Goal: Task Accomplishment & Management: Use online tool/utility

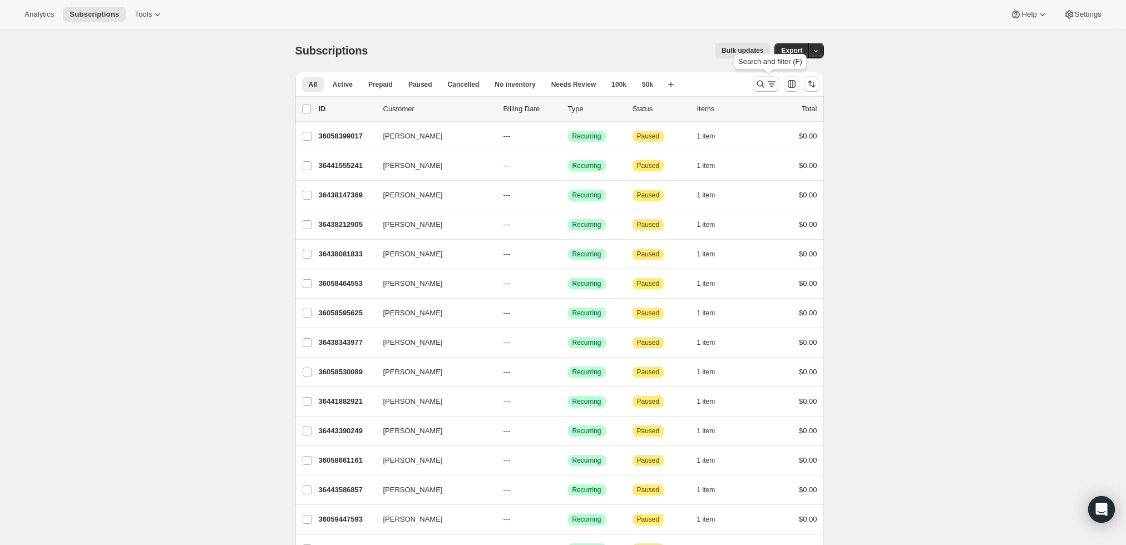
click at [769, 83] on icon "Search and filter results" at bounding box center [771, 83] width 11 height 11
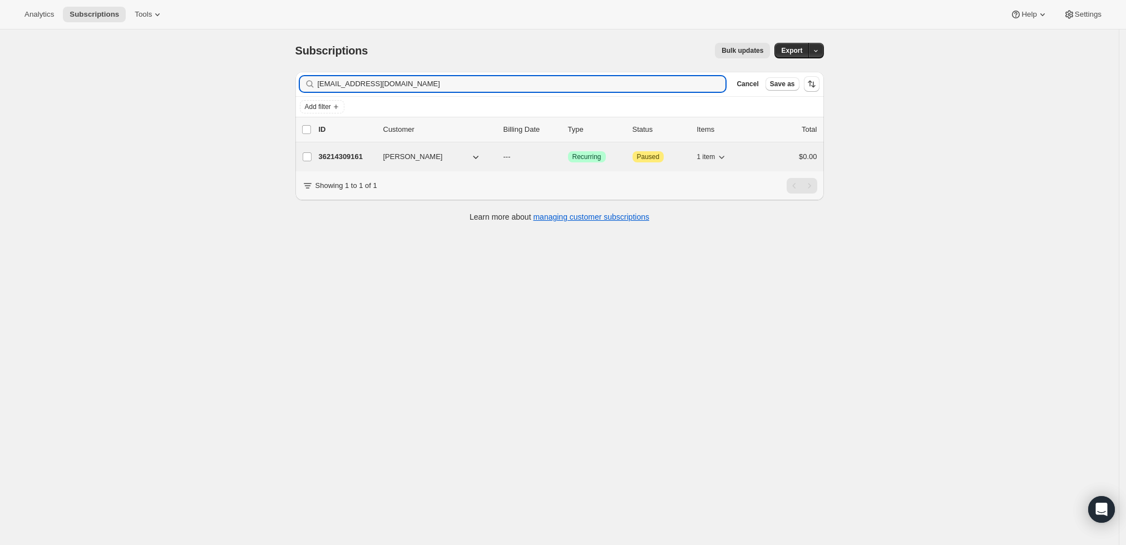
type input "bkireker@gmail.com"
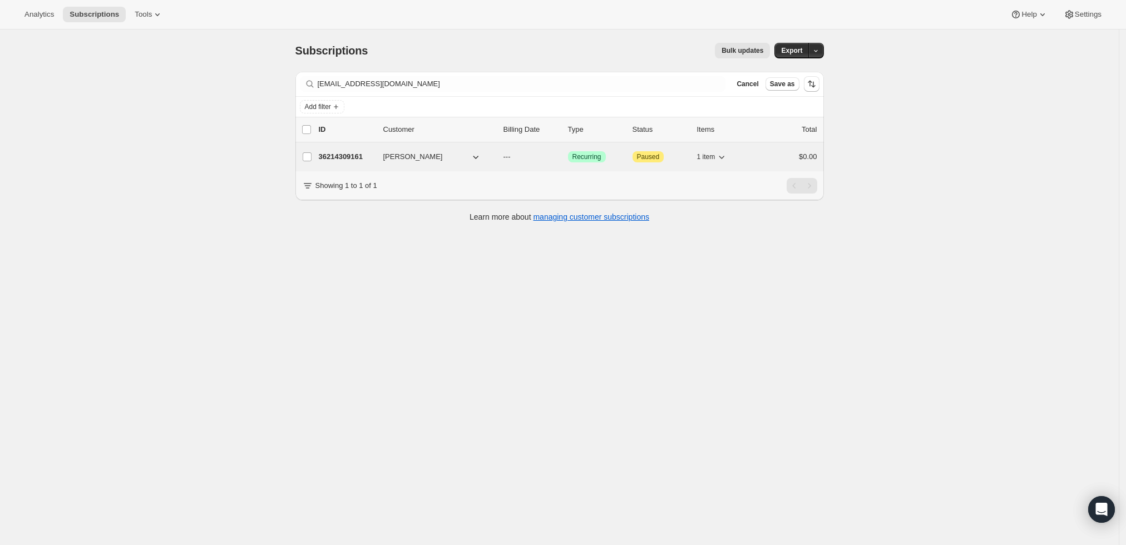
click at [344, 151] on p "36214309161" at bounding box center [347, 156] width 56 height 11
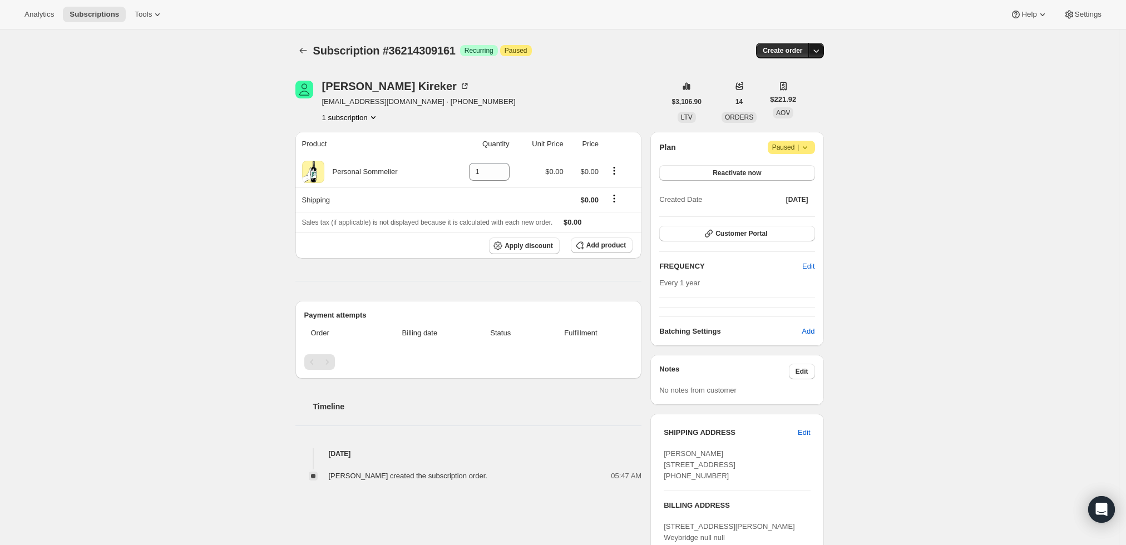
click at [818, 50] on icon "button" at bounding box center [816, 50] width 11 height 11
click at [805, 90] on span "Create custom one-time order" at bounding box center [772, 92] width 96 height 8
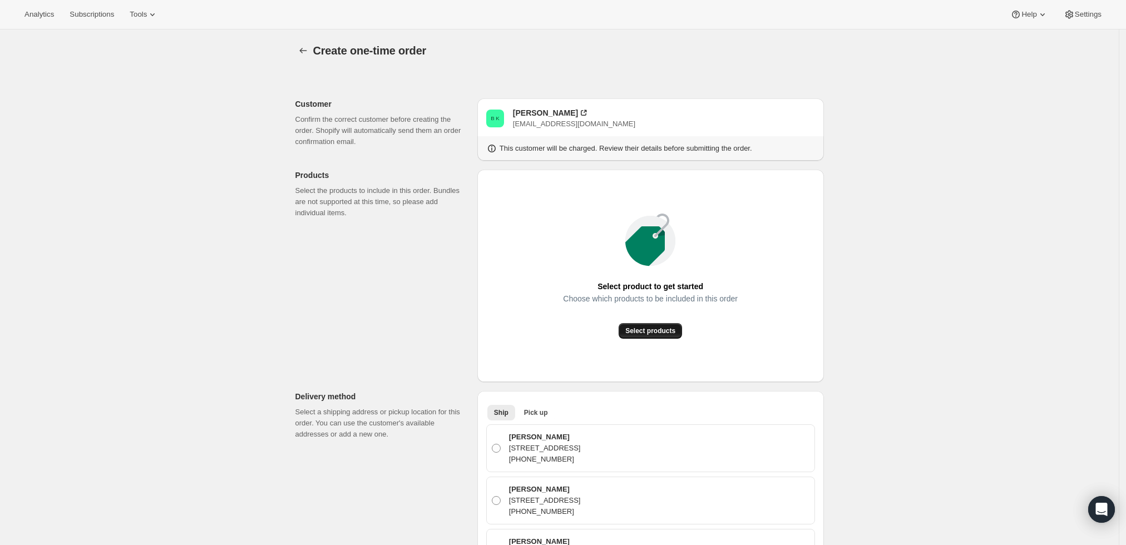
click at [666, 324] on button "Select products" at bounding box center [650, 331] width 63 height 16
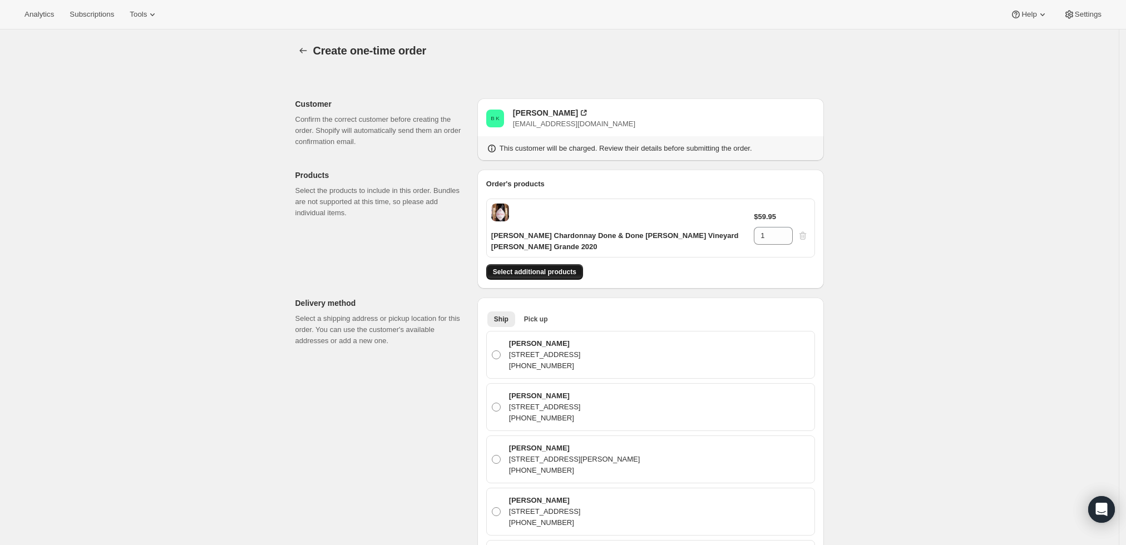
click at [558, 272] on span "Select additional products" at bounding box center [534, 272] width 83 height 9
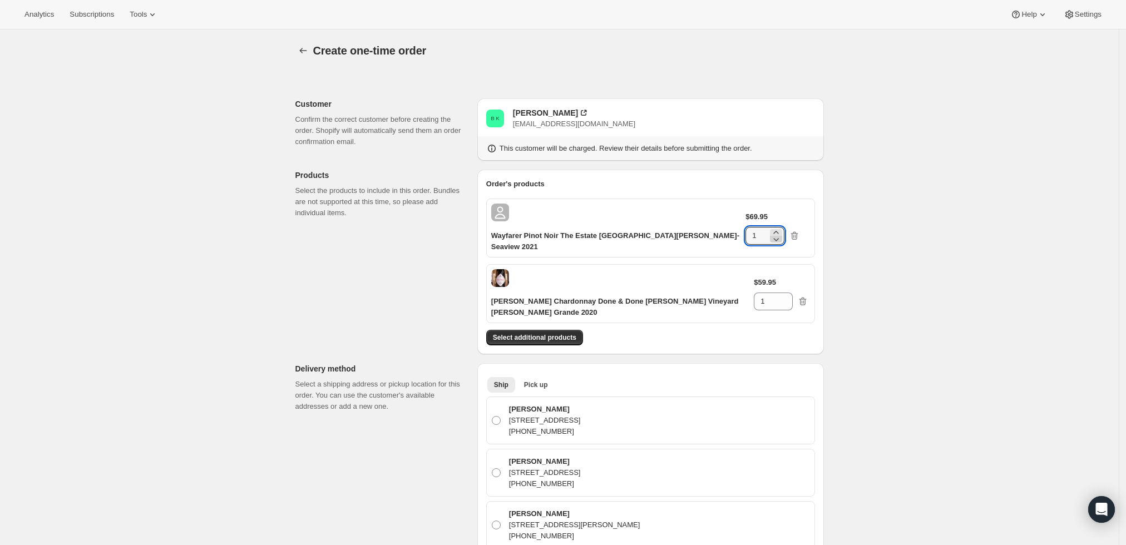
click at [782, 234] on icon at bounding box center [776, 239] width 11 height 11
click at [782, 227] on icon at bounding box center [776, 232] width 11 height 11
type input "2"
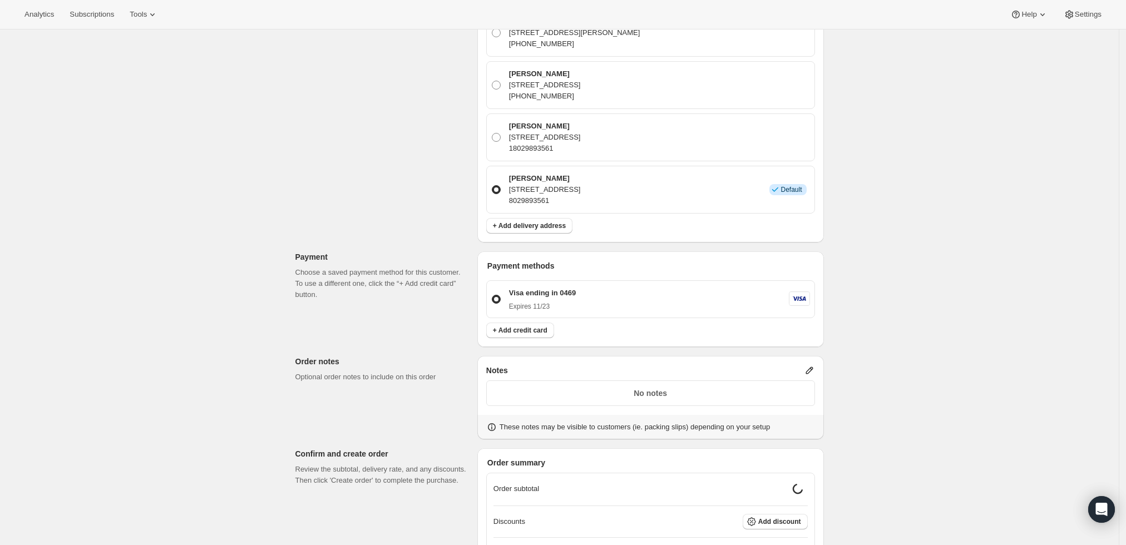
scroll to position [494, 0]
click at [813, 363] on icon at bounding box center [809, 368] width 11 height 11
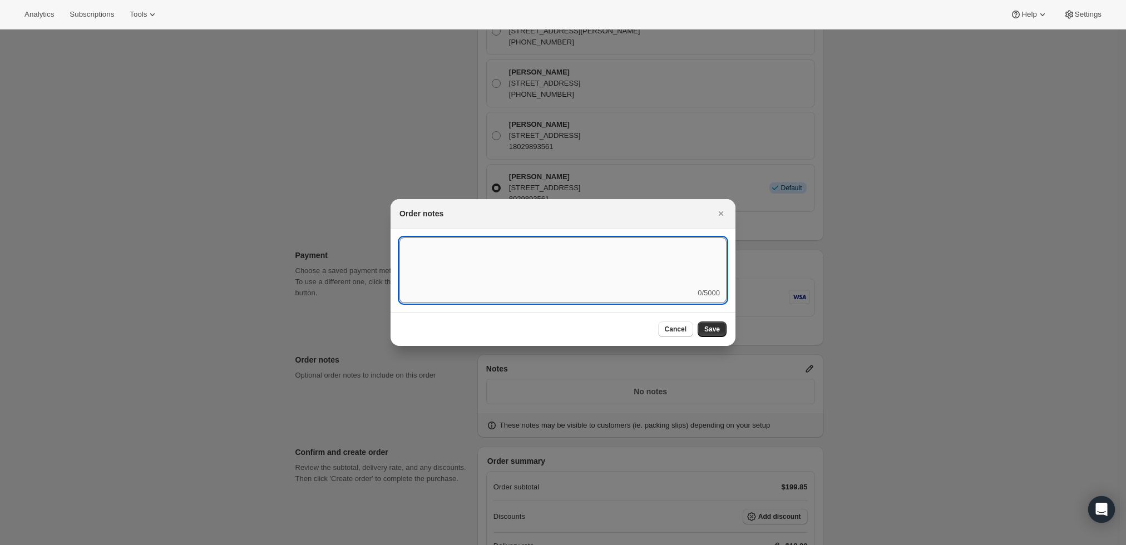
click at [620, 269] on textarea ":rd3:" at bounding box center [562, 263] width 327 height 50
type textarea "Weather HOLD"
click at [717, 330] on span "Save" at bounding box center [712, 329] width 16 height 9
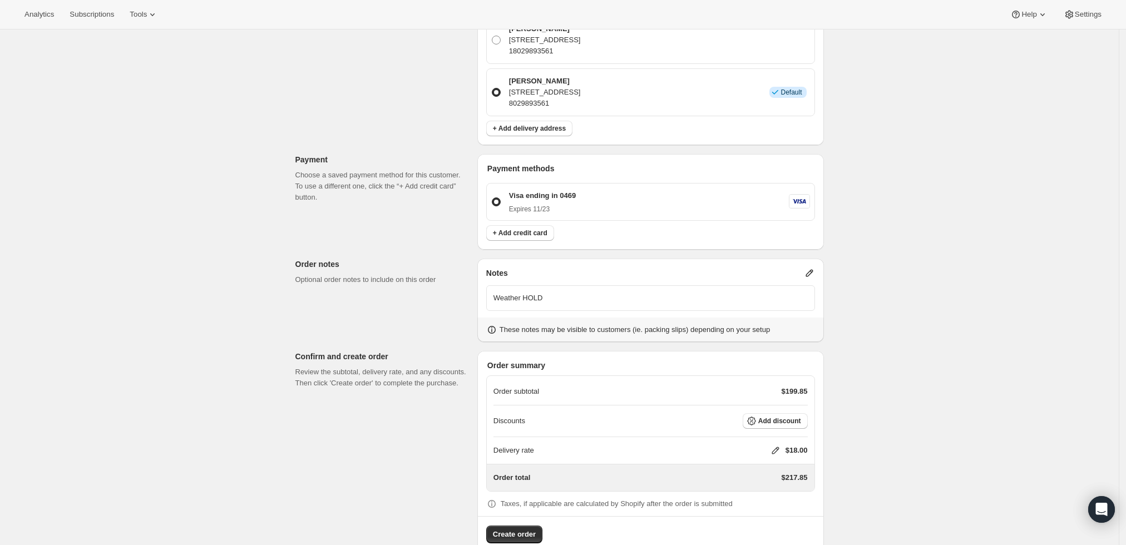
scroll to position [581, 0]
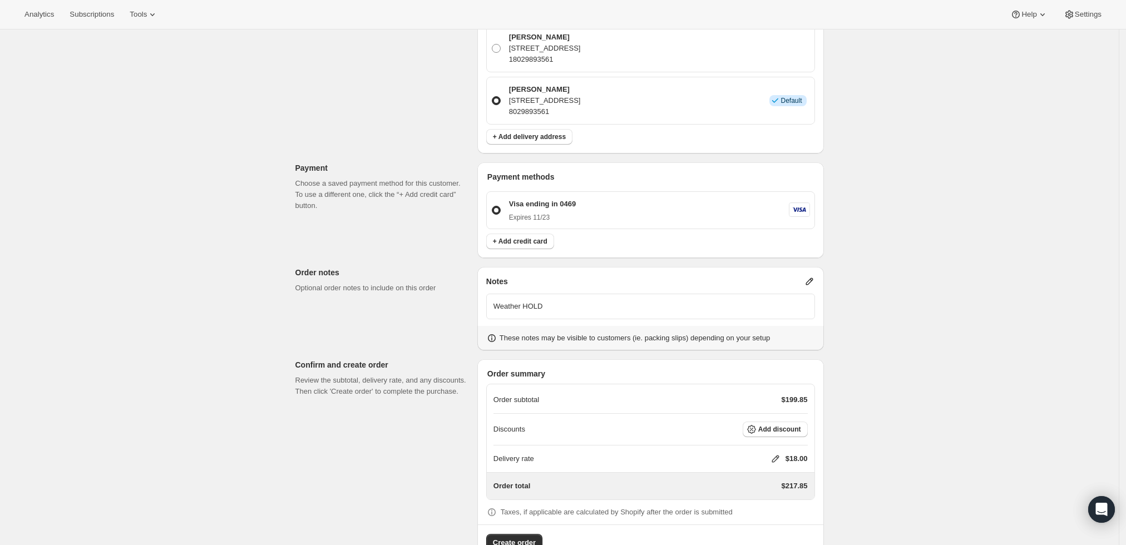
click at [776, 453] on icon at bounding box center [775, 458] width 11 height 11
click at [771, 462] on input "0" at bounding box center [781, 468] width 100 height 18
type input "0"
click at [766, 501] on button "Save" at bounding box center [773, 494] width 29 height 16
click at [517, 537] on span "Create order" at bounding box center [514, 542] width 43 height 11
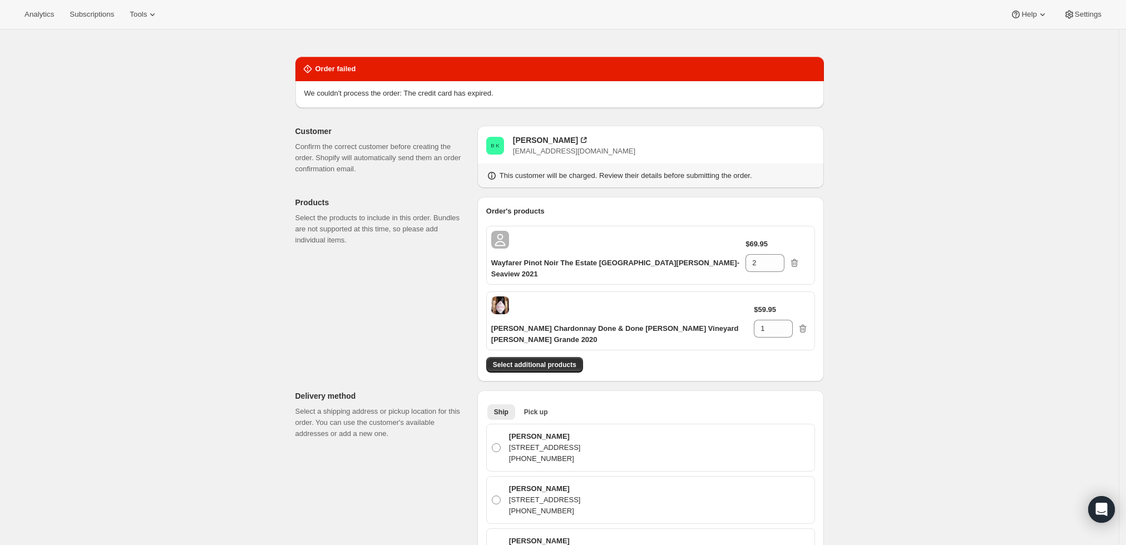
scroll to position [23, 0]
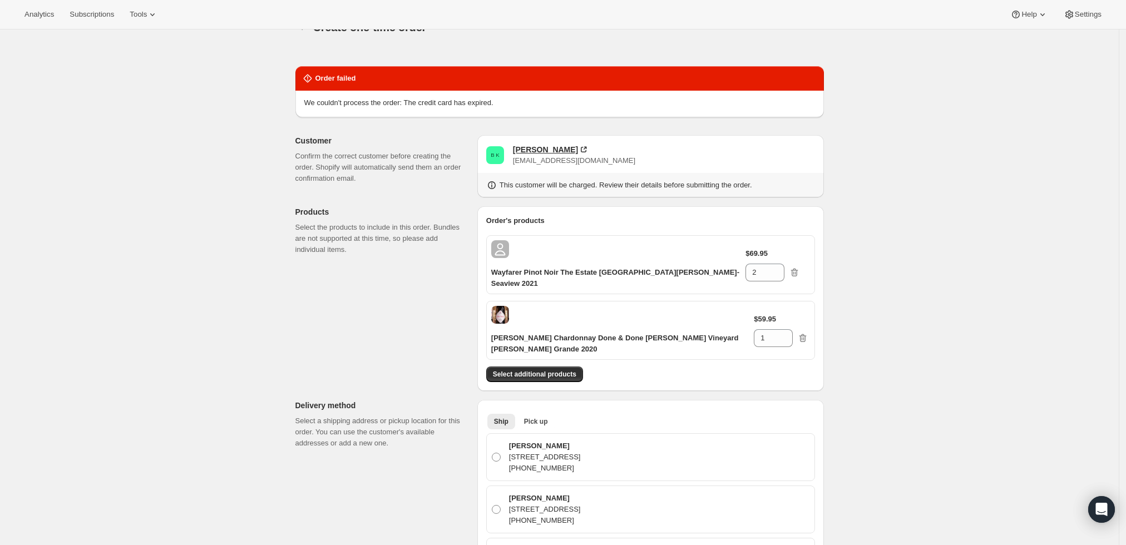
click at [542, 151] on div "Bennett Kireker" at bounding box center [545, 149] width 65 height 11
drag, startPoint x: 593, startPoint y: 159, endPoint x: 517, endPoint y: 162, distance: 75.7
click at [517, 162] on div "B K Bennett Kireker bkireker@gmail.com" at bounding box center [650, 155] width 329 height 22
copy span "bkireker@gmail.com"
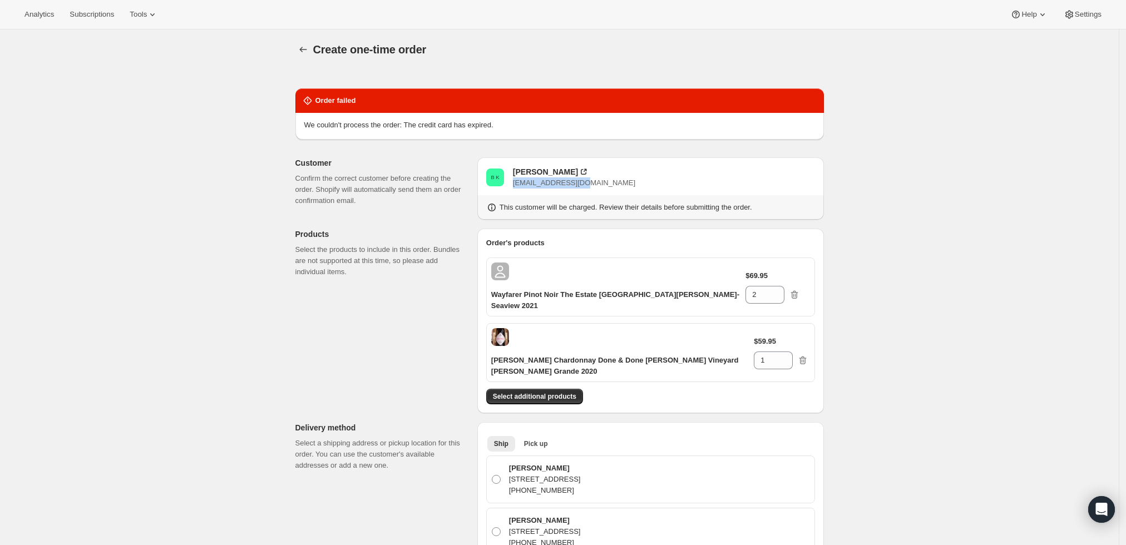
scroll to position [0, 0]
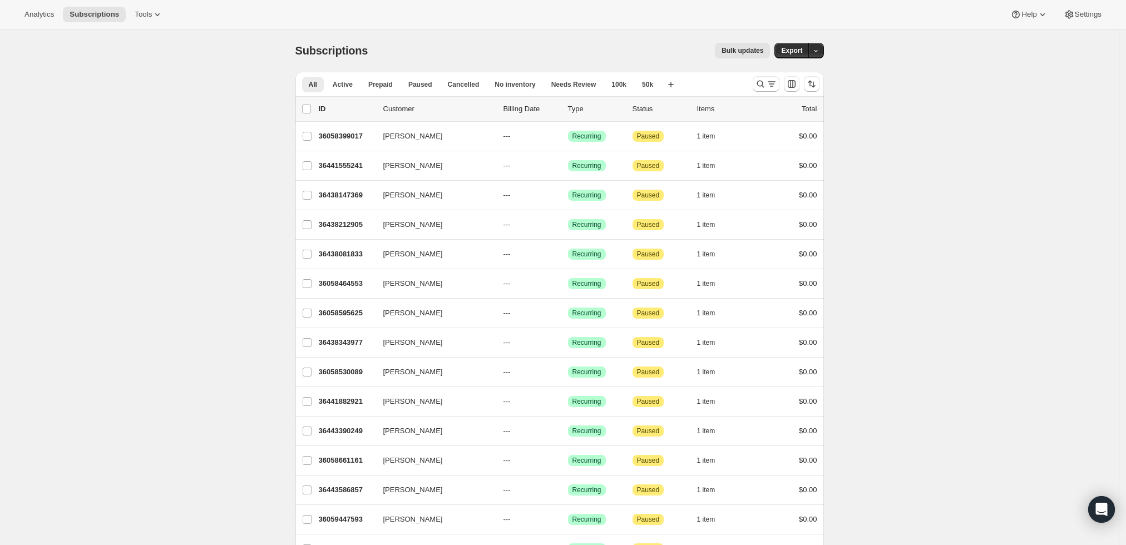
click at [746, 48] on span "Bulk updates" at bounding box center [743, 50] width 42 height 9
click at [764, 86] on icon "Search and filter results" at bounding box center [760, 84] width 7 height 7
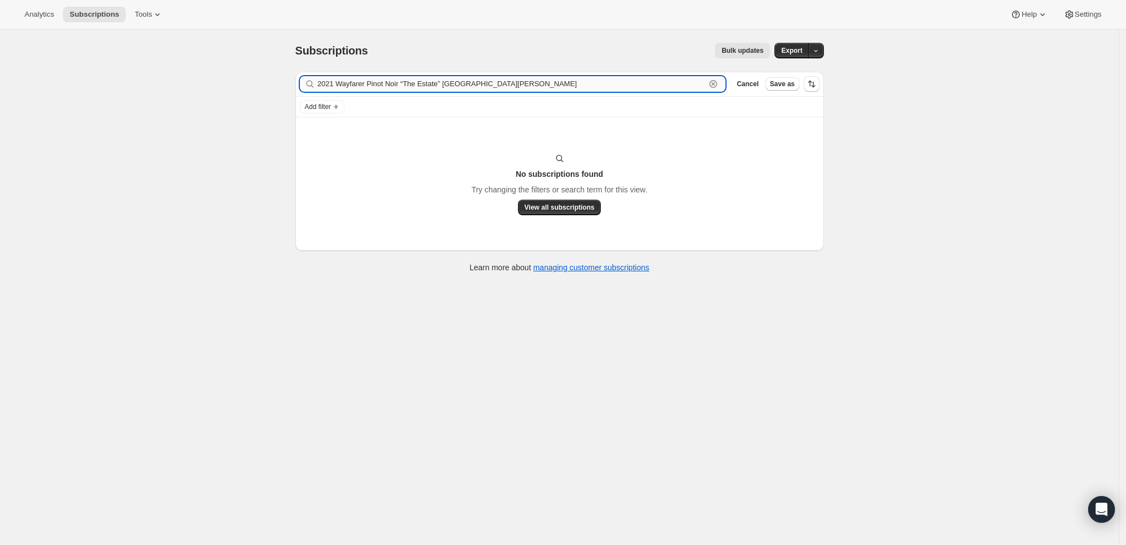
click at [654, 80] on input "2021 Wayfarer Pinot Noir “The Estate” Fort Ross-Seaview" at bounding box center [512, 84] width 388 height 16
paste input "bkireker@gmail.com"
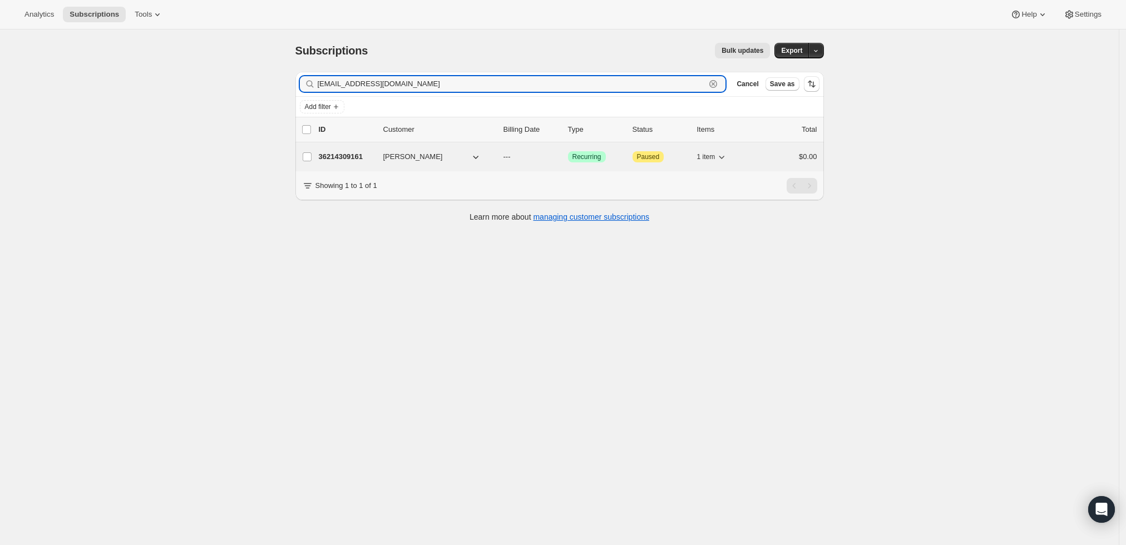
type input "bkireker@gmail.com"
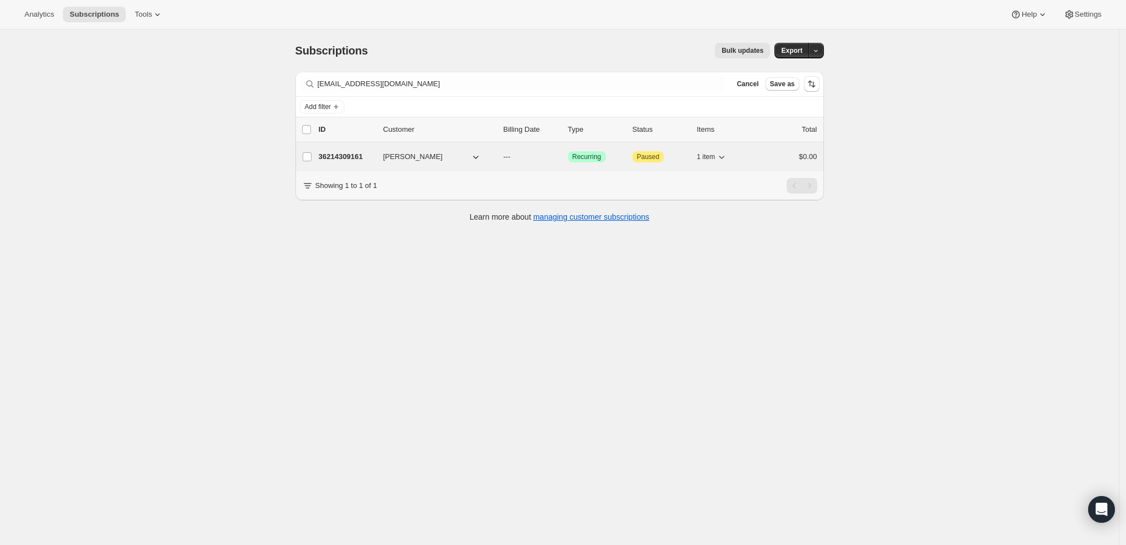
click at [343, 151] on p "36214309161" at bounding box center [347, 156] width 56 height 11
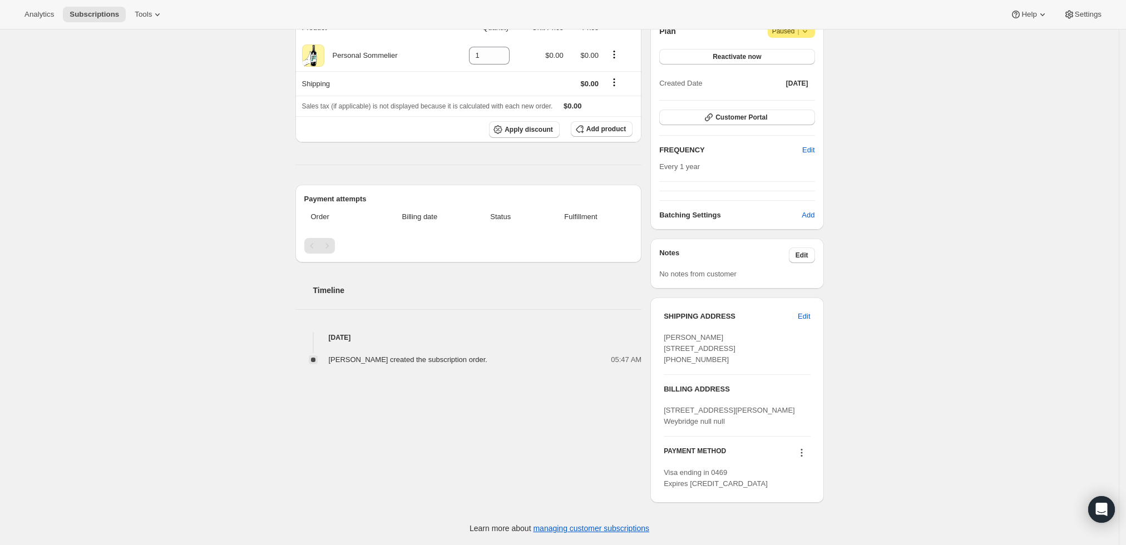
scroll to position [136, 0]
click at [800, 452] on icon at bounding box center [801, 452] width 11 height 11
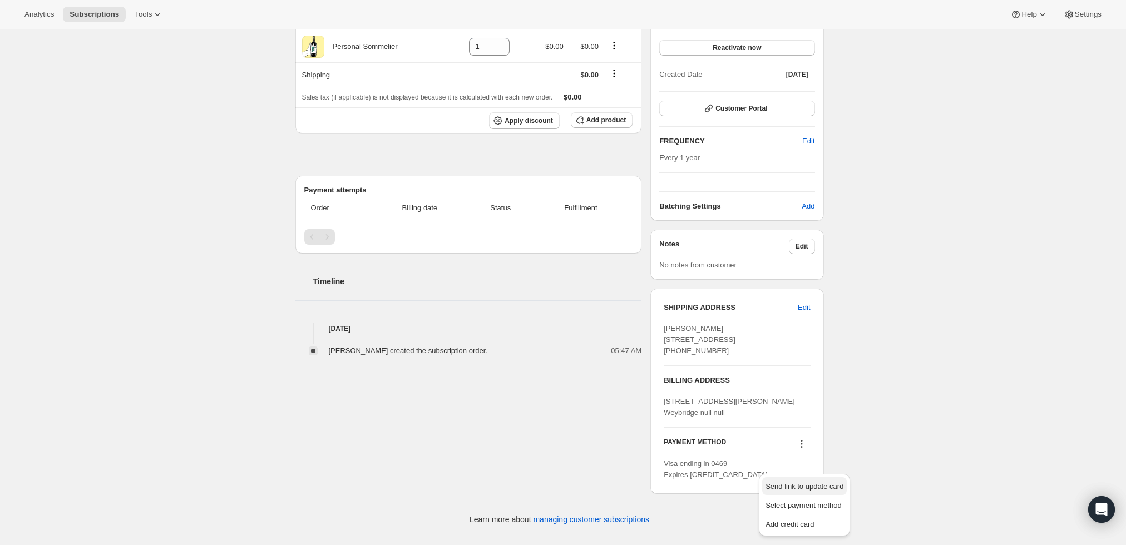
click at [800, 482] on span "Send link to update card" at bounding box center [805, 486] width 78 height 8
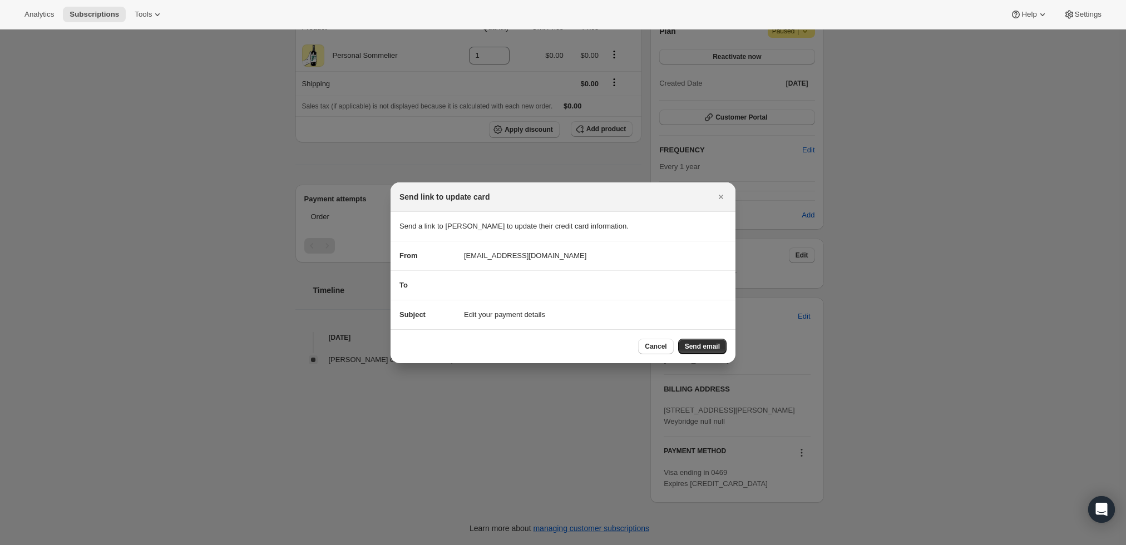
click at [480, 254] on span "sales@firstbottlewines.com" at bounding box center [525, 255] width 122 height 11
drag, startPoint x: 480, startPoint y: 253, endPoint x: 441, endPoint y: 254, distance: 38.4
click at [441, 254] on div "From sales@firstbottlewines.com" at bounding box center [562, 255] width 327 height 11
click at [913, 279] on div at bounding box center [563, 272] width 1126 height 545
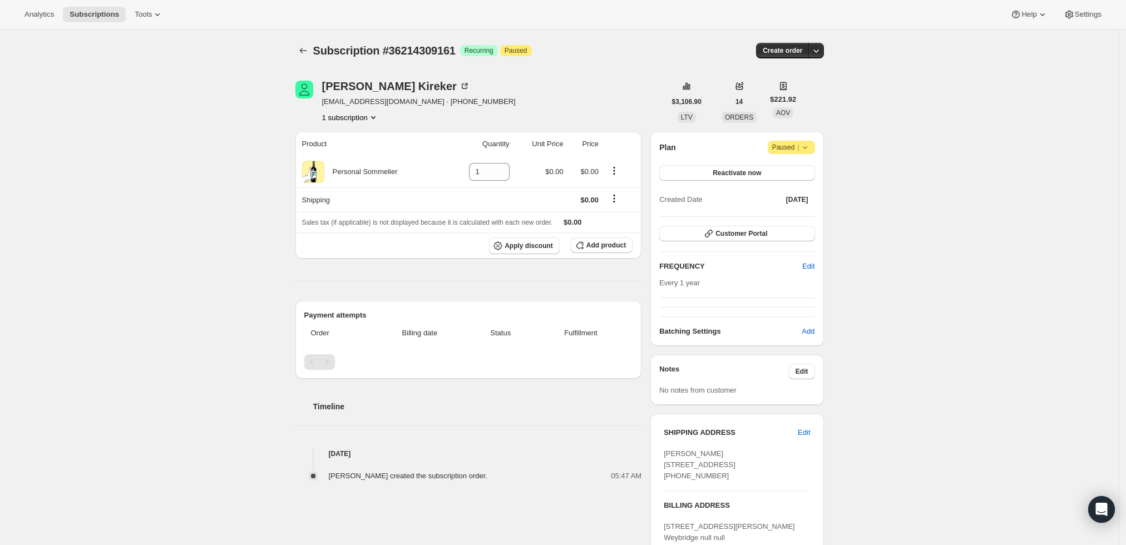
scroll to position [136, 0]
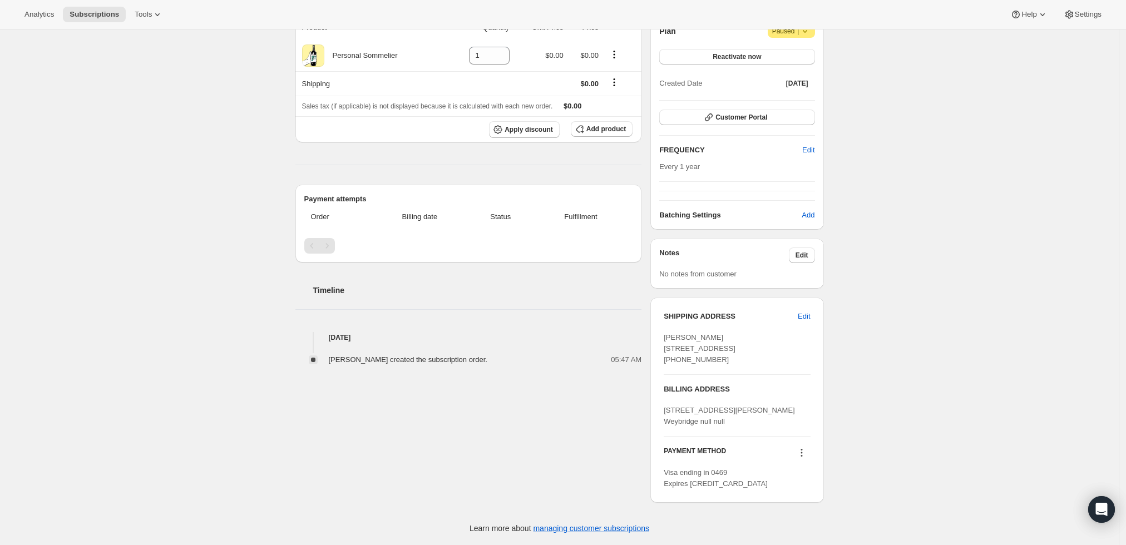
click at [804, 455] on icon at bounding box center [801, 452] width 11 height 11
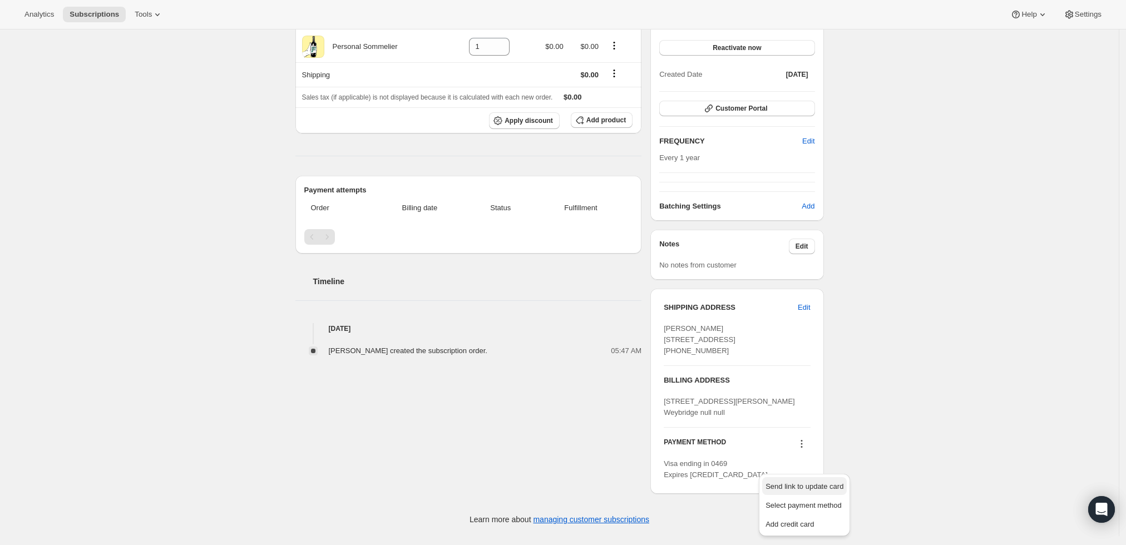
click at [788, 482] on span "Send link to update card" at bounding box center [805, 486] width 78 height 8
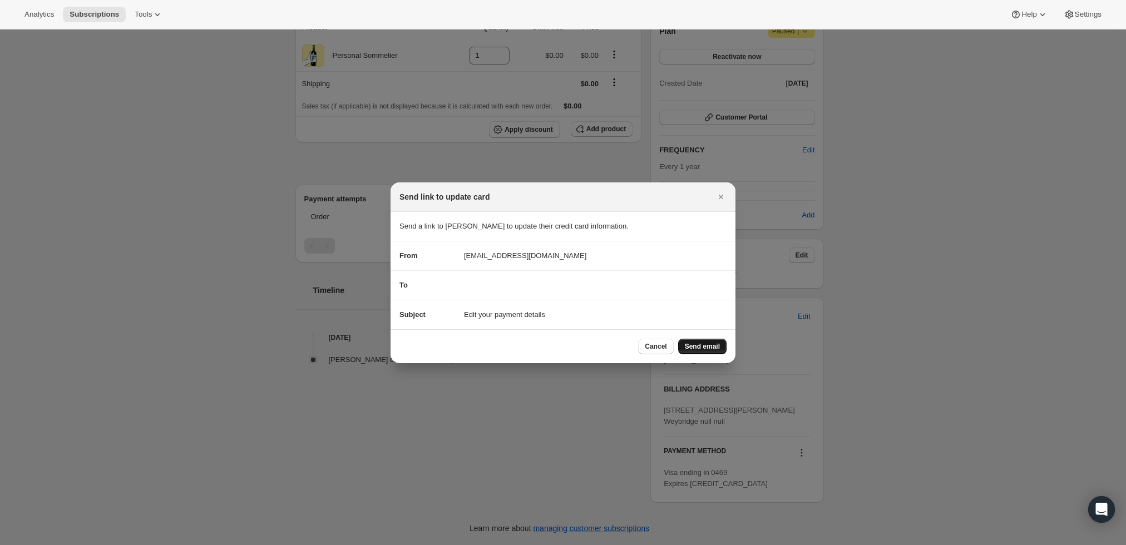
click at [693, 344] on span "Send email" at bounding box center [702, 346] width 35 height 9
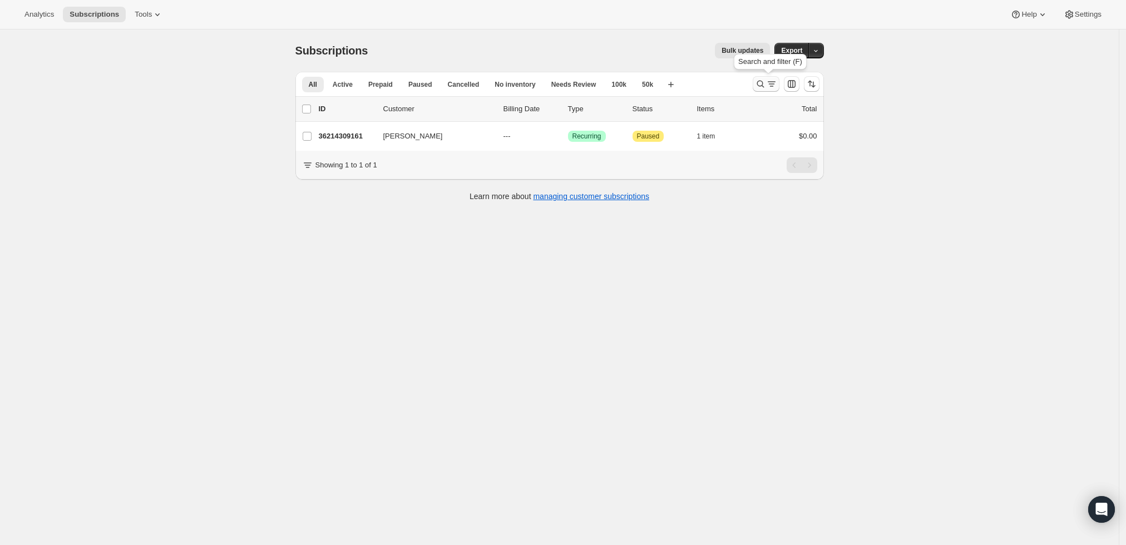
click at [758, 86] on icon "Search and filter results" at bounding box center [760, 83] width 11 height 11
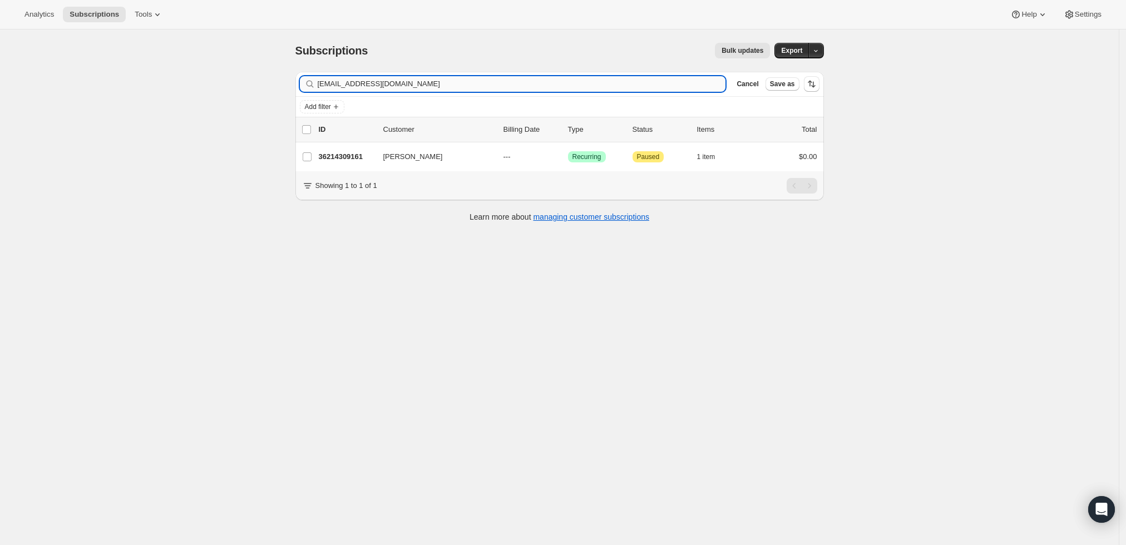
click at [460, 89] on input "bkireker@gmail.com" at bounding box center [522, 84] width 408 height 16
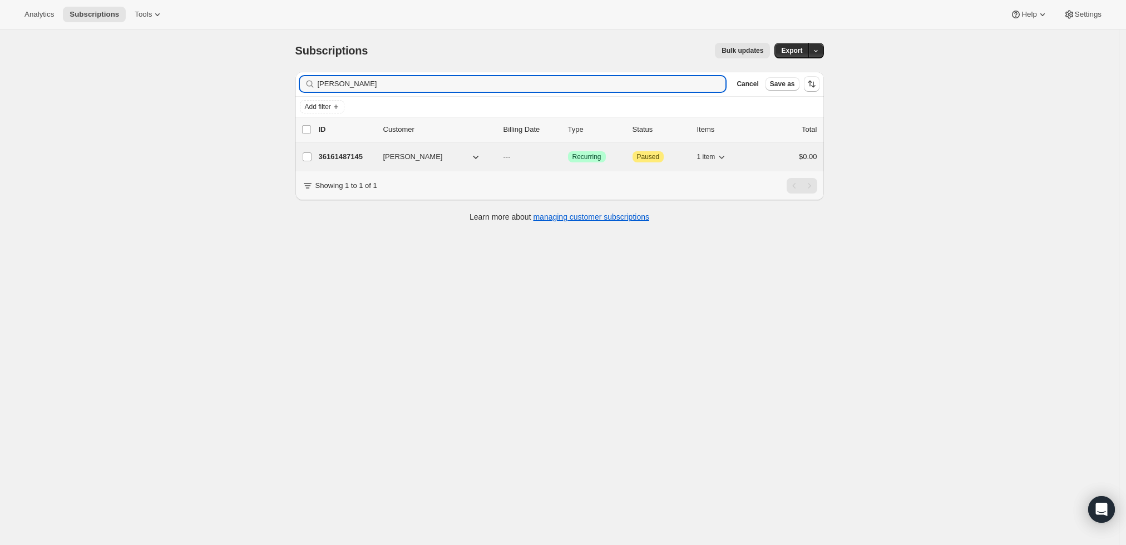
type input "Arthur Esswein"
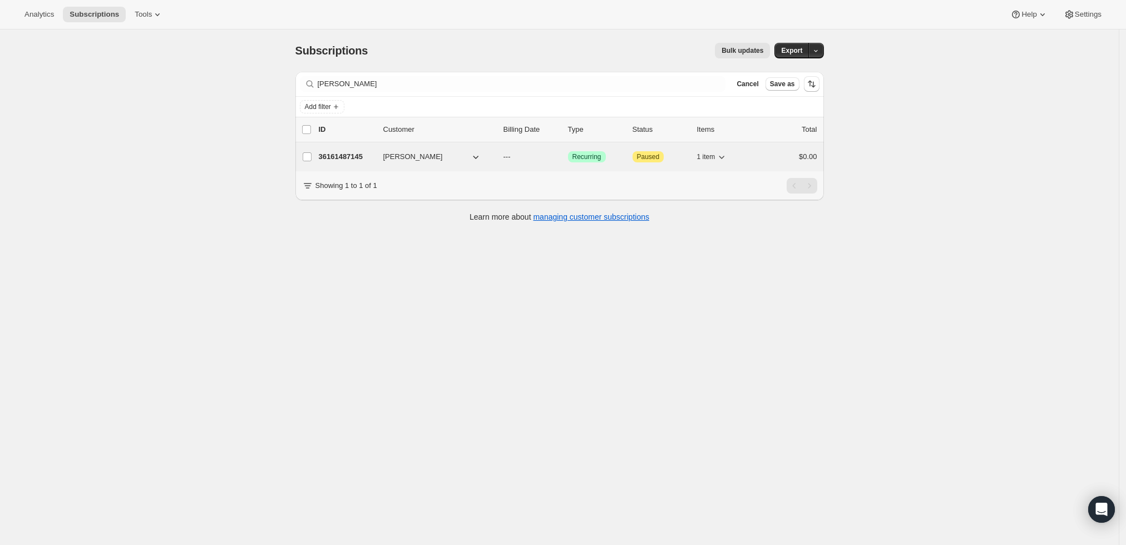
click at [340, 151] on p "36161487145" at bounding box center [347, 156] width 56 height 11
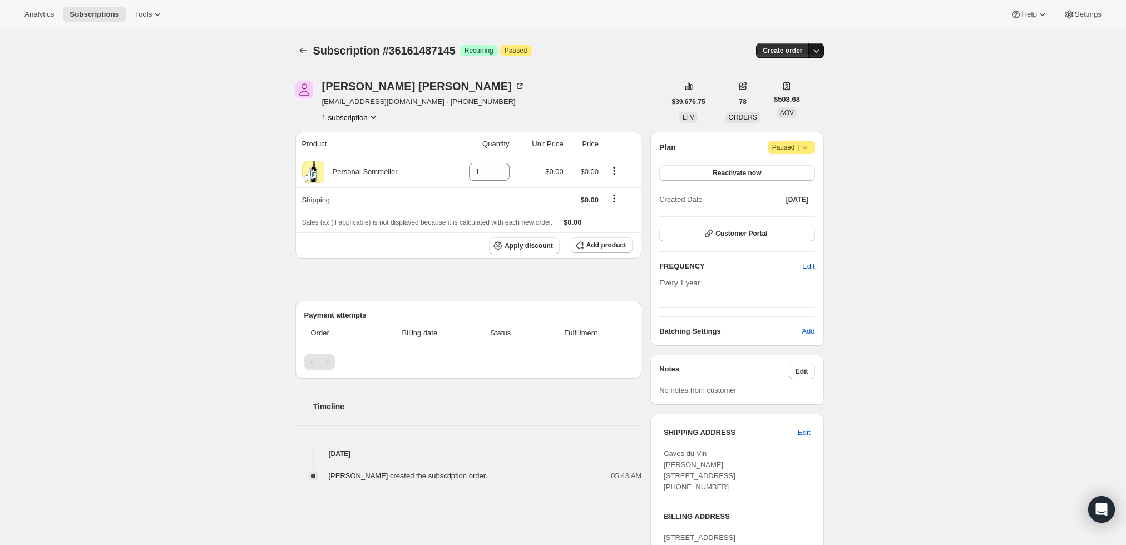
click at [816, 50] on icon "button" at bounding box center [816, 50] width 11 height 11
click at [790, 92] on span "Create custom one-time order" at bounding box center [772, 92] width 96 height 8
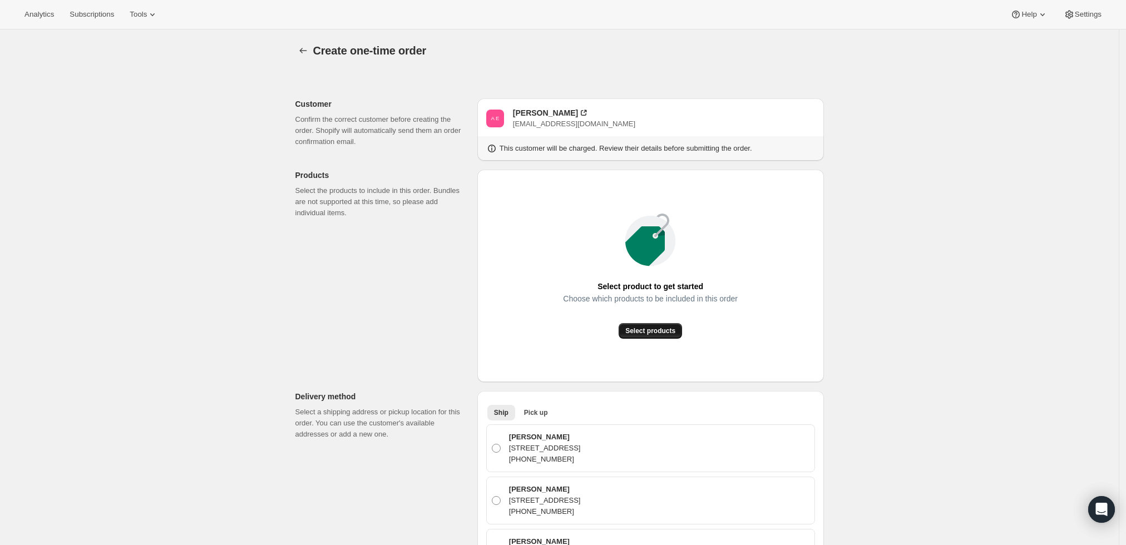
click at [656, 329] on span "Select products" at bounding box center [650, 331] width 50 height 9
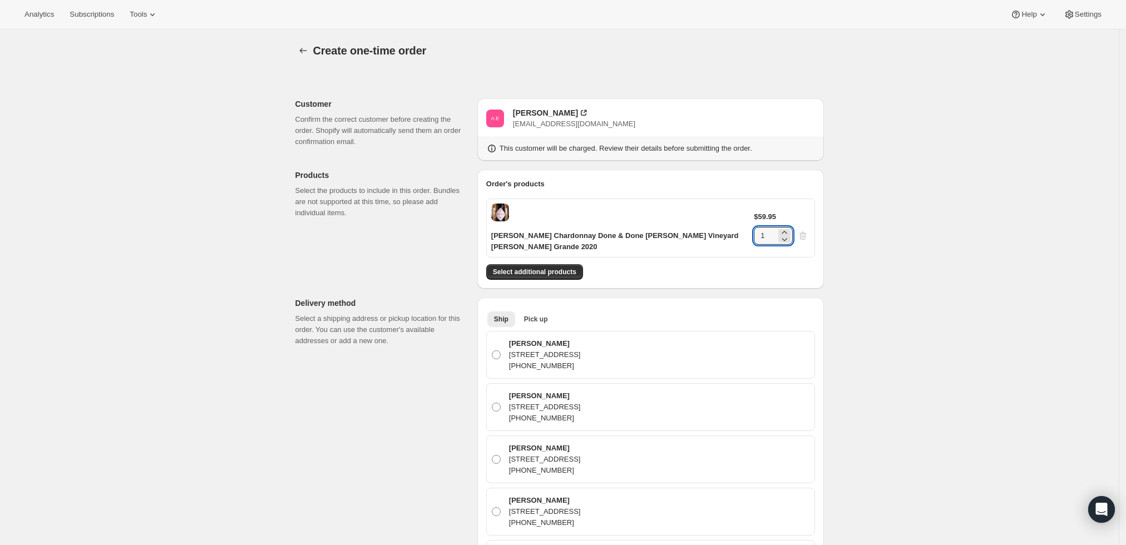
drag, startPoint x: 780, startPoint y: 219, endPoint x: 766, endPoint y: 218, distance: 14.5
click at [766, 218] on div "$59.95 1" at bounding box center [782, 227] width 56 height 33
type input "3"
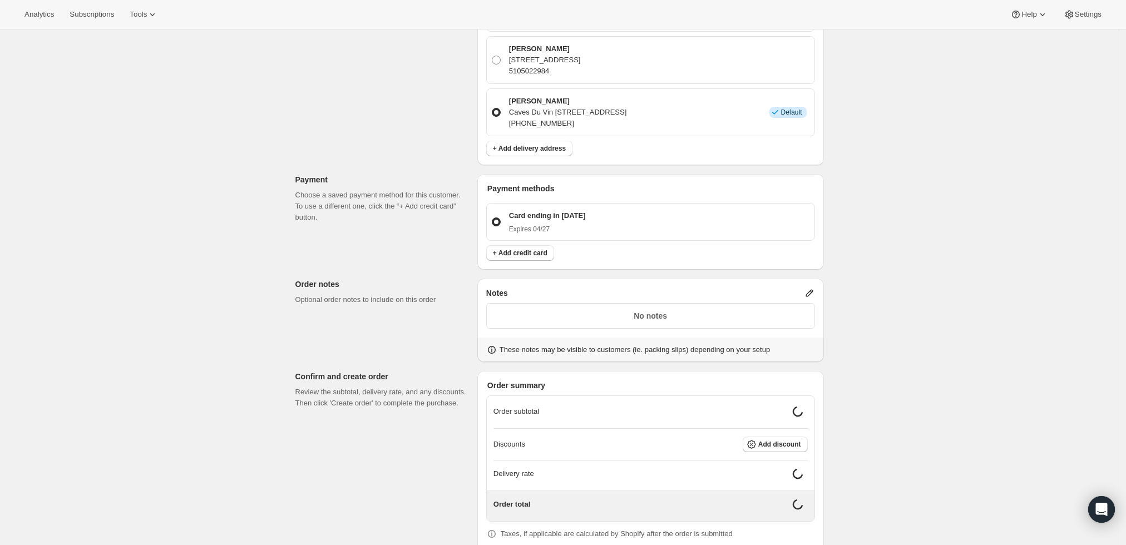
scroll to position [608, 0]
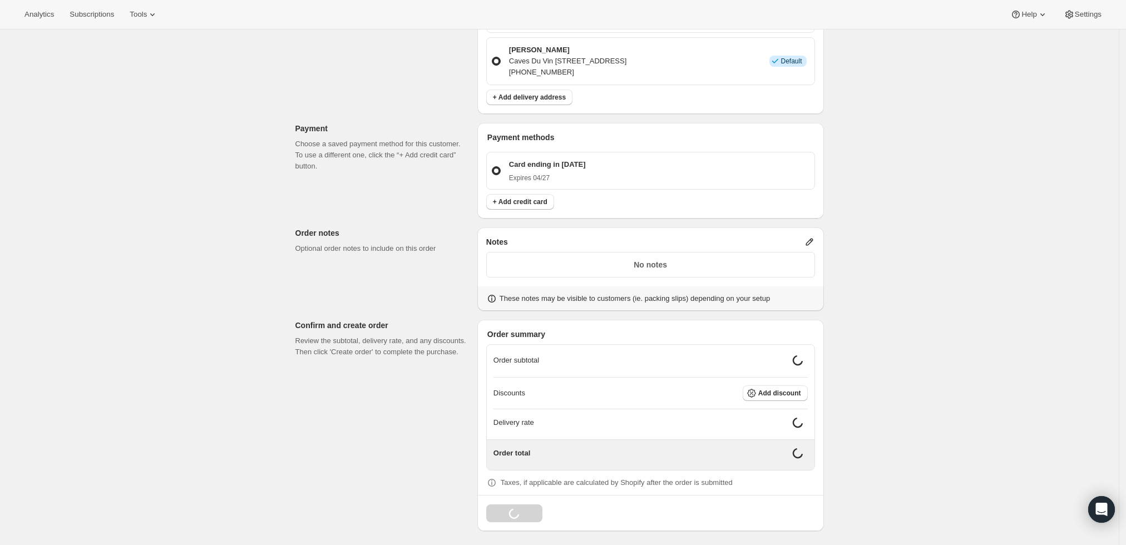
click at [812, 238] on div "Notes No notes These notes may be visible to customers (ie. packing slips) depe…" at bounding box center [650, 269] width 347 height 83
click at [813, 240] on icon at bounding box center [809, 241] width 11 height 11
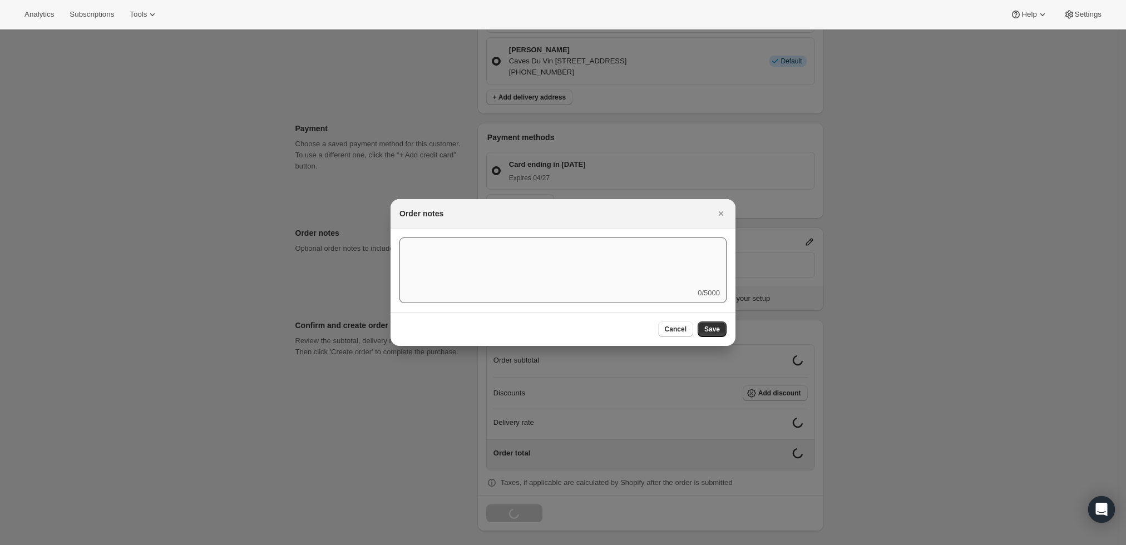
scroll to position [599, 0]
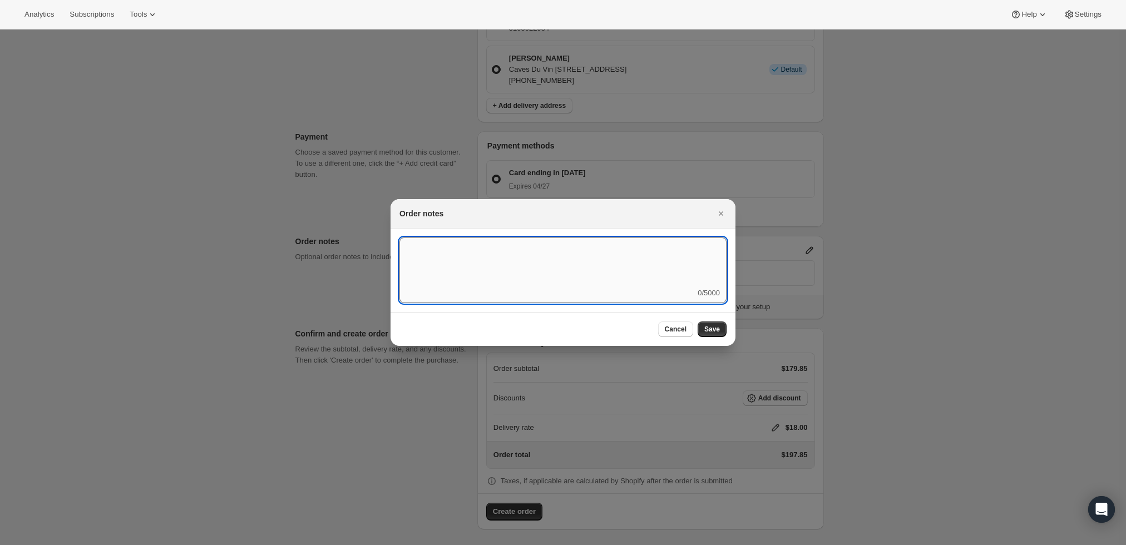
click at [592, 265] on textarea ":rro:" at bounding box center [562, 263] width 327 height 50
type textarea "Weather HOLD"
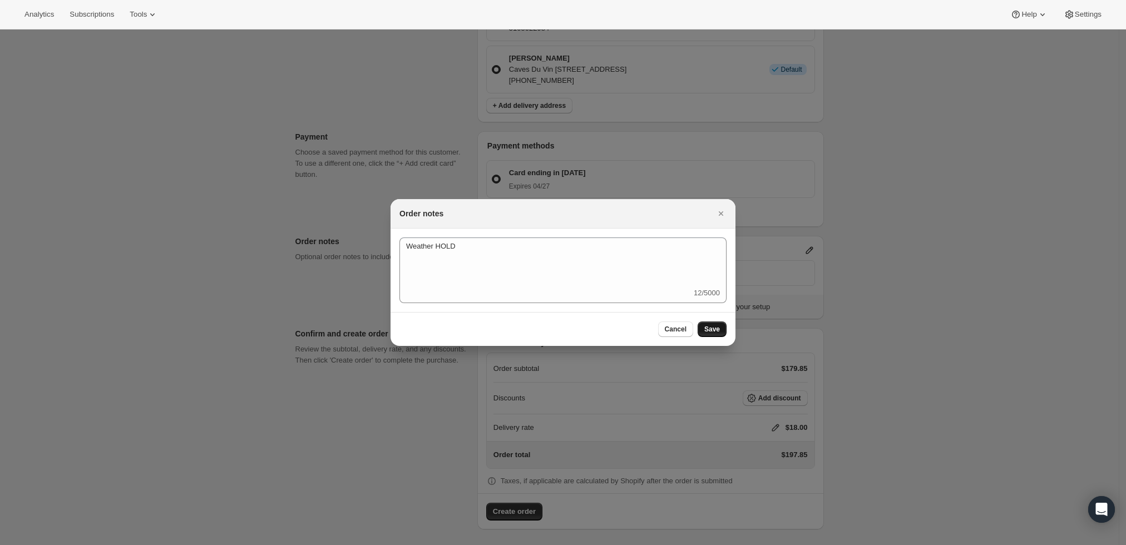
click at [717, 333] on span "Save" at bounding box center [712, 329] width 16 height 9
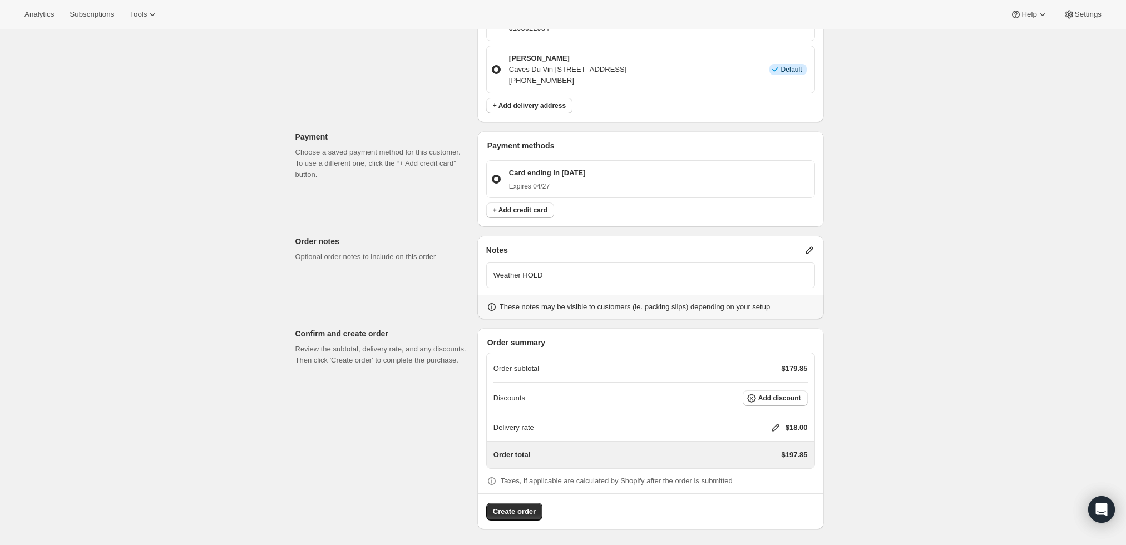
click at [780, 425] on icon at bounding box center [775, 427] width 11 height 11
click at [761, 463] on input "0" at bounding box center [781, 468] width 100 height 18
type input "0"
click at [766, 494] on span "Save" at bounding box center [774, 493] width 16 height 9
click at [518, 509] on span "Create order" at bounding box center [514, 511] width 43 height 11
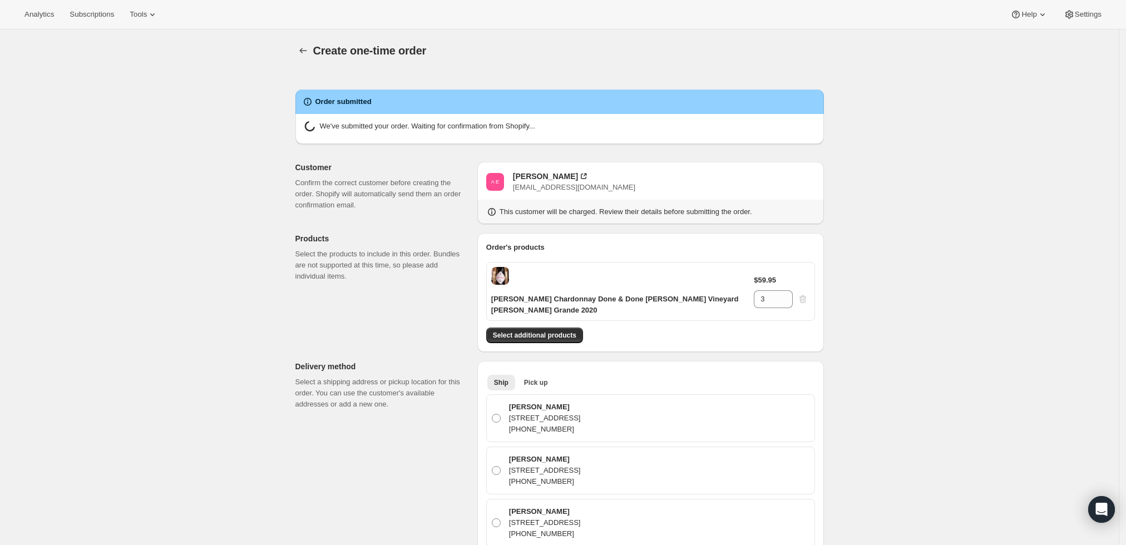
radio input "true"
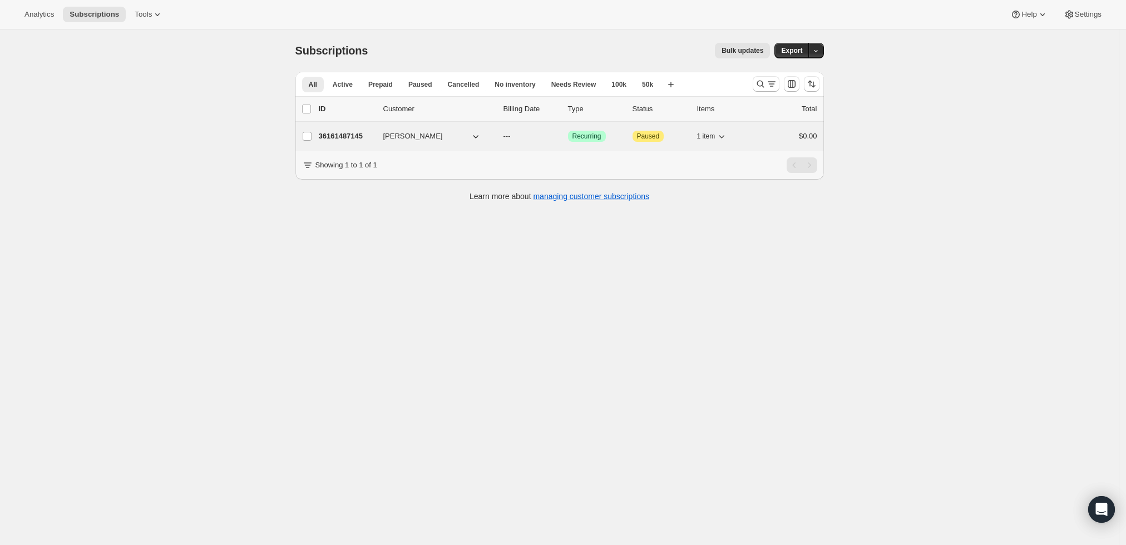
click at [356, 136] on p "36161487145" at bounding box center [347, 136] width 56 height 11
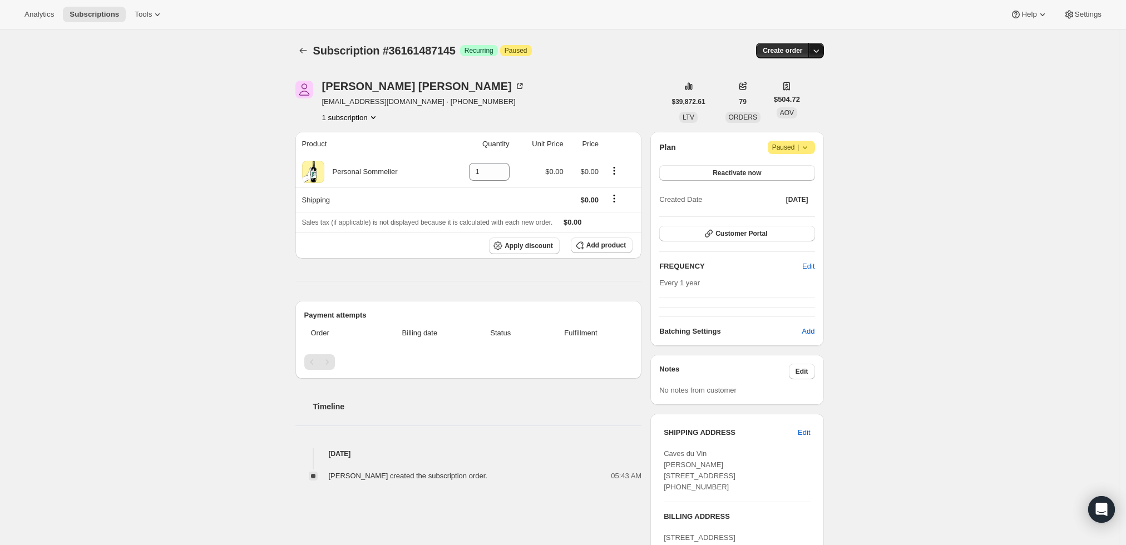
click at [816, 50] on icon "button" at bounding box center [816, 50] width 11 height 11
click at [798, 91] on span "Create custom one-time order" at bounding box center [772, 92] width 96 height 8
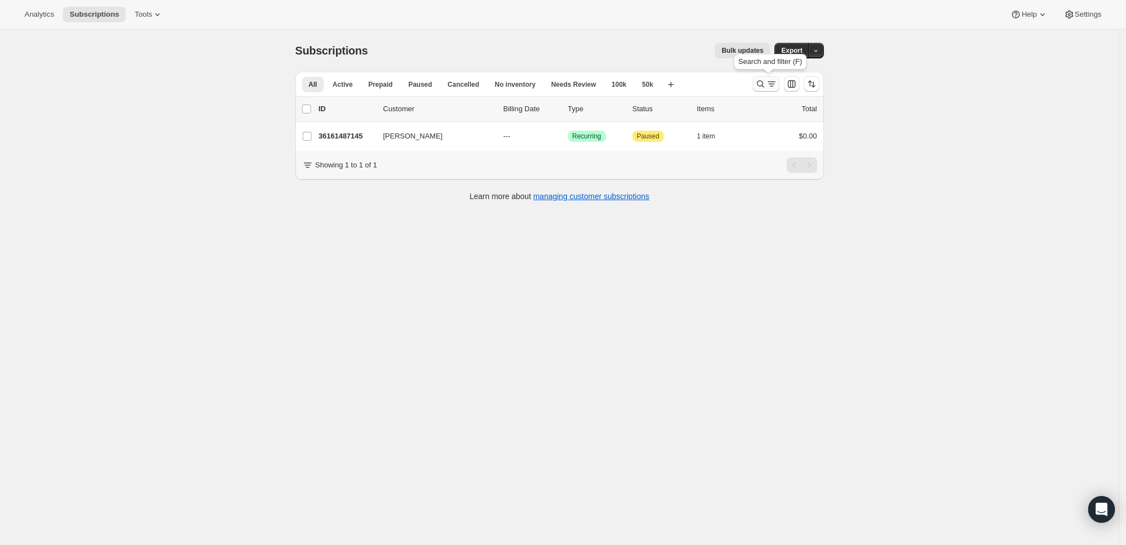
click at [770, 77] on button "Search and filter results" at bounding box center [766, 84] width 27 height 16
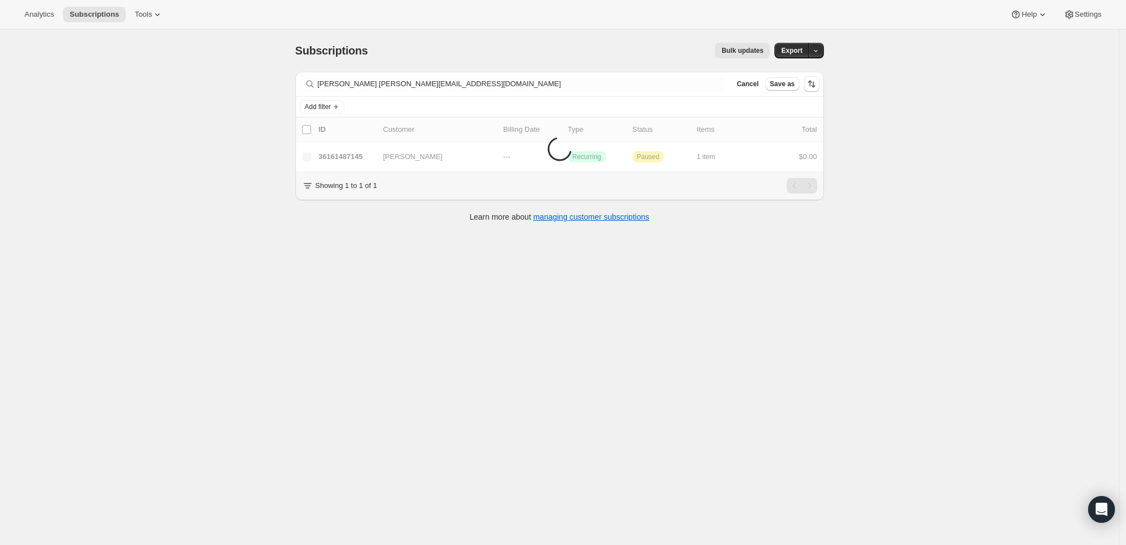
click at [509, 93] on div "Filter subscribers Arthur Essweinfrank@casondevelopment.com Clear Cancel Save as" at bounding box center [559, 84] width 529 height 24
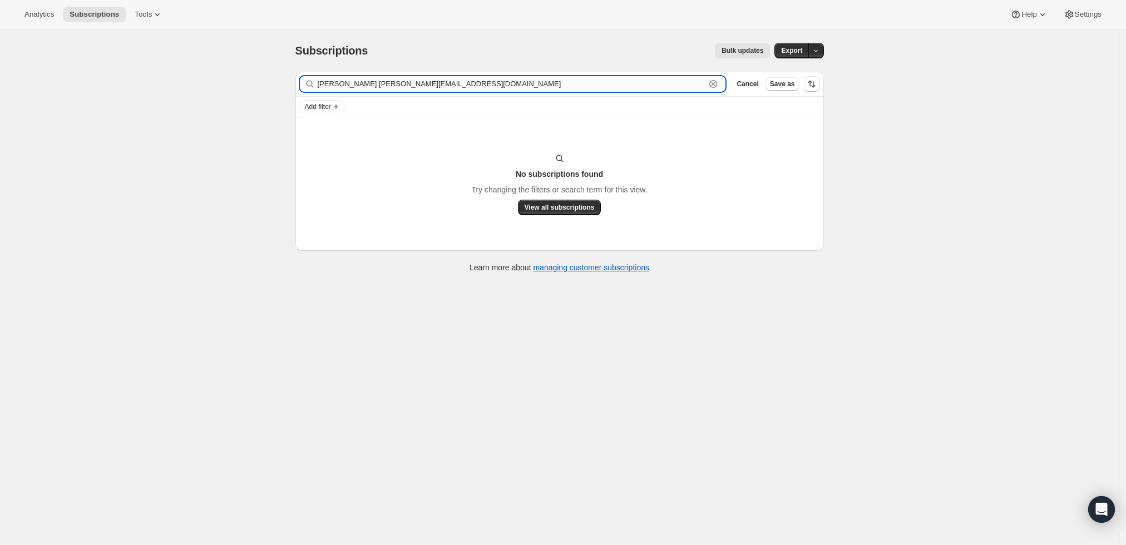
click at [507, 86] on input "Arthur Essweinfrank@casondevelopment.com" at bounding box center [512, 84] width 388 height 16
paste input "text"
click at [663, 85] on input "frank@casondevelopment.com" at bounding box center [512, 84] width 388 height 16
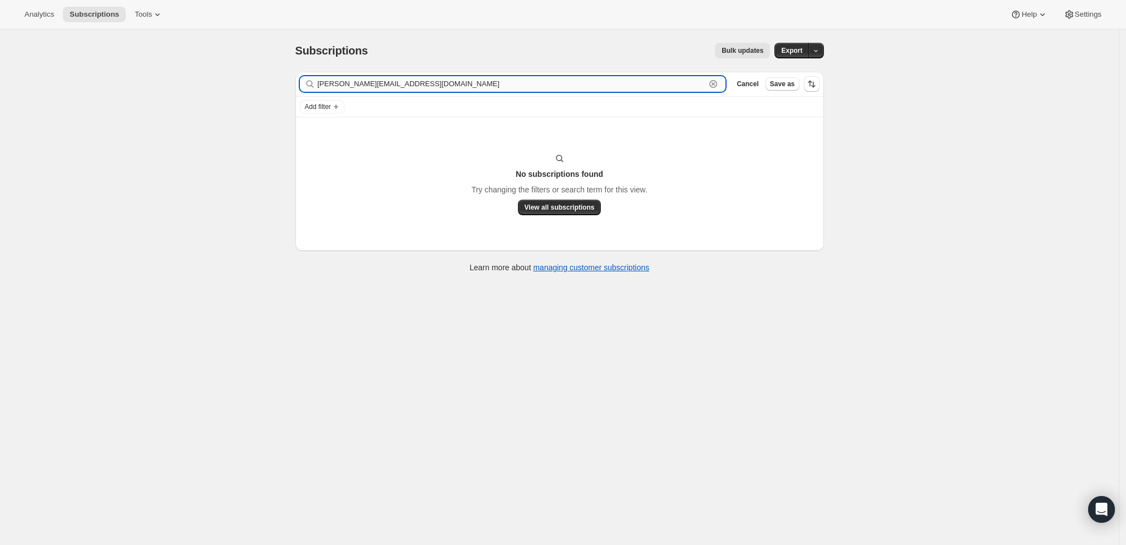
click at [663, 85] on input "frank@casondevelopment.com" at bounding box center [512, 84] width 388 height 16
paste input "Frank Cason"
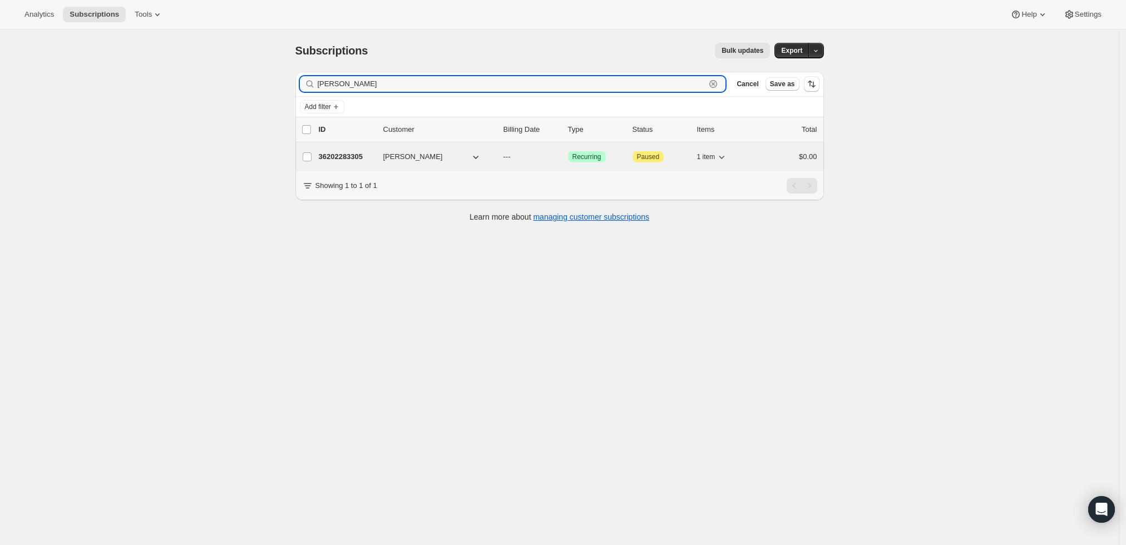
type input "Frank Cason"
click at [342, 156] on p "36202283305" at bounding box center [347, 156] width 56 height 11
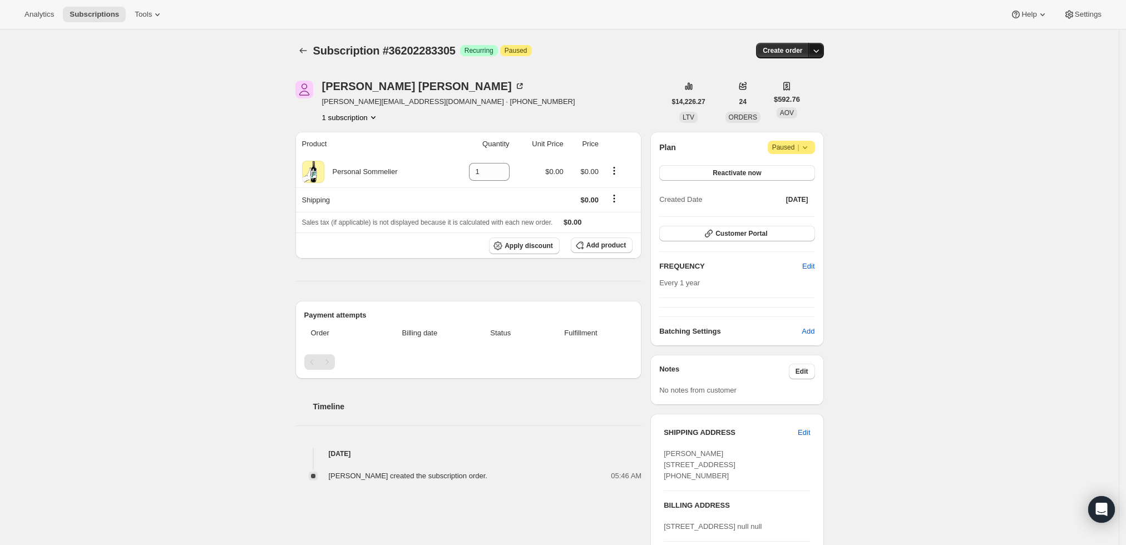
click at [822, 46] on icon "button" at bounding box center [816, 50] width 11 height 11
click at [813, 86] on button "Create custom one-time order" at bounding box center [765, 92] width 117 height 18
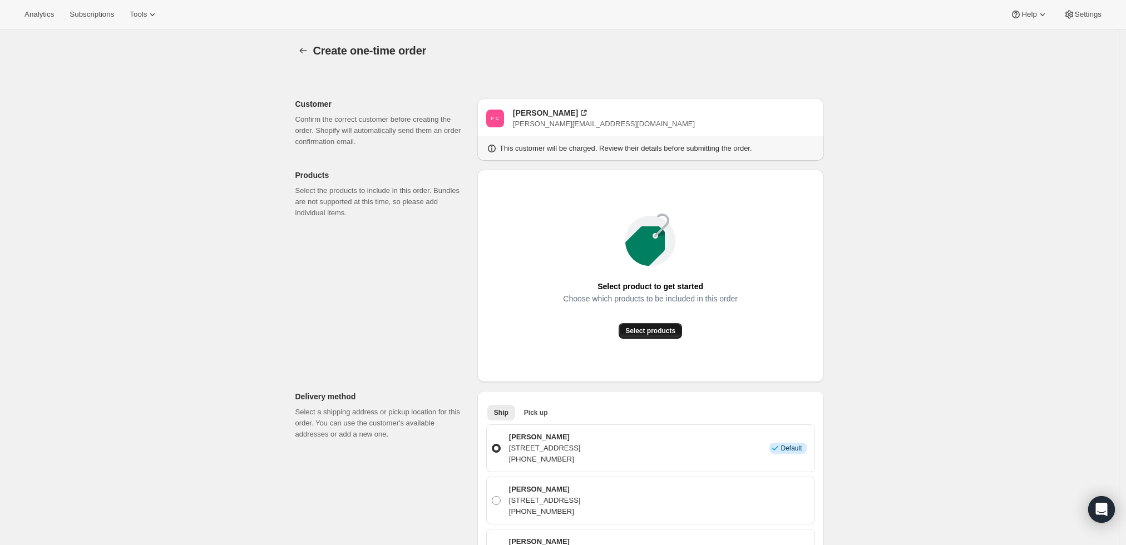
click at [661, 329] on span "Select products" at bounding box center [650, 331] width 50 height 9
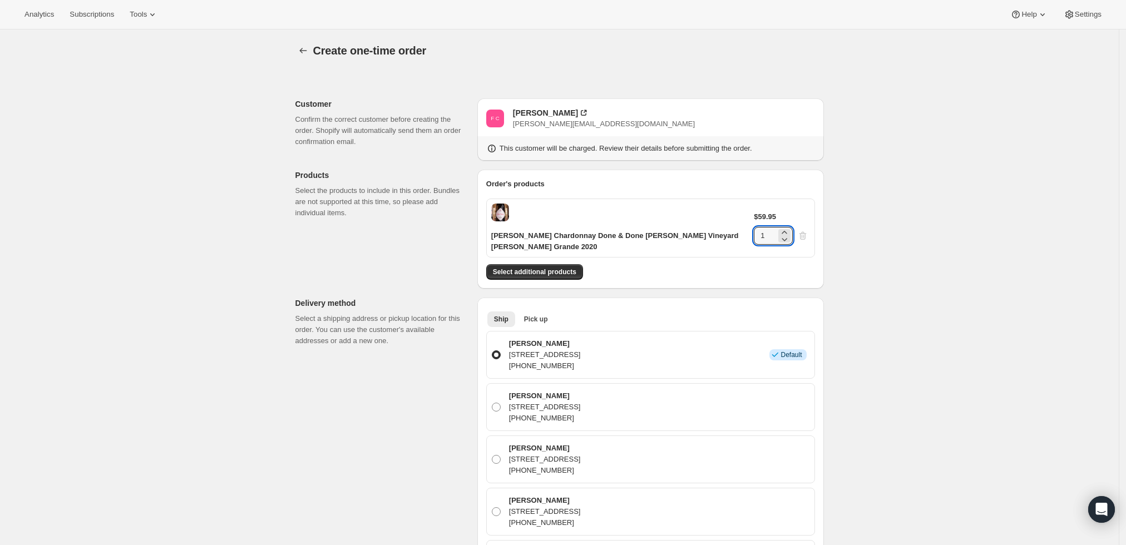
drag, startPoint x: 784, startPoint y: 223, endPoint x: 748, endPoint y: 225, distance: 36.8
click at [754, 225] on div "$59.95 1" at bounding box center [782, 227] width 56 height 33
type input "6"
click at [875, 222] on div "Create one-time order. This page is ready Create one-time order Customer Confir…" at bounding box center [559, 540] width 1119 height 1023
click at [852, 295] on div "Create one-time order. This page is ready Create one-time order Customer Confir…" at bounding box center [559, 540] width 1119 height 1023
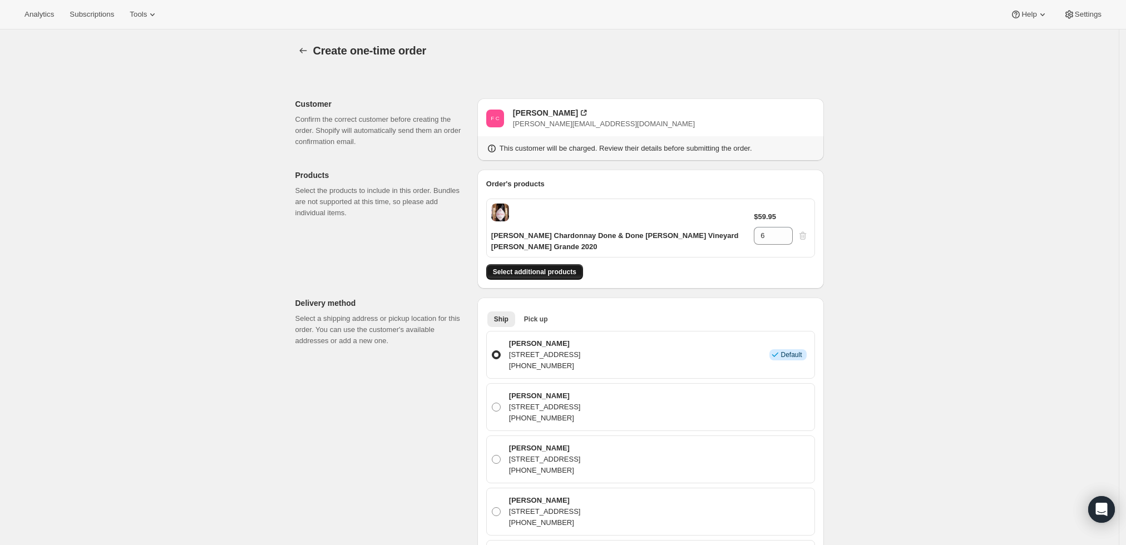
click at [556, 275] on span "Select additional products" at bounding box center [534, 272] width 83 height 9
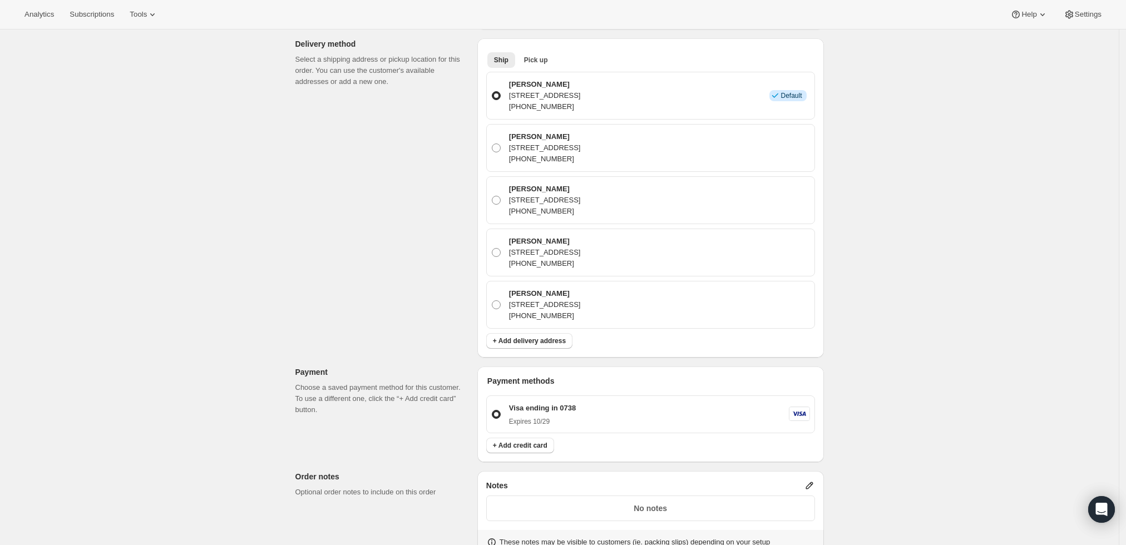
scroll to position [432, 0]
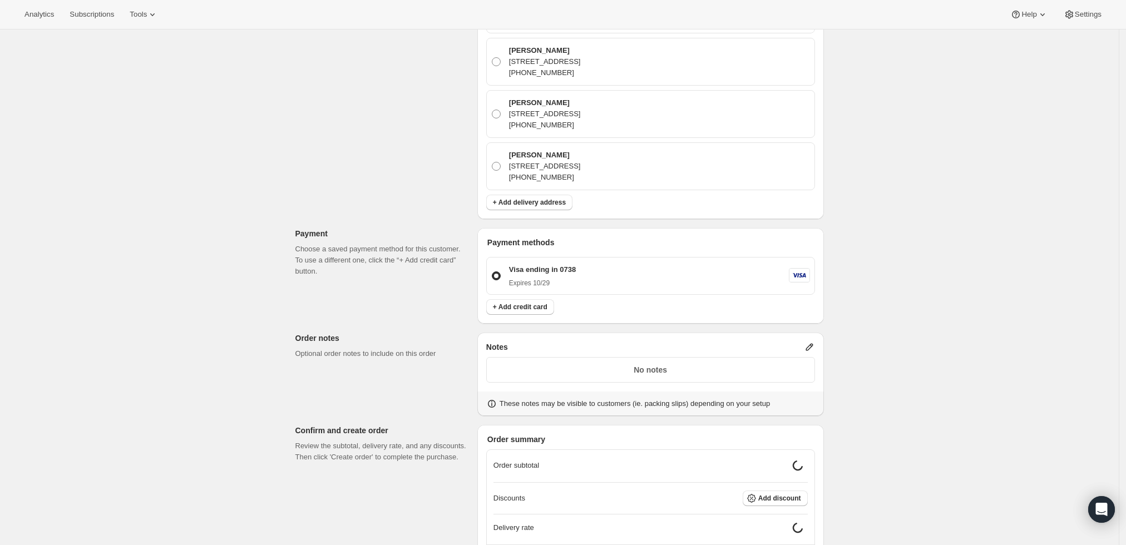
click at [809, 346] on icon at bounding box center [809, 347] width 11 height 11
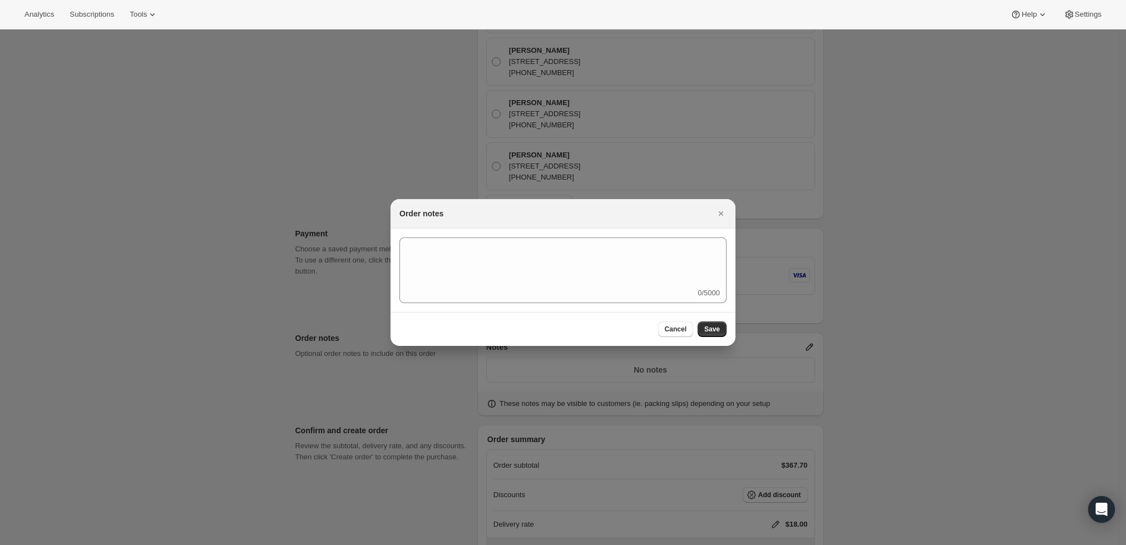
click at [608, 233] on div "0/5000" at bounding box center [563, 270] width 345 height 83
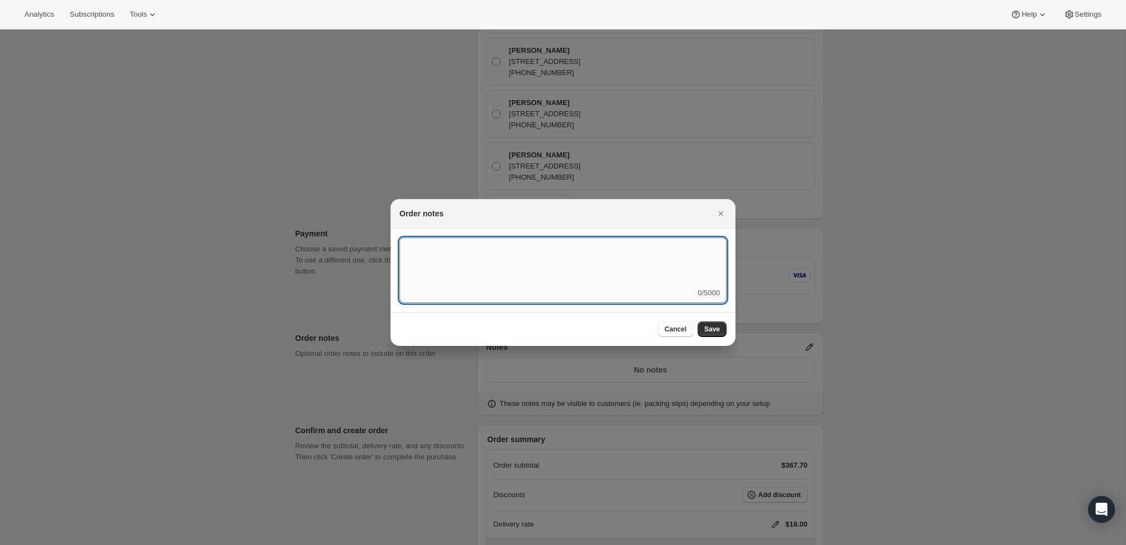
click at [588, 260] on textarea ":ra8:" at bounding box center [562, 263] width 327 height 50
type textarea "Temp Control"
click at [699, 328] on button "Save" at bounding box center [712, 330] width 29 height 16
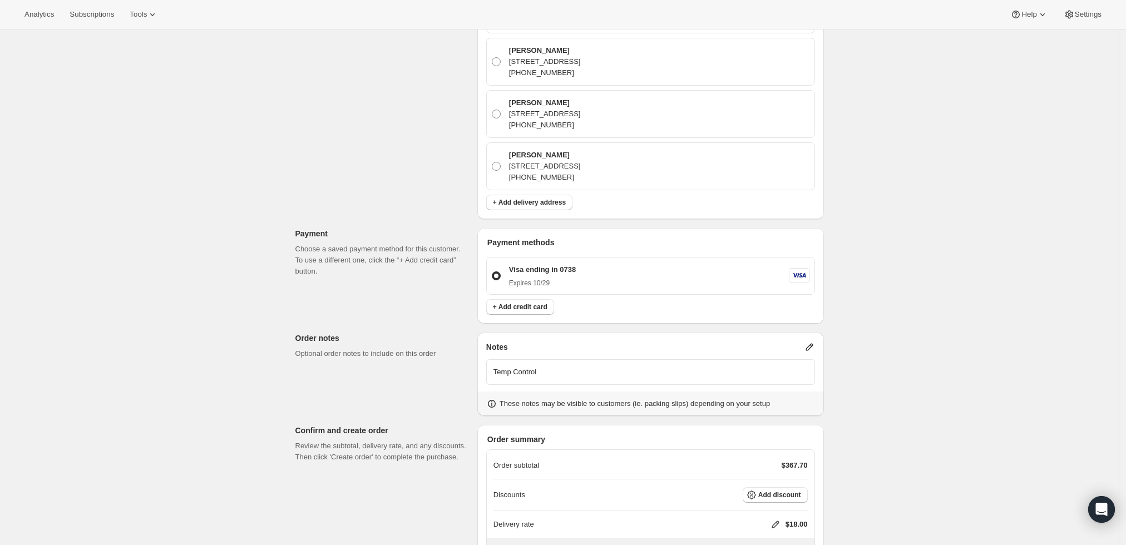
scroll to position [530, 0]
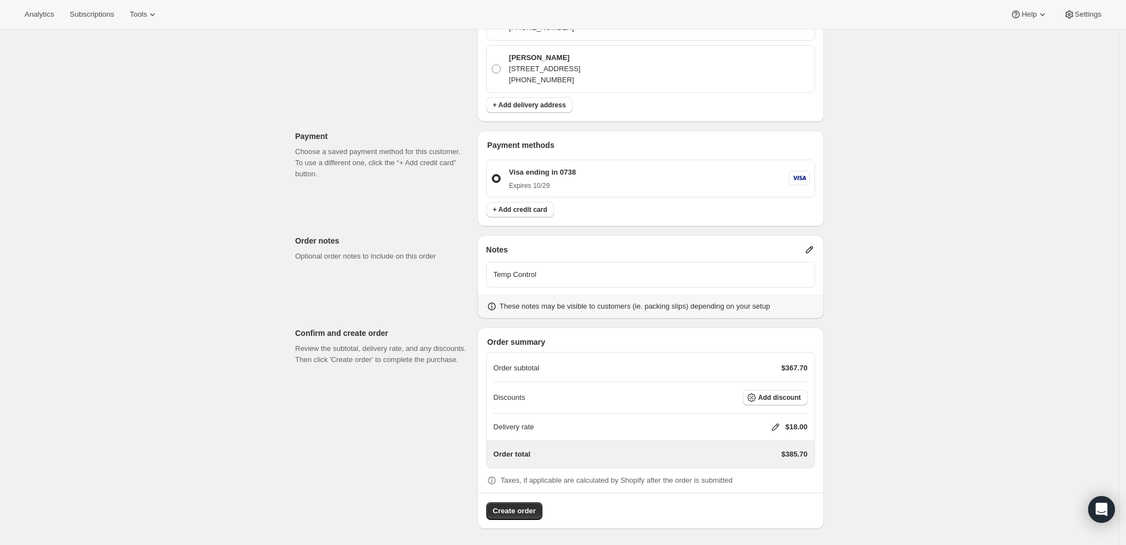
click at [776, 426] on icon at bounding box center [775, 427] width 11 height 11
click at [761, 471] on input "0" at bounding box center [781, 468] width 100 height 18
type input "0"
click at [776, 494] on span "Save" at bounding box center [774, 493] width 16 height 9
click at [505, 516] on button "Create order" at bounding box center [514, 511] width 56 height 18
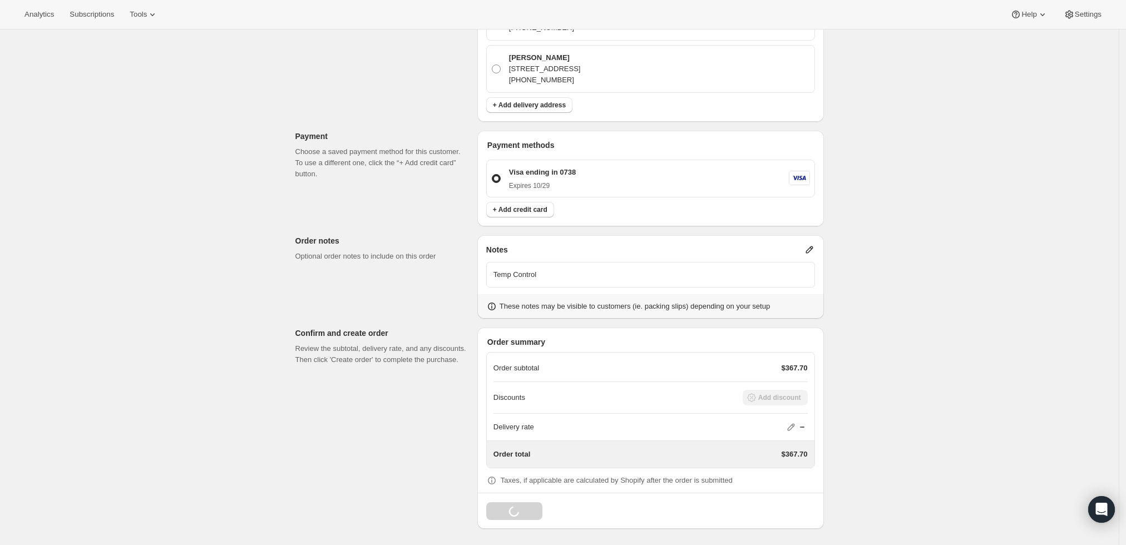
scroll to position [386, 0]
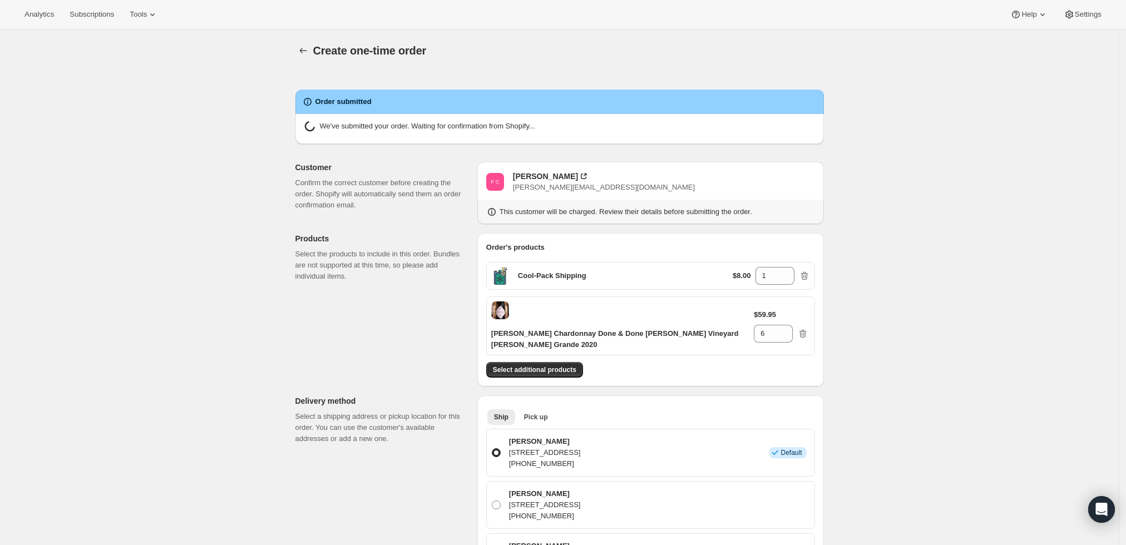
radio input "true"
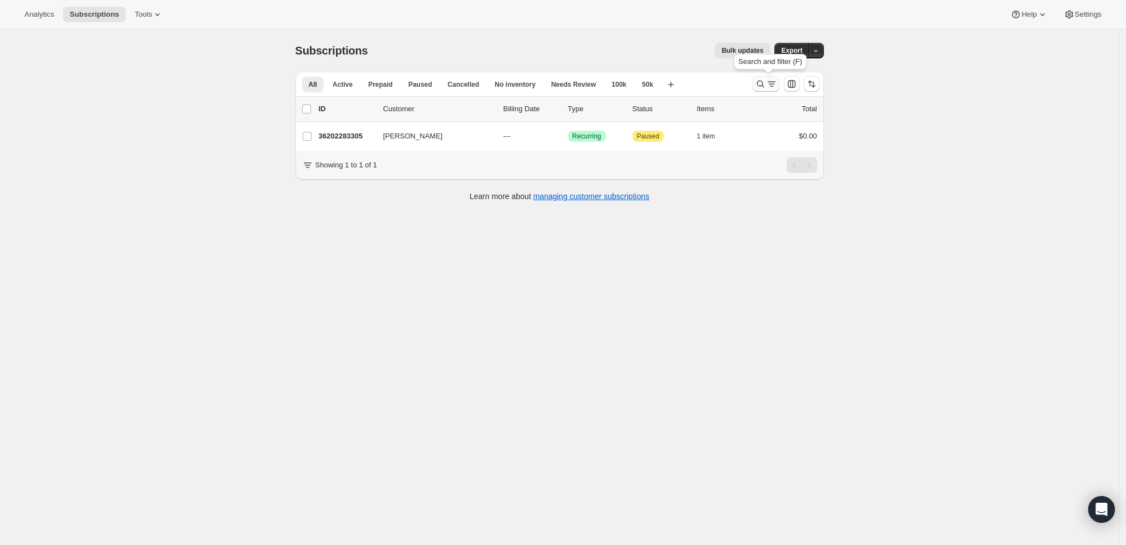
click at [764, 81] on icon "Search and filter results" at bounding box center [760, 84] width 7 height 7
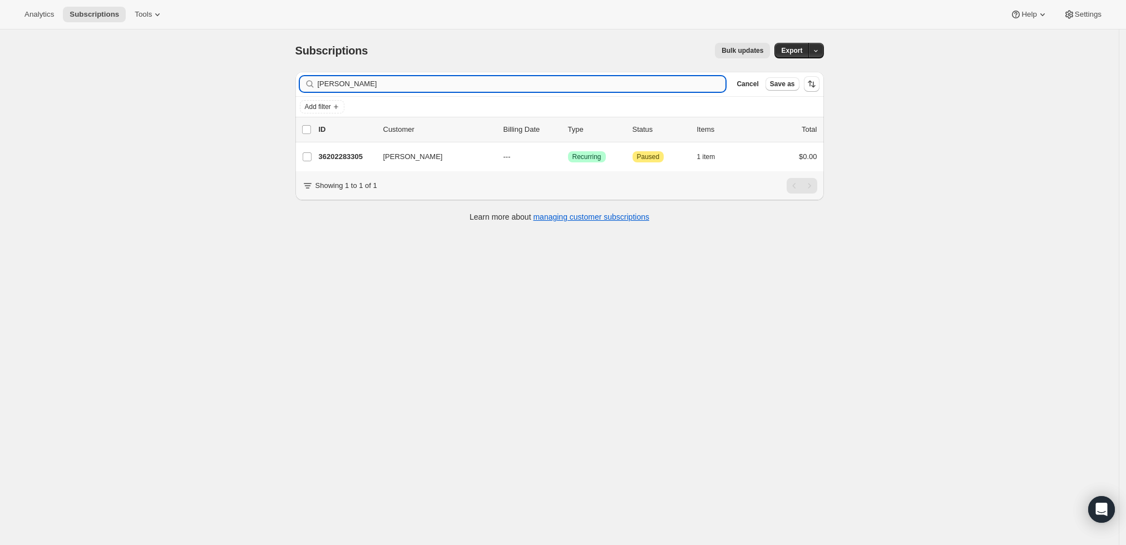
click at [530, 90] on input "[PERSON_NAME]" at bounding box center [522, 84] width 408 height 16
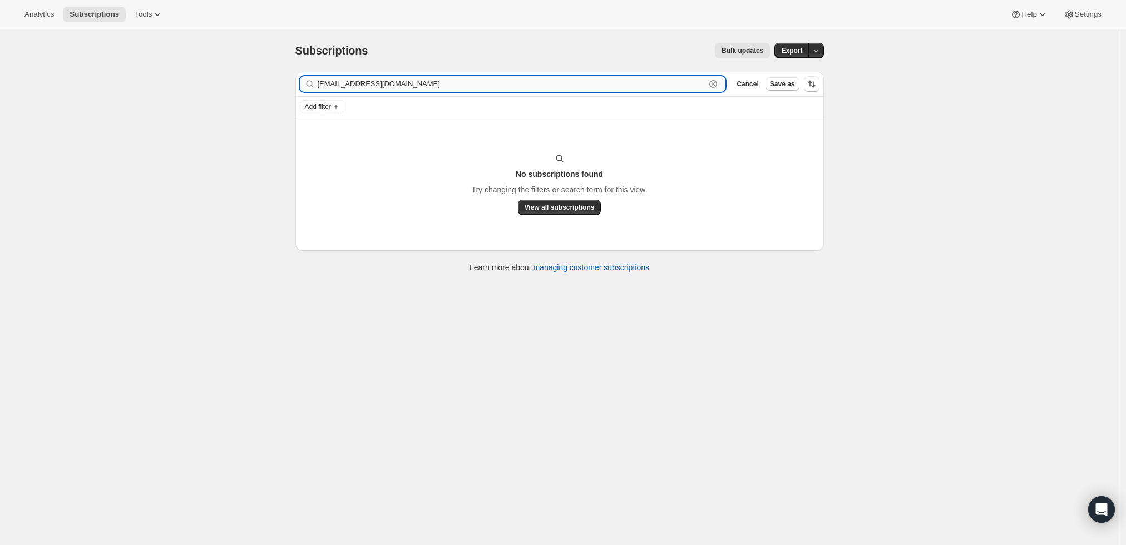
click at [416, 81] on input "[EMAIL_ADDRESS][DOMAIN_NAME]" at bounding box center [512, 84] width 388 height 16
paste input "Gustav Lo"
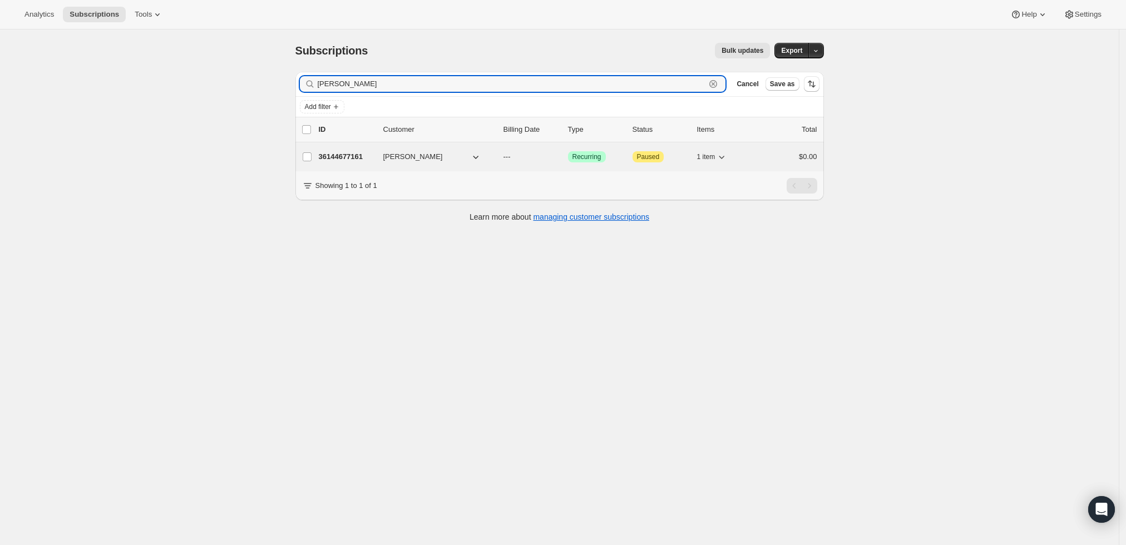
type input "Gustav Lo"
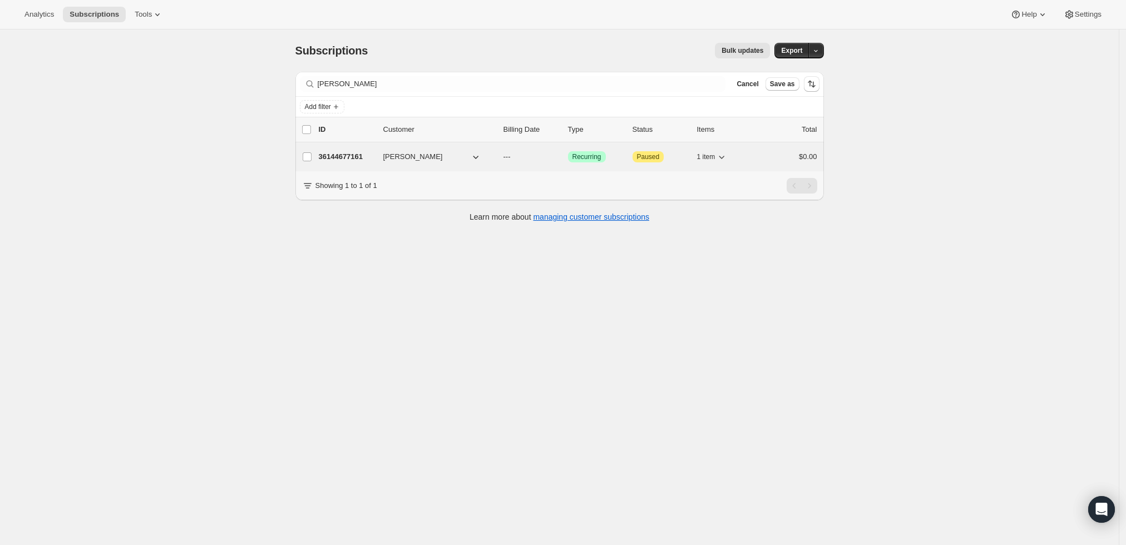
click at [346, 154] on p "36144677161" at bounding box center [347, 156] width 56 height 11
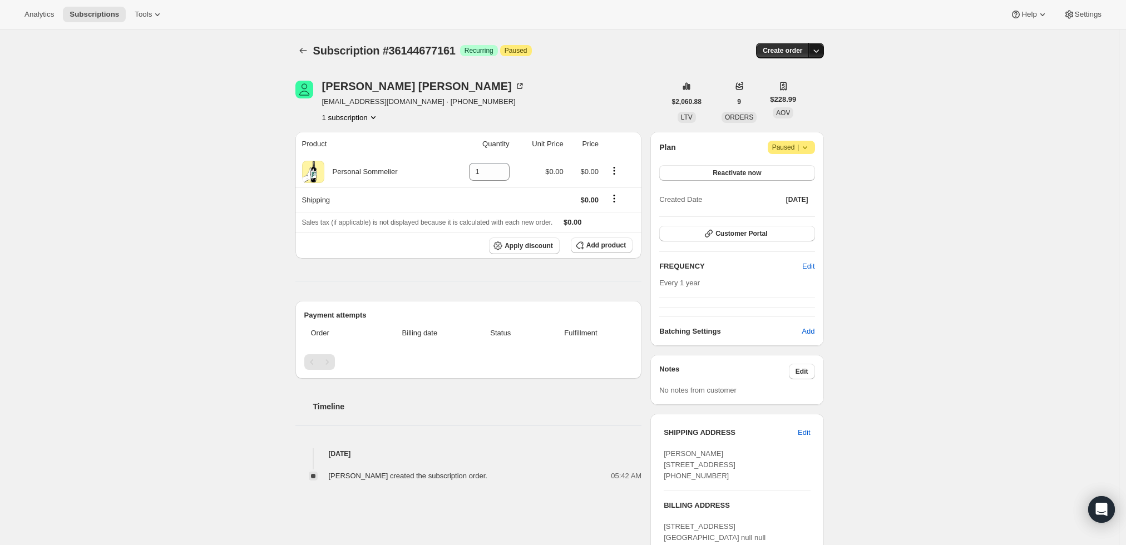
click at [818, 52] on icon "button" at bounding box center [816, 51] width 6 height 3
click at [798, 91] on span "Create custom one-time order" at bounding box center [772, 92] width 96 height 8
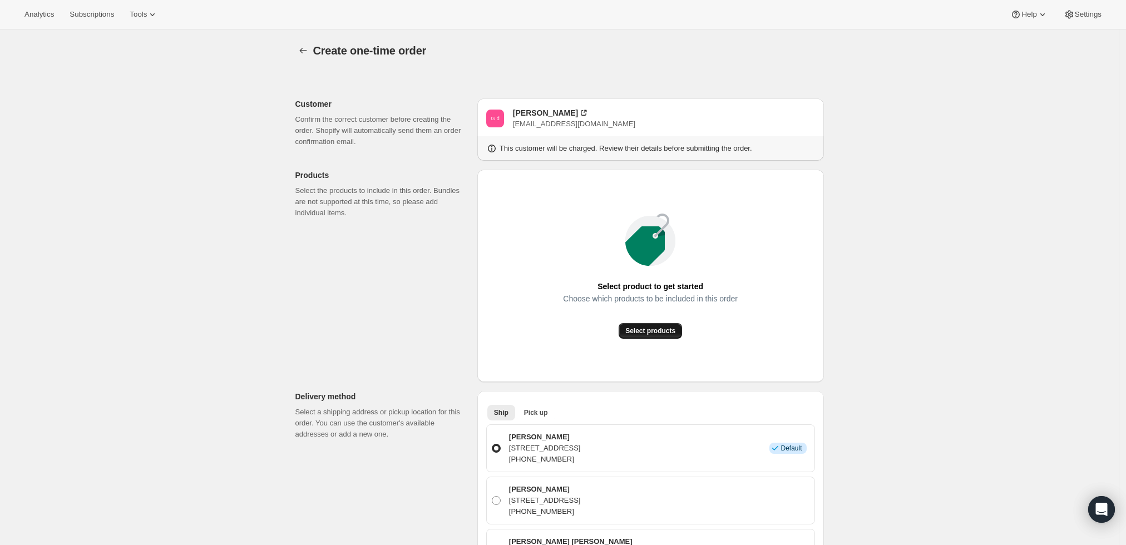
click at [647, 328] on span "Select products" at bounding box center [650, 331] width 50 height 9
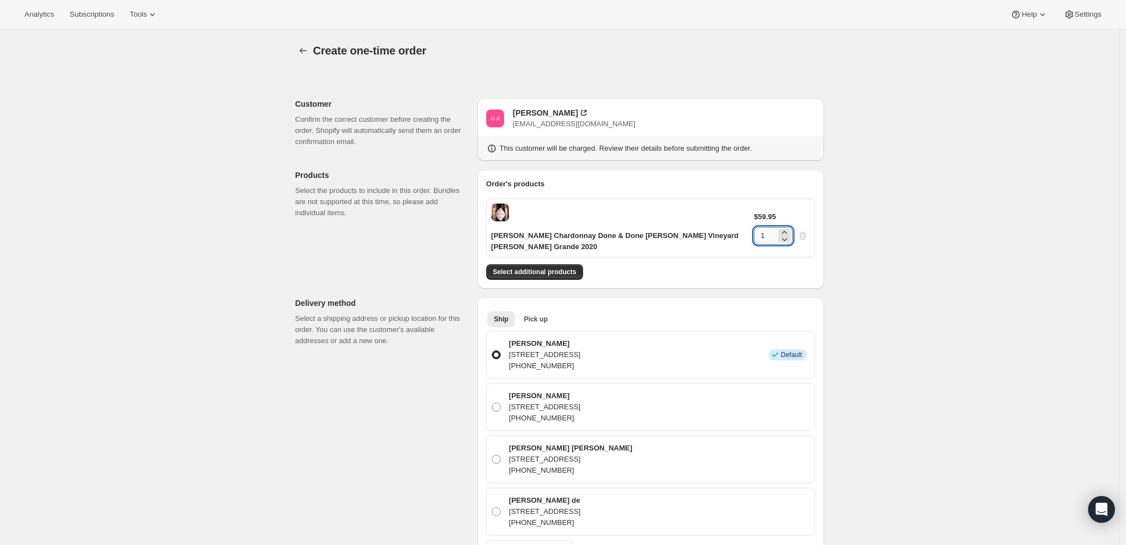
drag, startPoint x: 786, startPoint y: 218, endPoint x: 769, endPoint y: 219, distance: 16.2
click at [769, 227] on input "1" at bounding box center [765, 236] width 22 height 18
type input "6"
click at [837, 235] on div "Create one-time order. This page is ready Create one-time order Customer Confir…" at bounding box center [559, 514] width 555 height 970
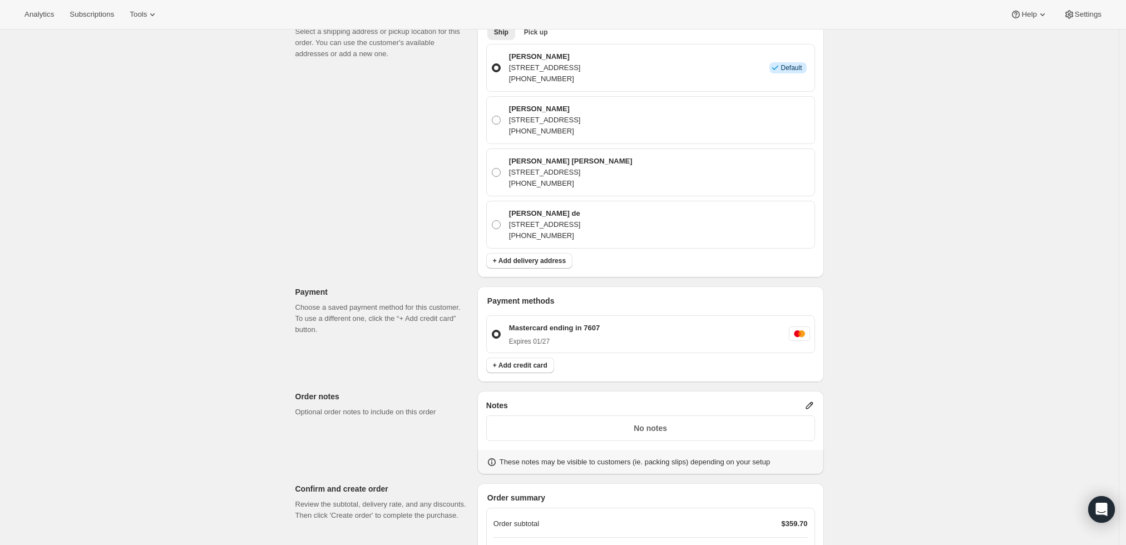
scroll to position [432, 0]
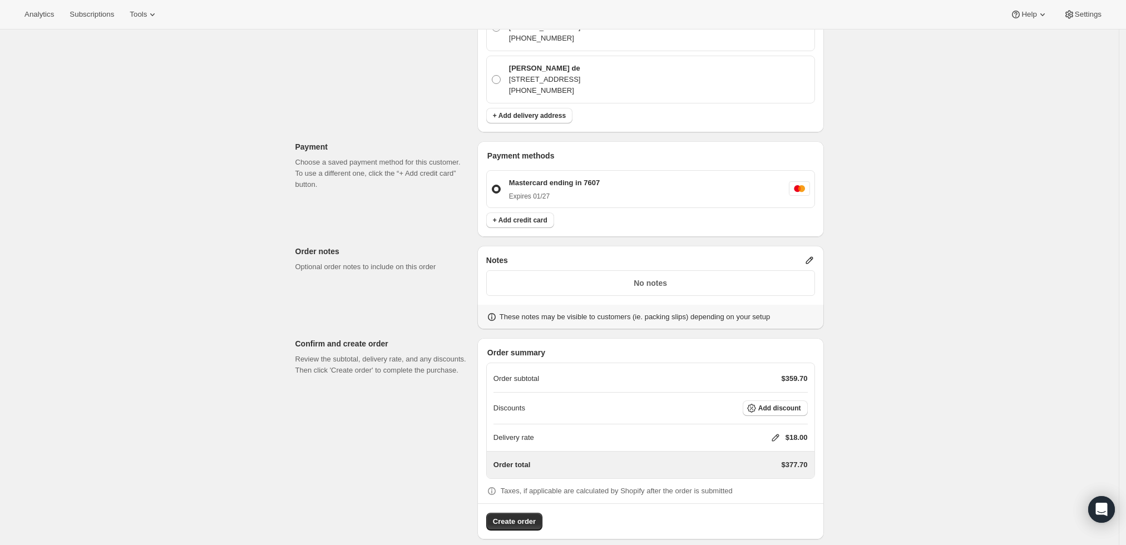
click at [773, 437] on icon at bounding box center [775, 437] width 11 height 11
click at [743, 475] on input "0" at bounding box center [781, 479] width 100 height 18
type input "0"
click at [767, 502] on span "Save" at bounding box center [774, 504] width 16 height 9
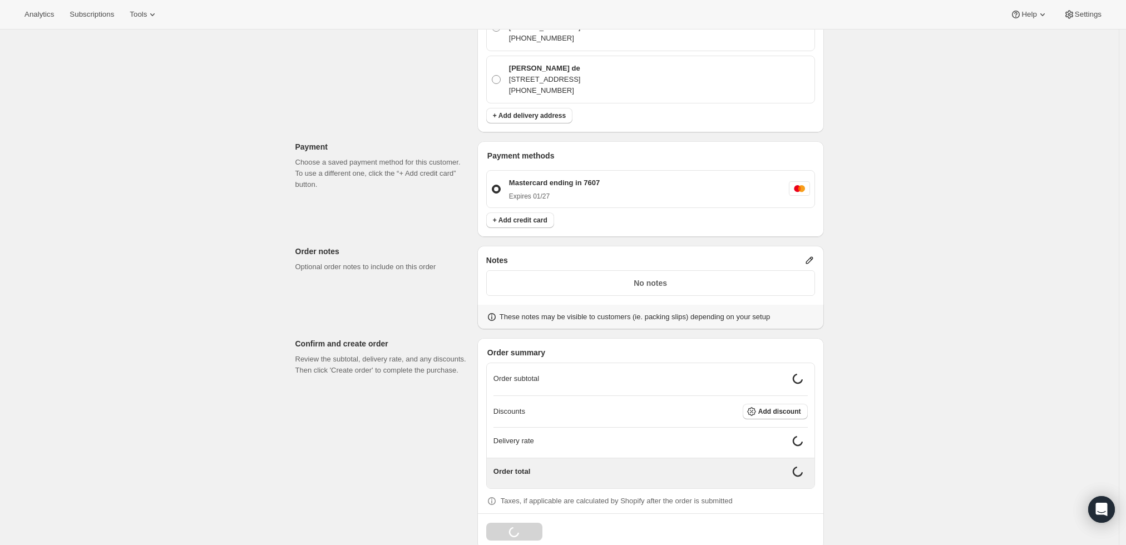
click at [618, 280] on p "No notes" at bounding box center [651, 283] width 314 height 11
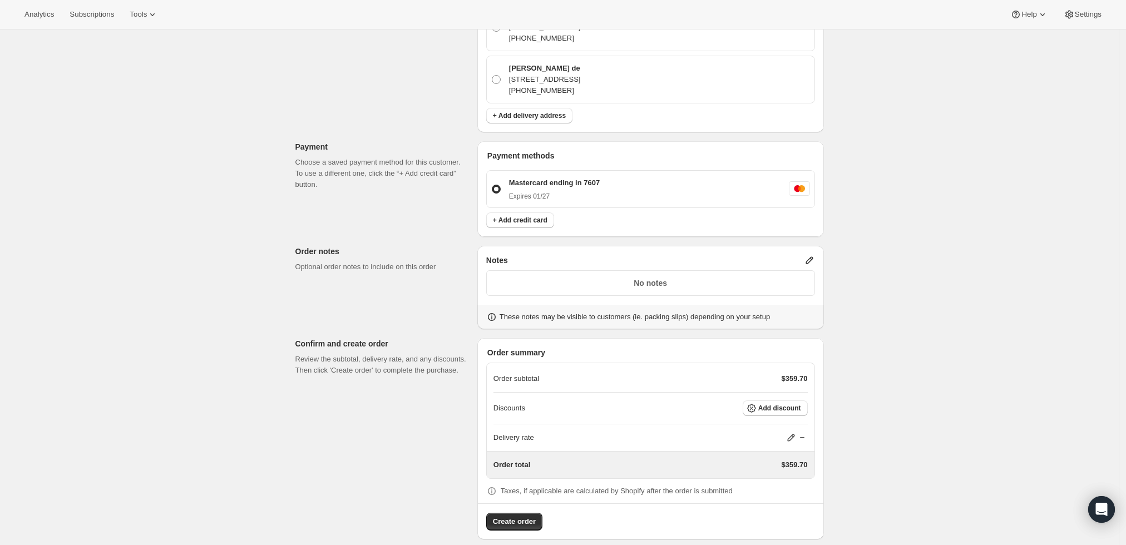
click at [813, 261] on icon at bounding box center [809, 260] width 11 height 11
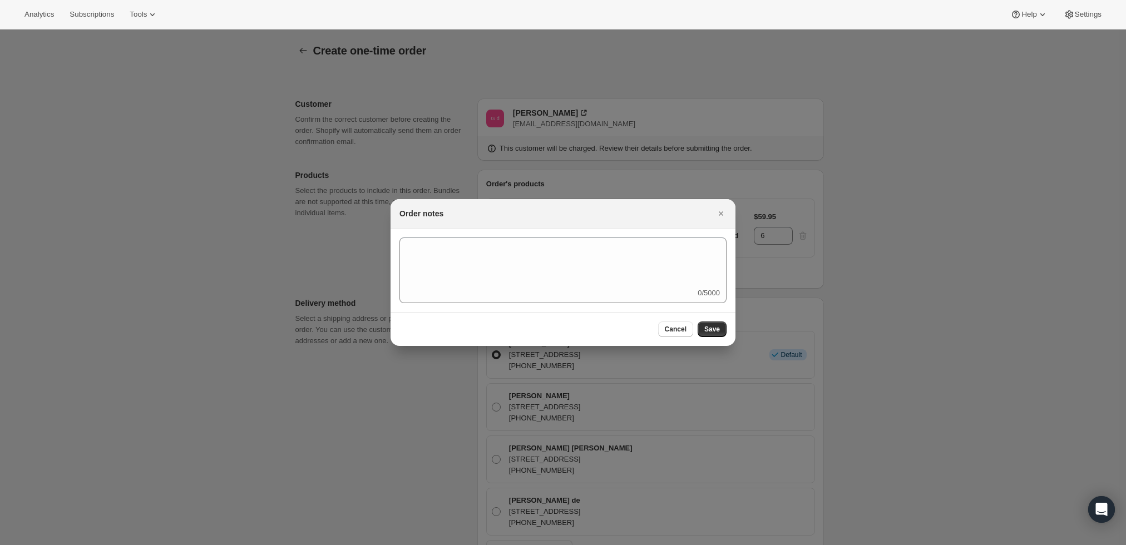
scroll to position [0, 0]
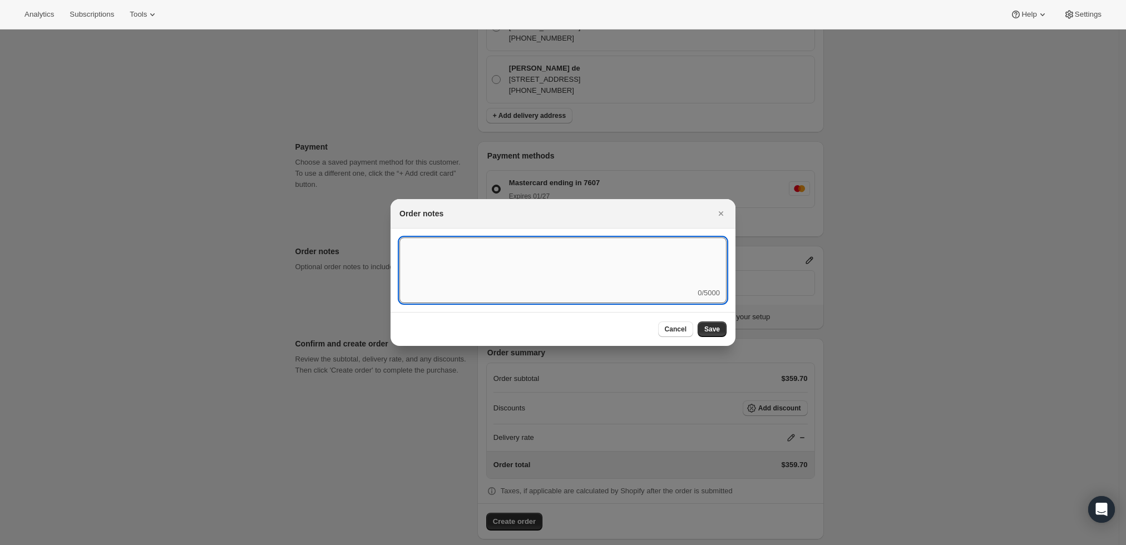
click at [623, 273] on textarea ":r4a:" at bounding box center [562, 263] width 327 height 50
type textarea "Weather HOLD"
click at [719, 329] on span "Save" at bounding box center [712, 329] width 16 height 9
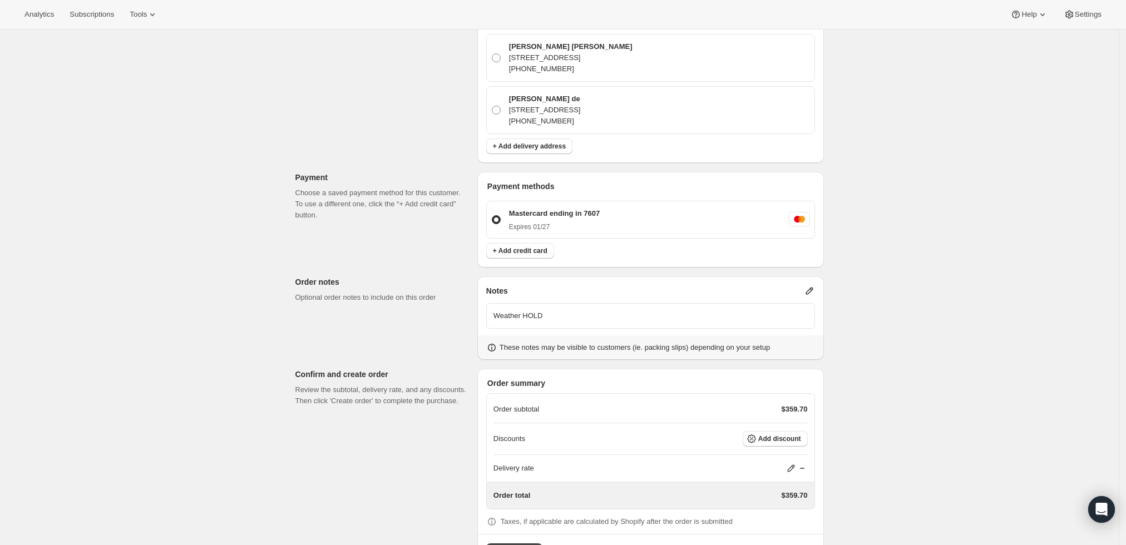
scroll to position [443, 0]
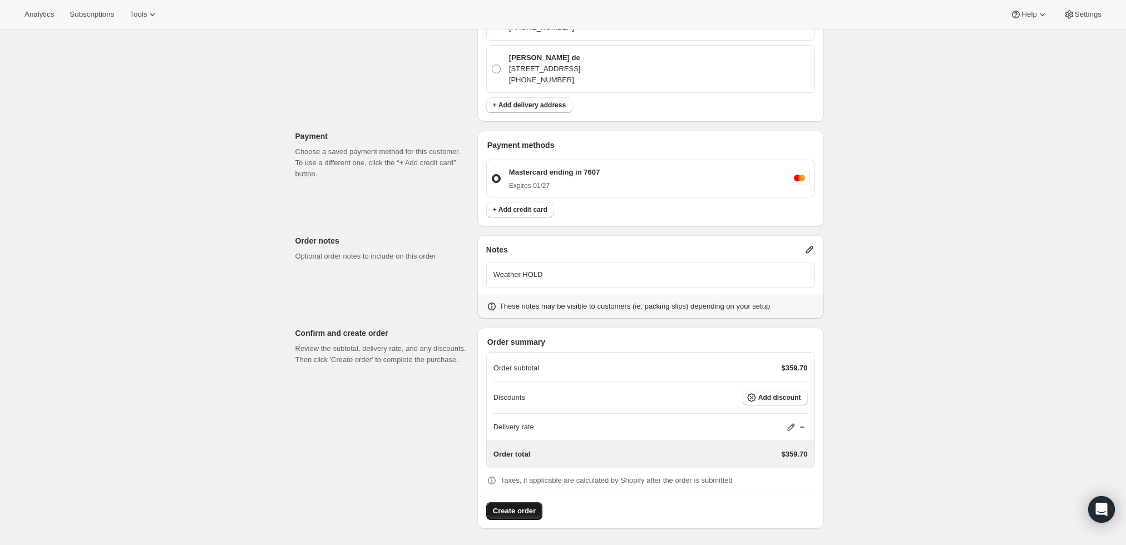
click at [500, 502] on button "Create order" at bounding box center [514, 511] width 56 height 18
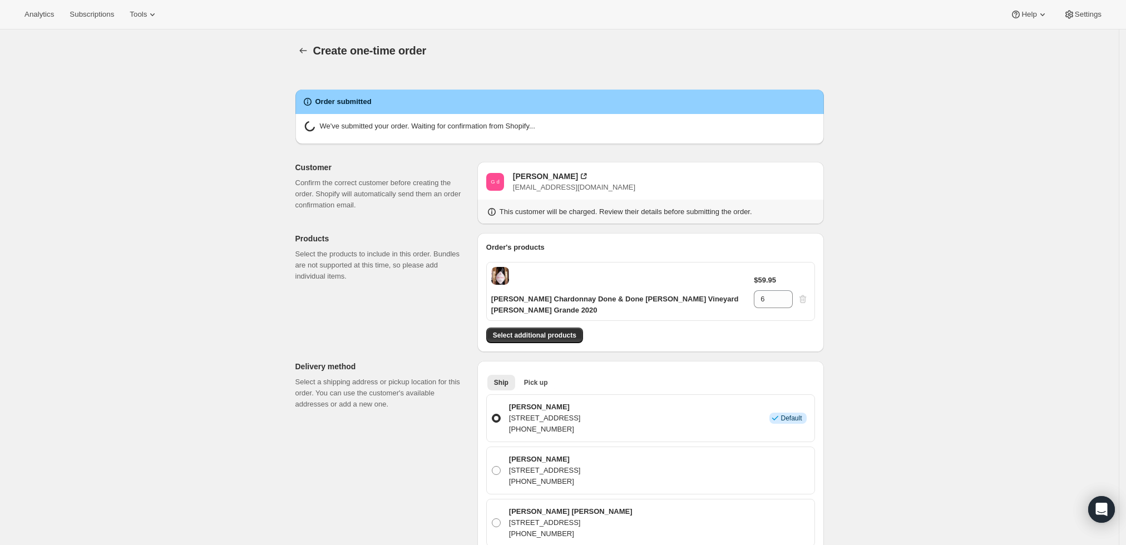
radio input "true"
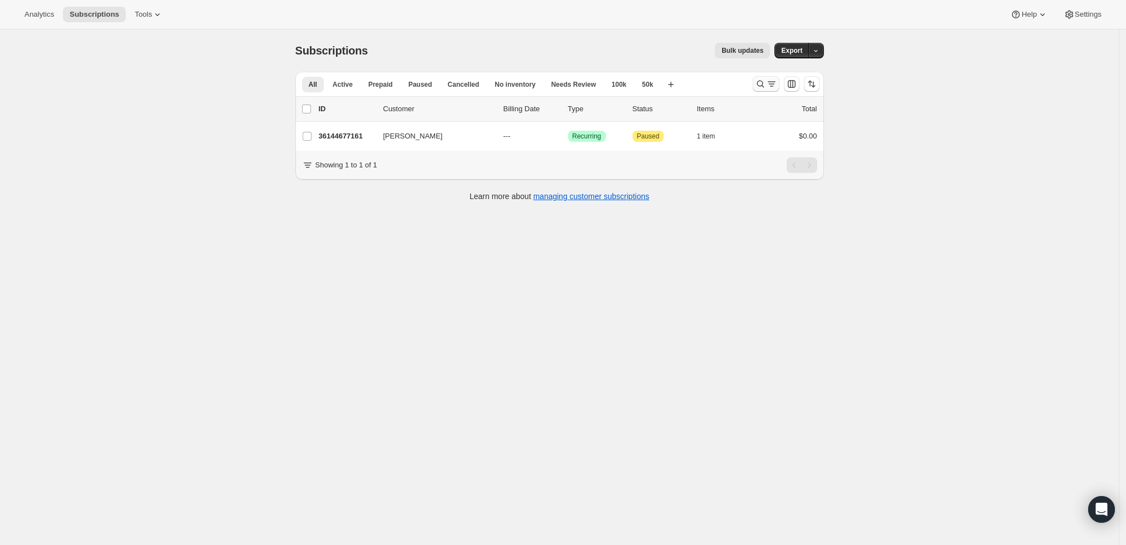
click at [764, 82] on icon "Search and filter results" at bounding box center [760, 83] width 11 height 11
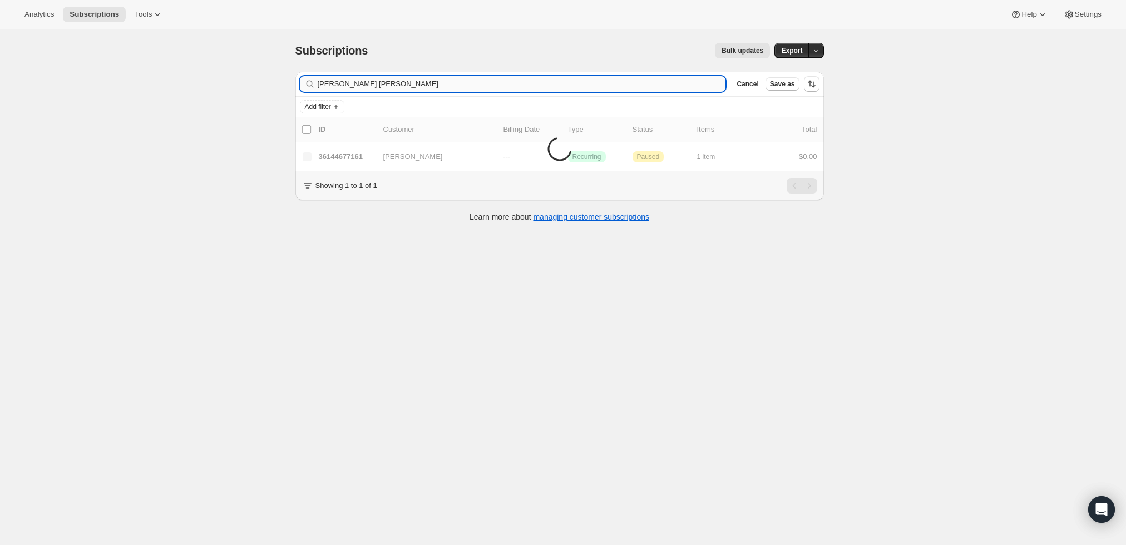
click at [623, 81] on input "Gustav Lo michael fabacher" at bounding box center [522, 84] width 408 height 16
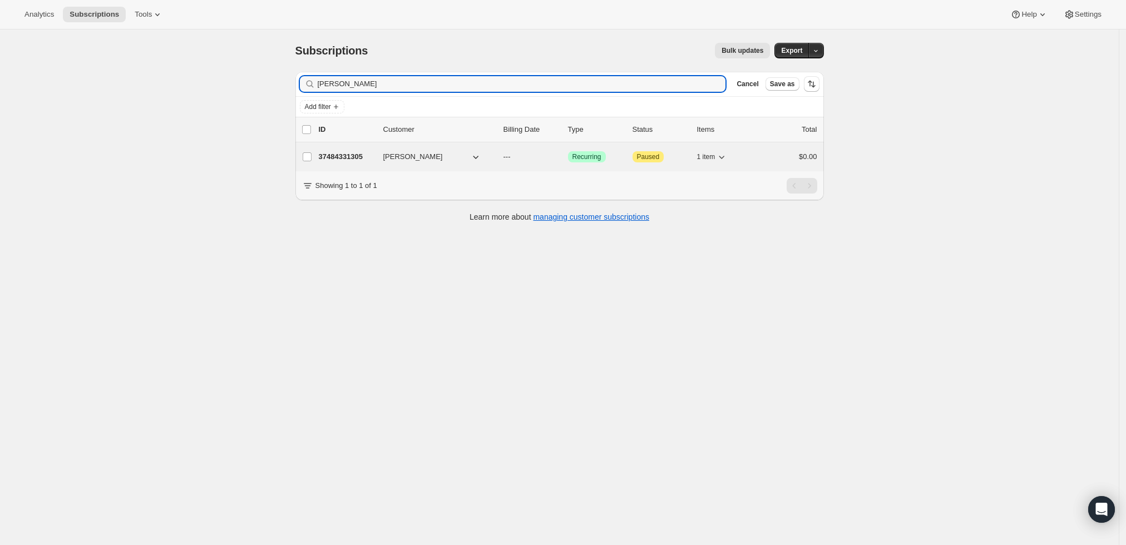
type input "michael fabacher"
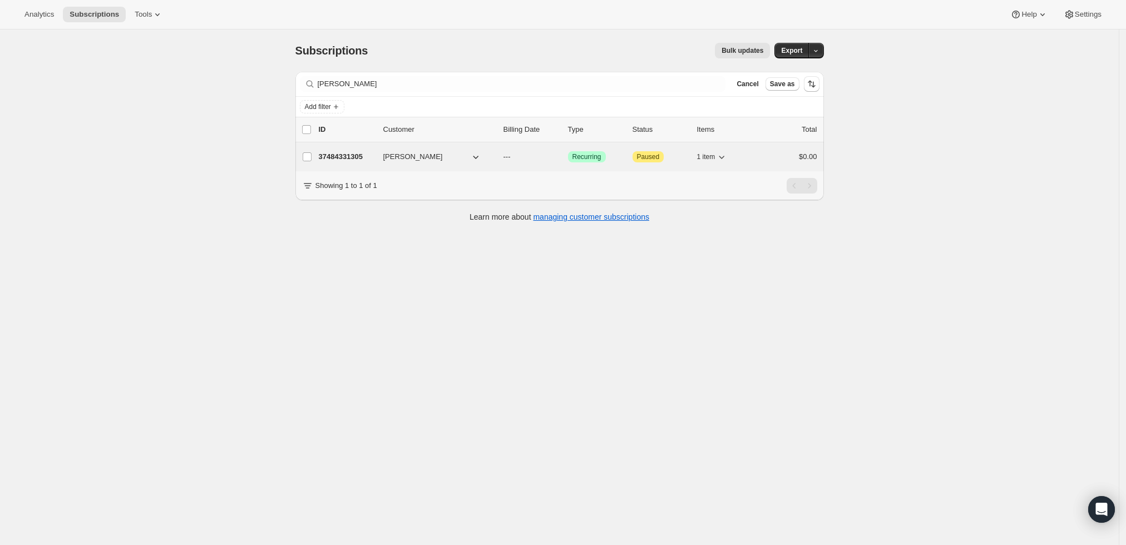
click at [349, 157] on p "37484331305" at bounding box center [347, 156] width 56 height 11
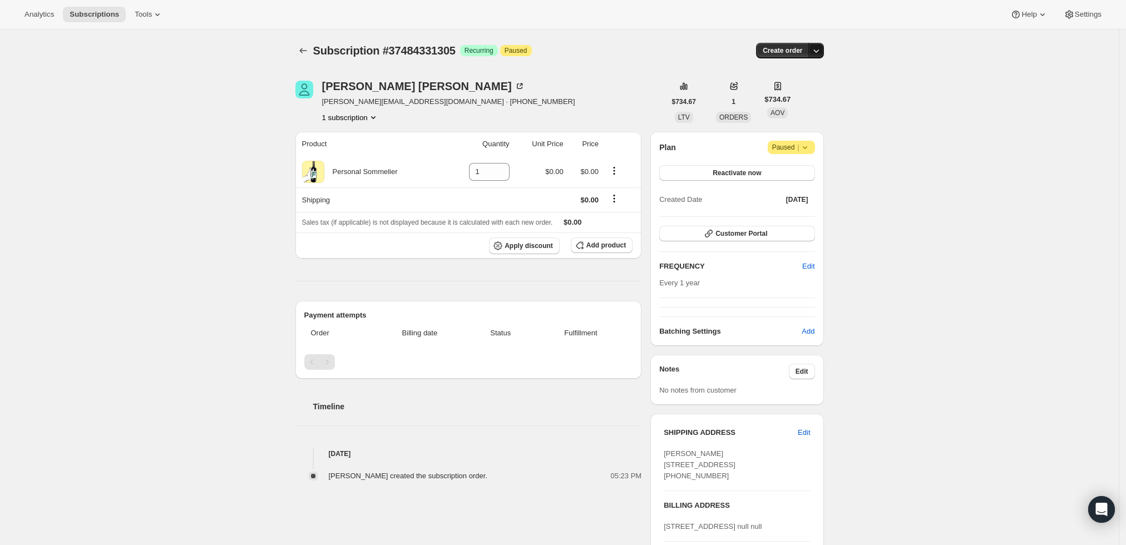
click at [817, 47] on icon "button" at bounding box center [816, 50] width 11 height 11
click at [806, 89] on span "Create custom one-time order" at bounding box center [772, 92] width 96 height 8
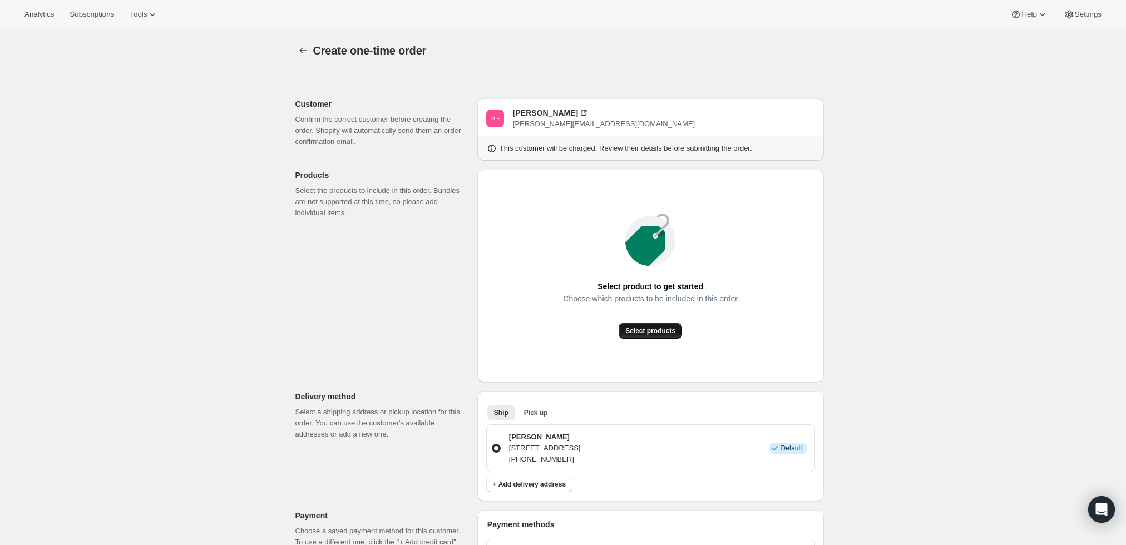
click at [644, 324] on button "Select products" at bounding box center [650, 331] width 63 height 16
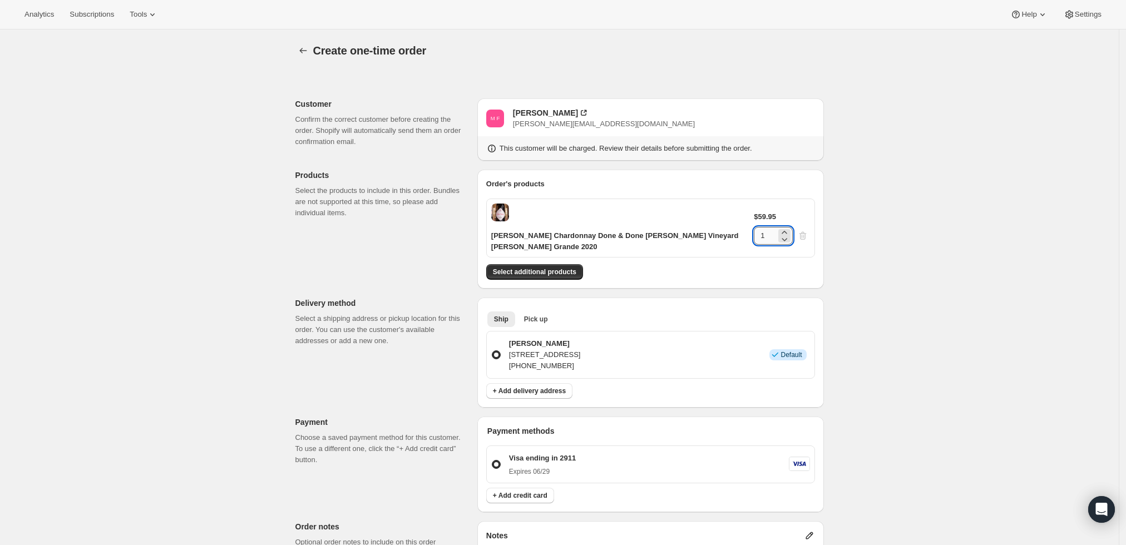
click at [776, 227] on input "1" at bounding box center [765, 236] width 22 height 18
click at [887, 261] on div "Create one-time order. This page is ready Create one-time order Customer Confir…" at bounding box center [559, 435] width 1119 height 813
click at [776, 227] on input "112" at bounding box center [765, 236] width 22 height 18
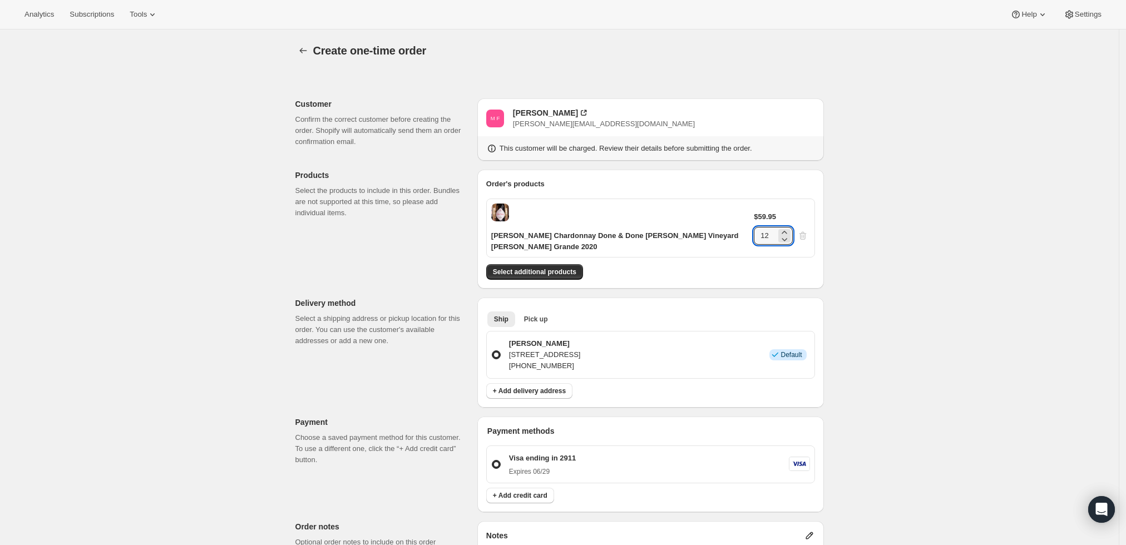
type input "12"
click at [877, 228] on div "Create one-time order. This page is ready Create one-time order Customer Confir…" at bounding box center [559, 435] width 1119 height 813
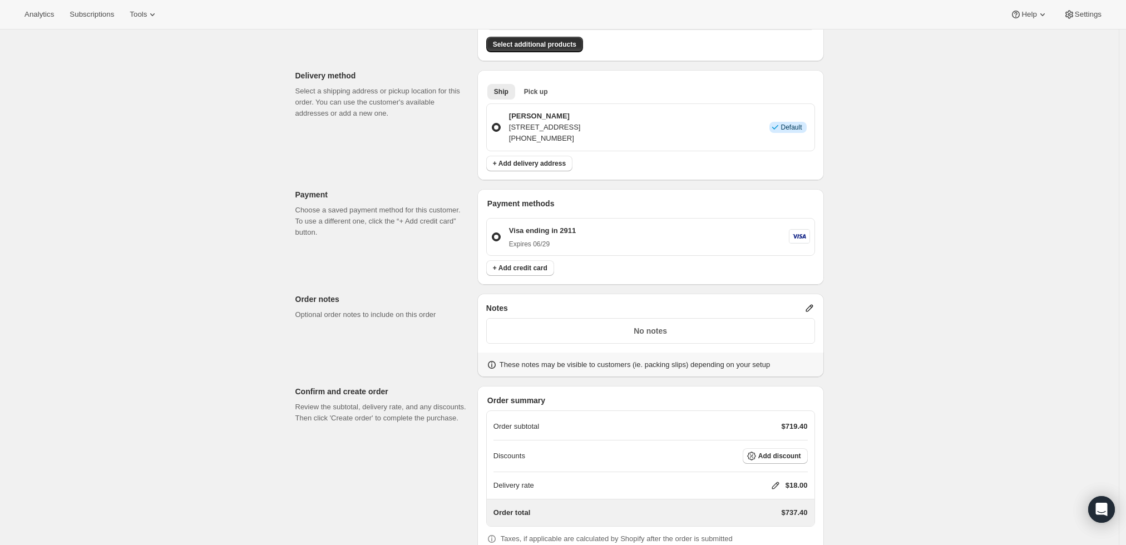
scroll to position [247, 0]
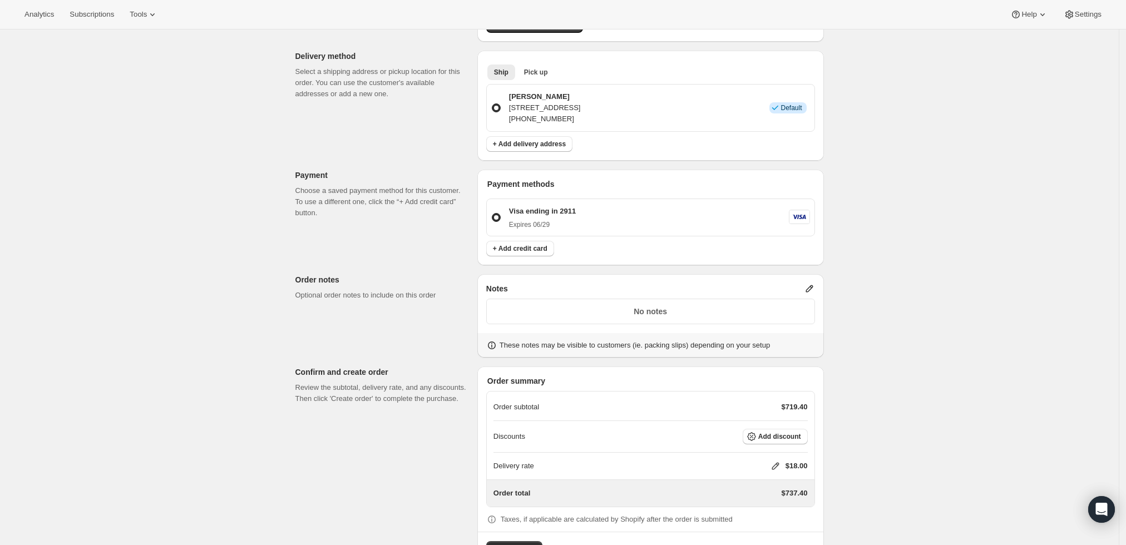
click at [779, 467] on icon at bounding box center [775, 466] width 11 height 11
click at [736, 447] on span "Cancel" at bounding box center [735, 446] width 22 height 9
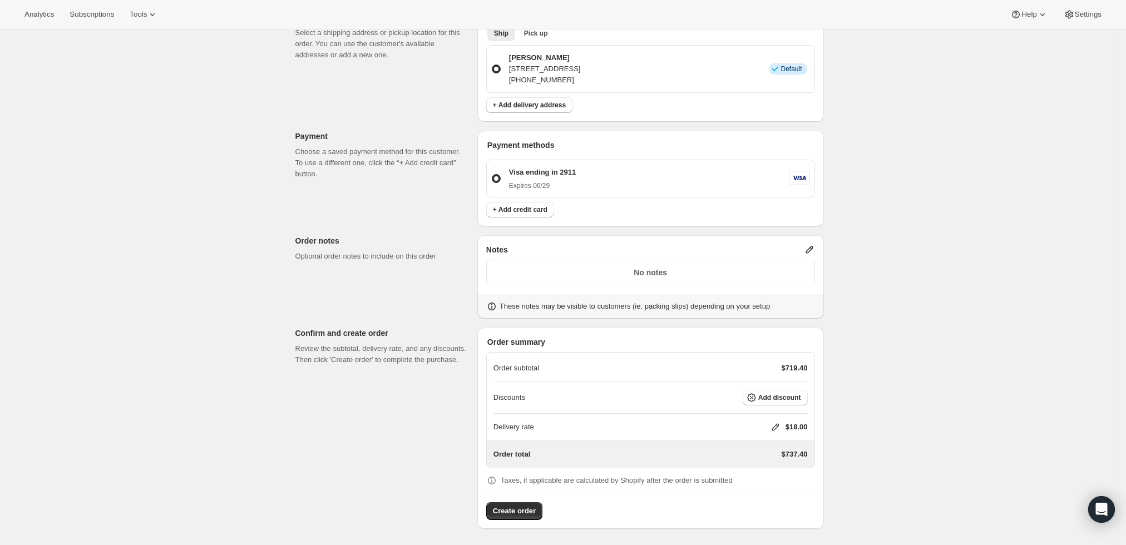
click at [813, 247] on icon at bounding box center [809, 249] width 7 height 7
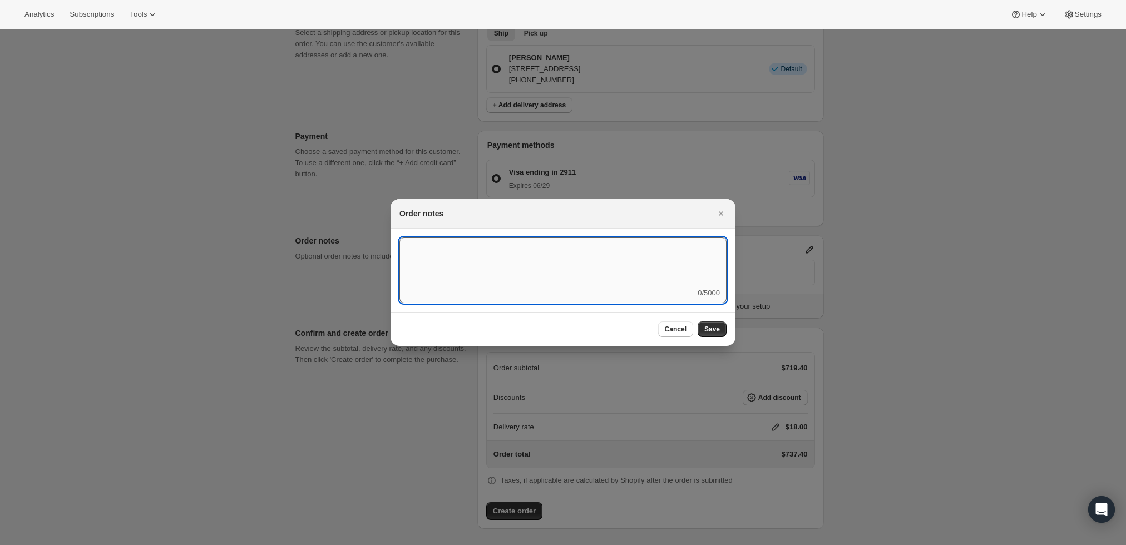
click at [681, 272] on textarea ":r3t:" at bounding box center [562, 263] width 327 height 50
type textarea "Weather HOLD"
click at [719, 326] on span "Save" at bounding box center [712, 329] width 16 height 9
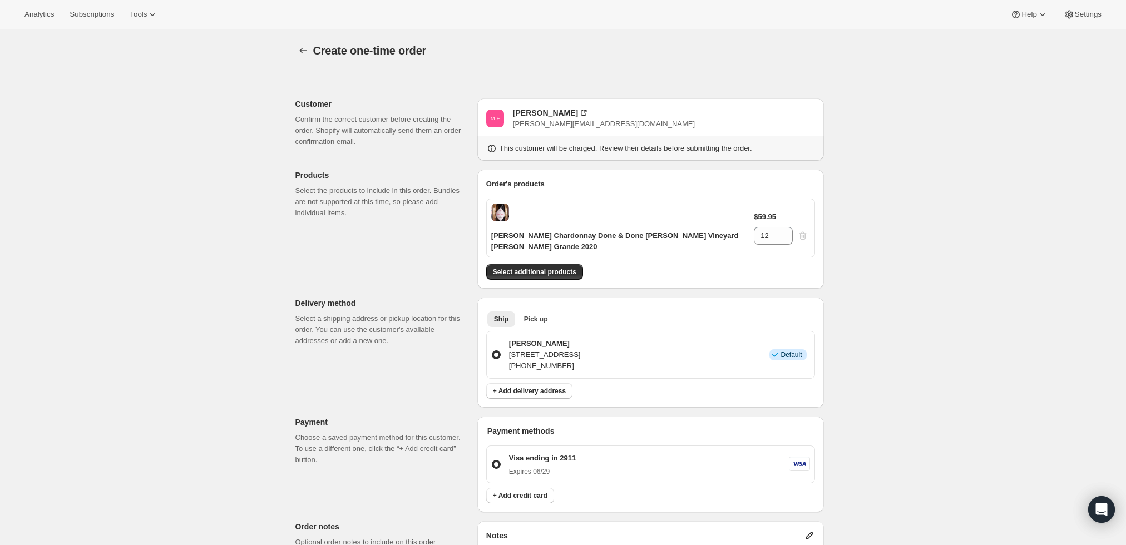
scroll to position [286, 0]
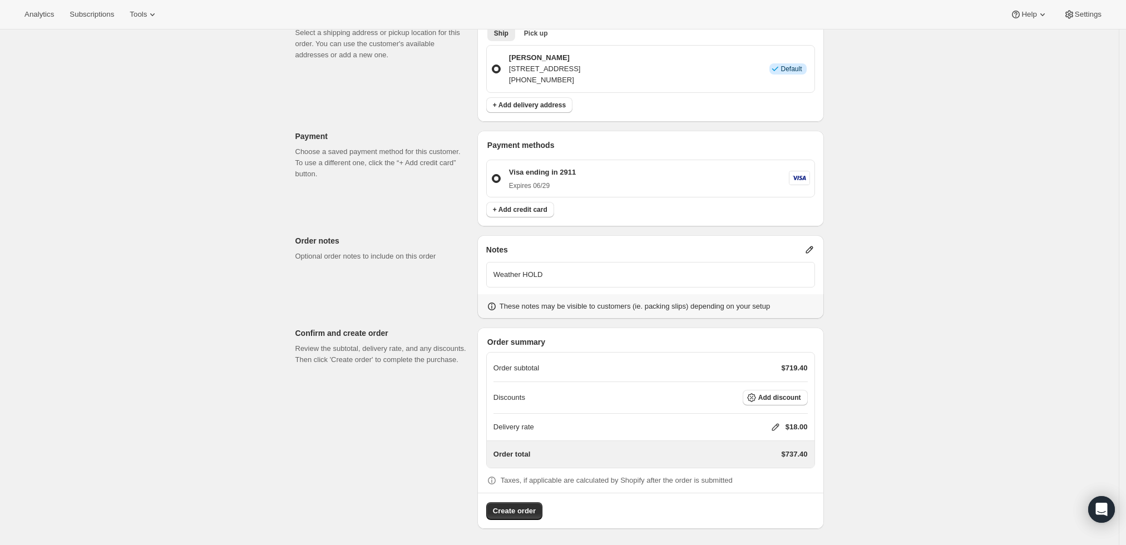
click at [632, 272] on p "Weather HOLD" at bounding box center [651, 274] width 314 height 11
click at [809, 245] on icon at bounding box center [809, 249] width 11 height 11
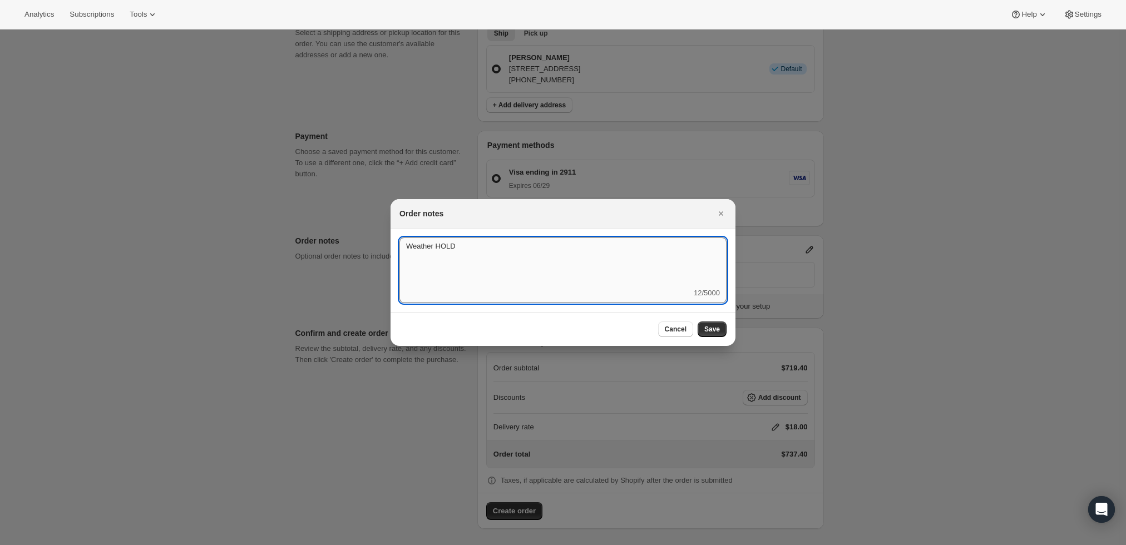
click at [586, 259] on textarea "Weather HOLD" at bounding box center [562, 263] width 327 height 50
type textarea "Weather HOLD - ship mid November 2025"
click at [709, 328] on span "Save" at bounding box center [712, 329] width 16 height 9
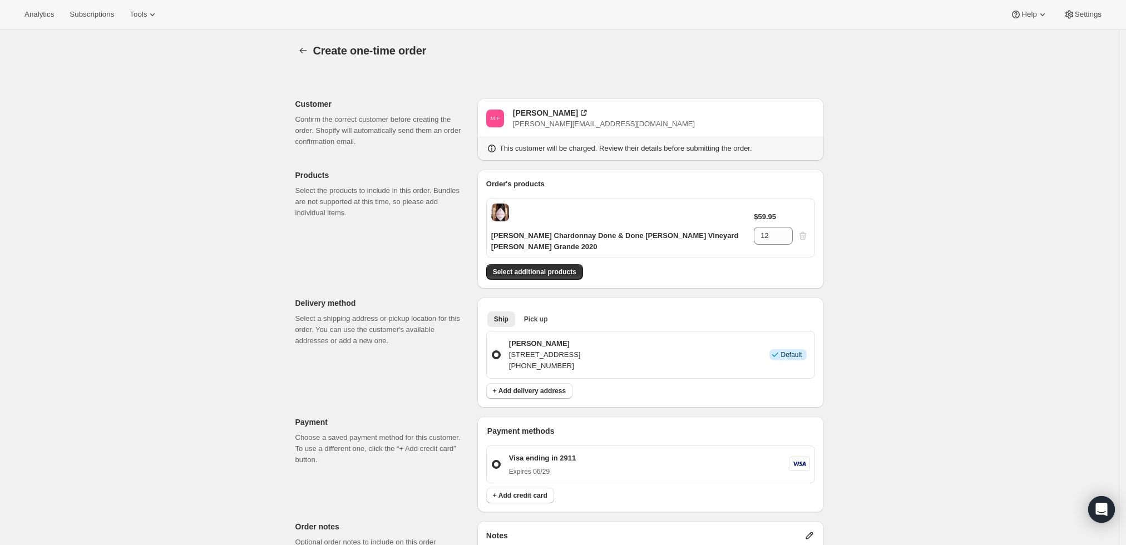
scroll to position [286, 0]
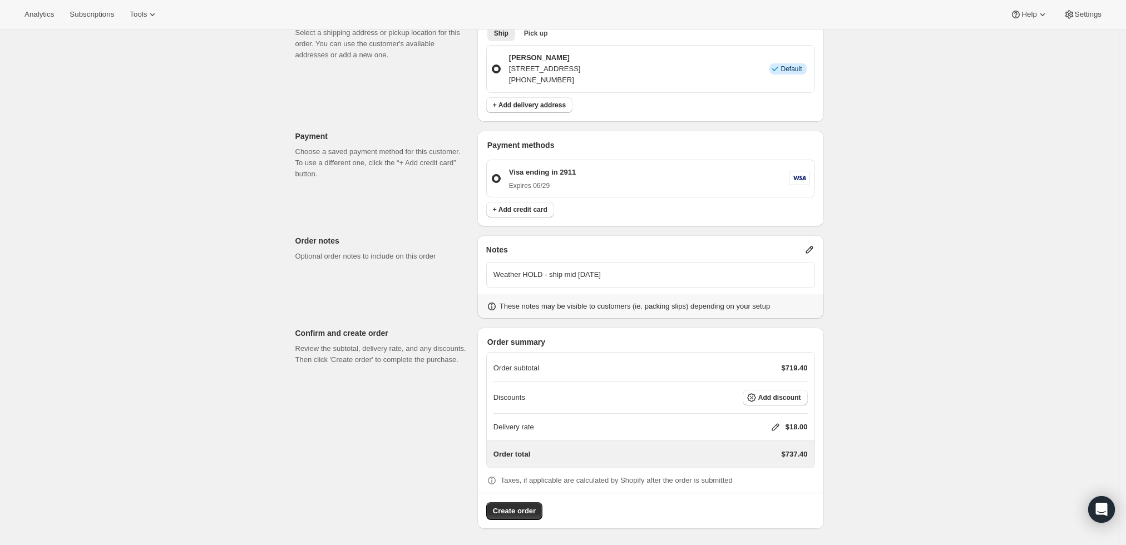
click at [779, 424] on icon at bounding box center [775, 427] width 7 height 7
click at [746, 467] on input "0" at bounding box center [781, 469] width 100 height 18
type input "0"
click at [772, 491] on span "Save" at bounding box center [774, 494] width 16 height 9
click at [496, 511] on span "Create order" at bounding box center [514, 511] width 43 height 11
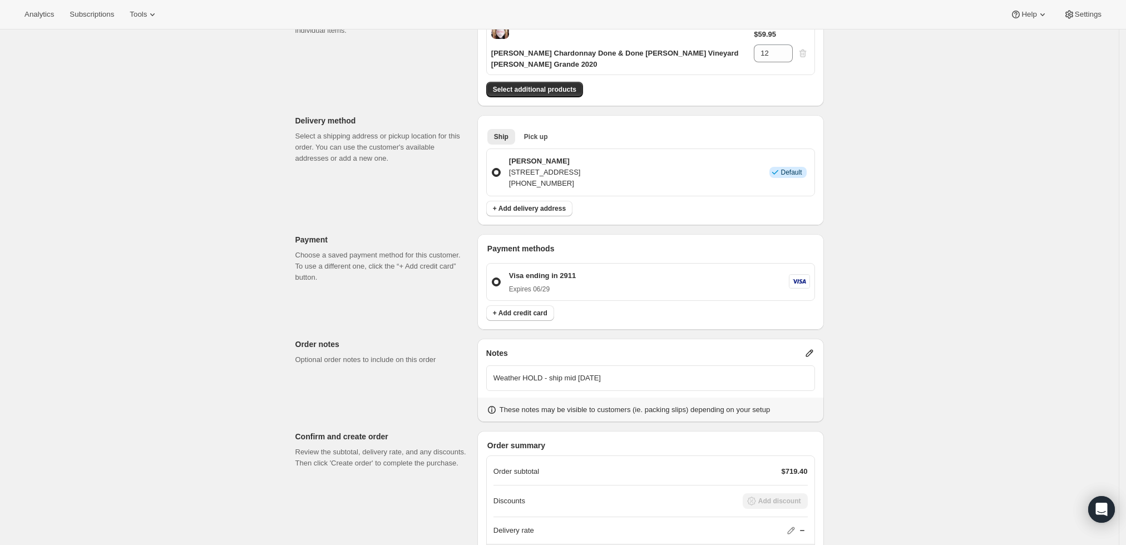
scroll to position [101, 0]
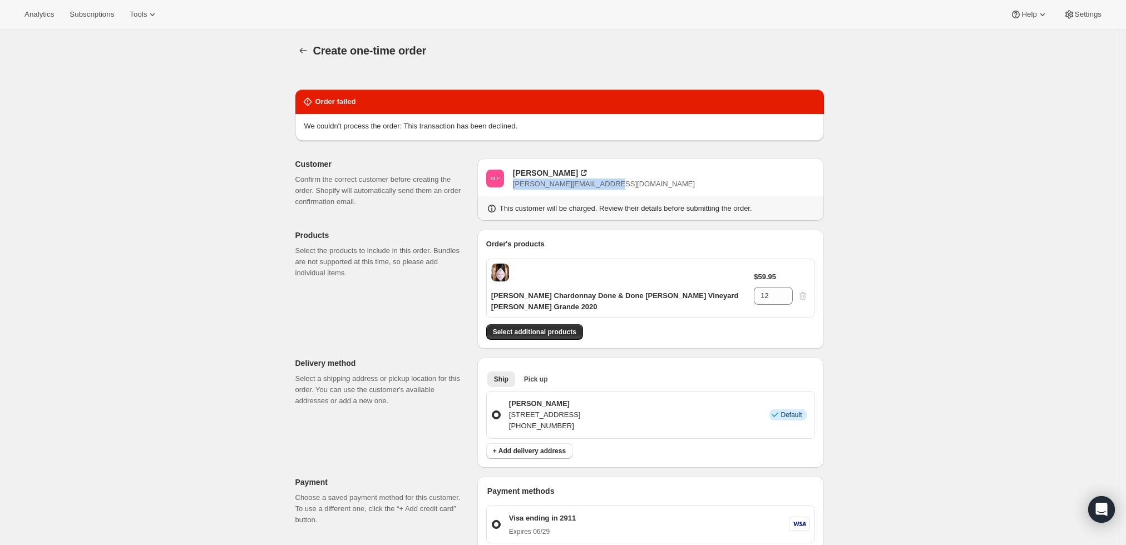
drag, startPoint x: 622, startPoint y: 185, endPoint x: 517, endPoint y: 186, distance: 105.2
click at [517, 186] on div "M F Michael Fabacher mike.fabacher58@gmail.com" at bounding box center [650, 178] width 329 height 22
copy span "mike.fabacher58@gmail.com"
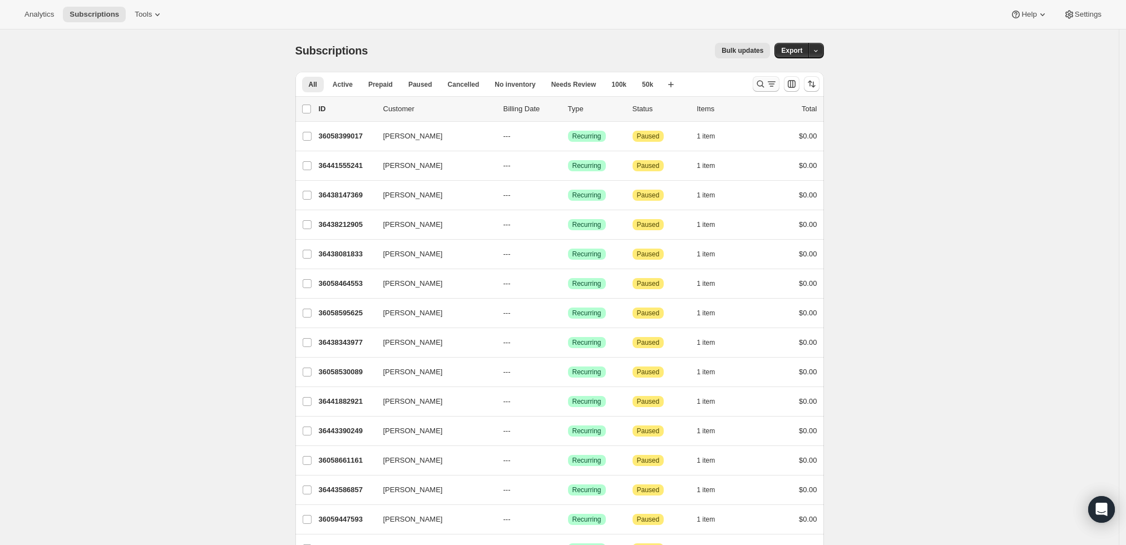
click at [763, 81] on icon "Search and filter results" at bounding box center [760, 83] width 11 height 11
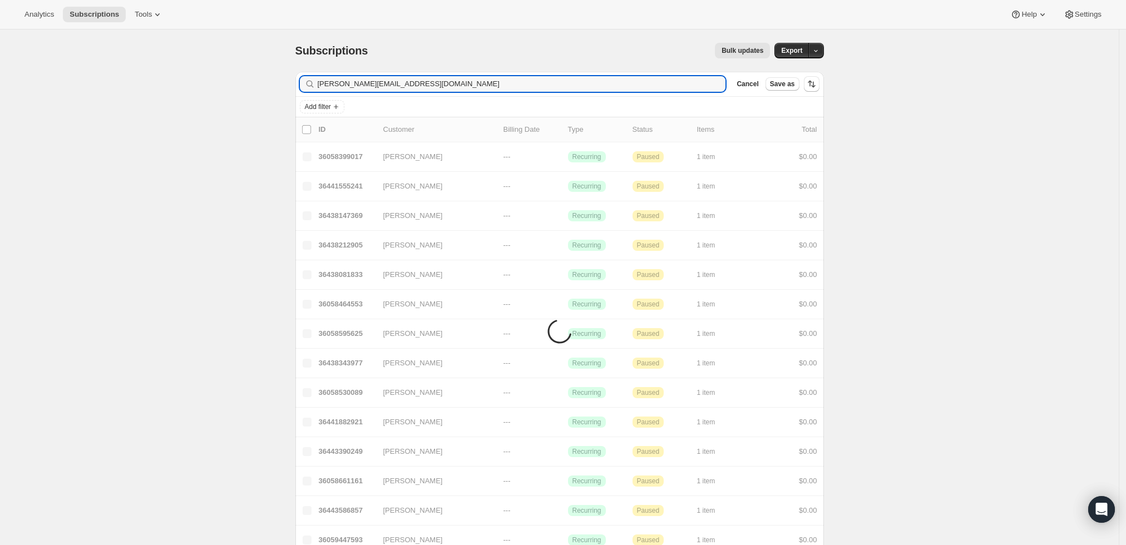
type input "[PERSON_NAME][EMAIL_ADDRESS][DOMAIN_NAME]"
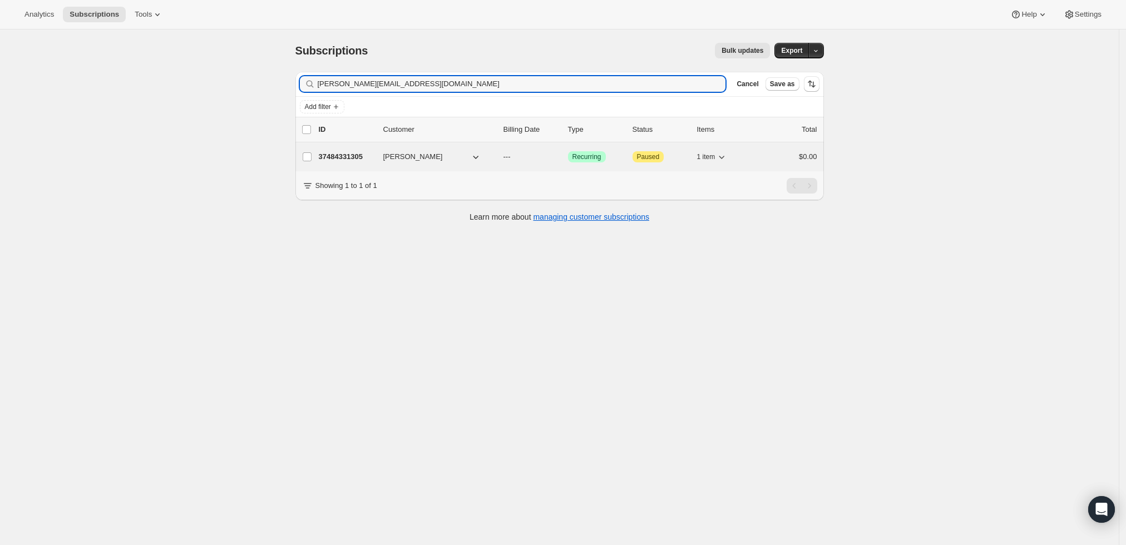
click at [348, 154] on p "37484331305" at bounding box center [347, 156] width 56 height 11
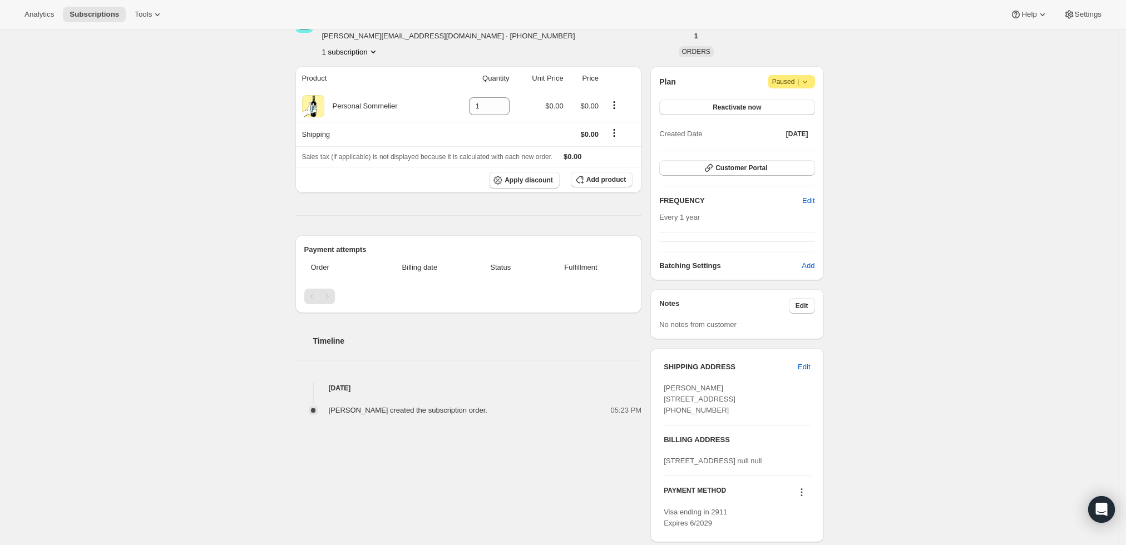
scroll to position [136, 0]
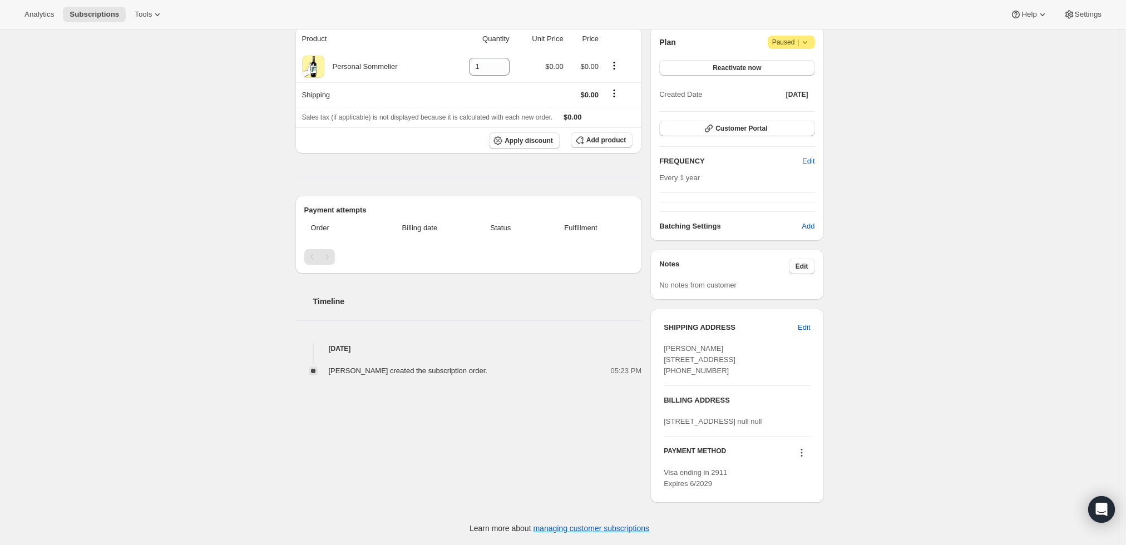
click at [806, 457] on icon at bounding box center [801, 452] width 11 height 11
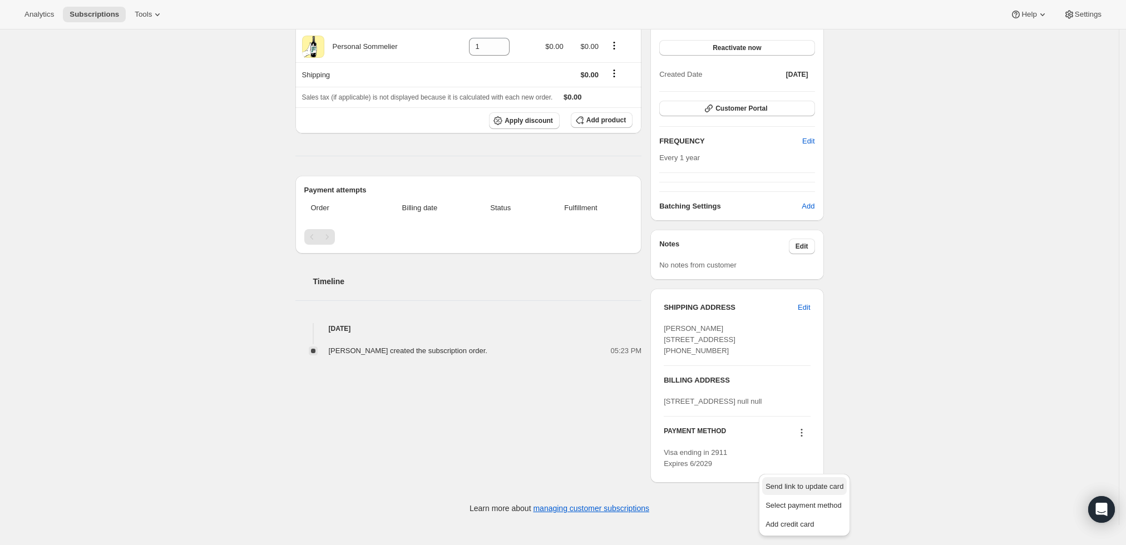
click at [792, 482] on span "Send link to update card" at bounding box center [805, 486] width 78 height 8
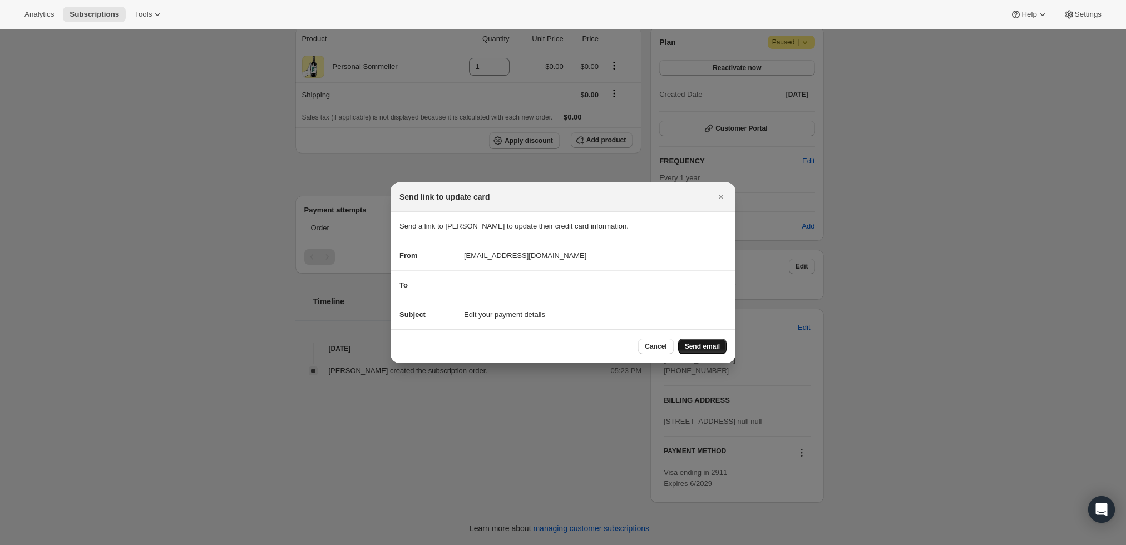
click at [717, 350] on span "Send email" at bounding box center [702, 346] width 35 height 9
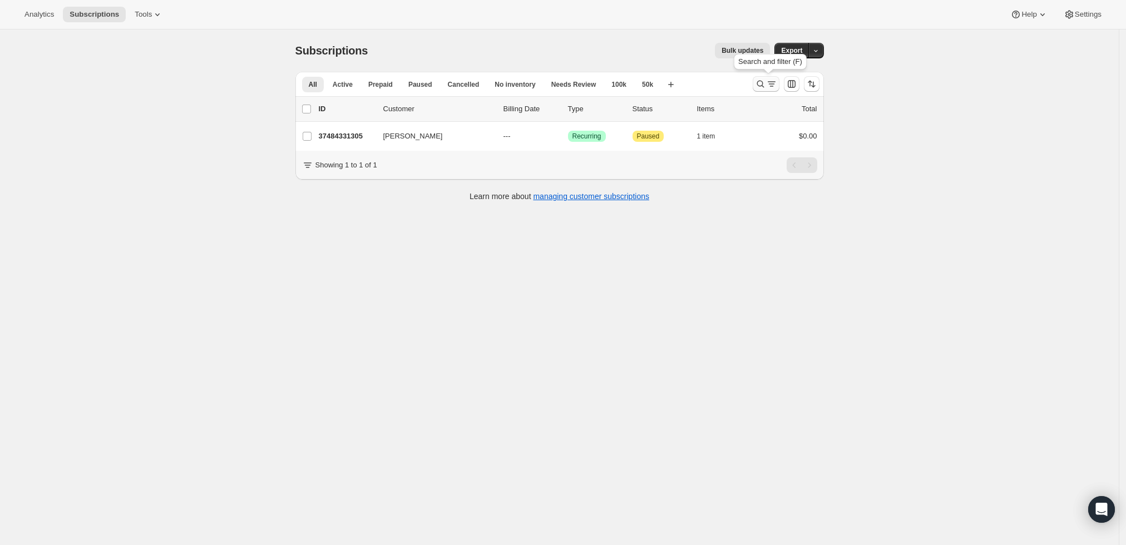
click at [766, 81] on icon "Search and filter results" at bounding box center [760, 83] width 11 height 11
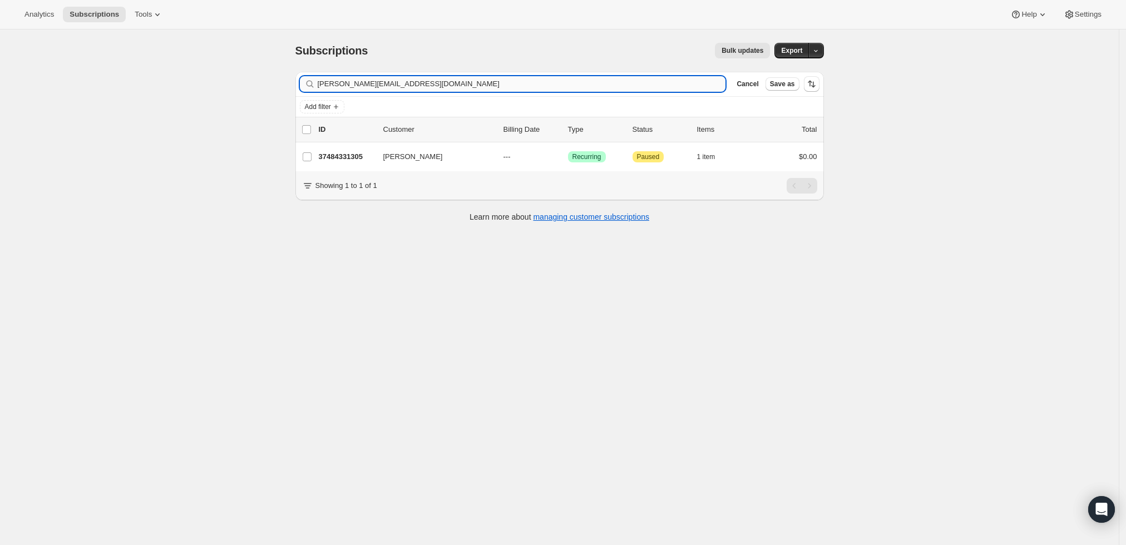
click at [596, 85] on input "[PERSON_NAME][EMAIL_ADDRESS][DOMAIN_NAME]" at bounding box center [522, 84] width 408 height 16
type input "[EMAIL_ADDRESS][DOMAIN_NAME]"
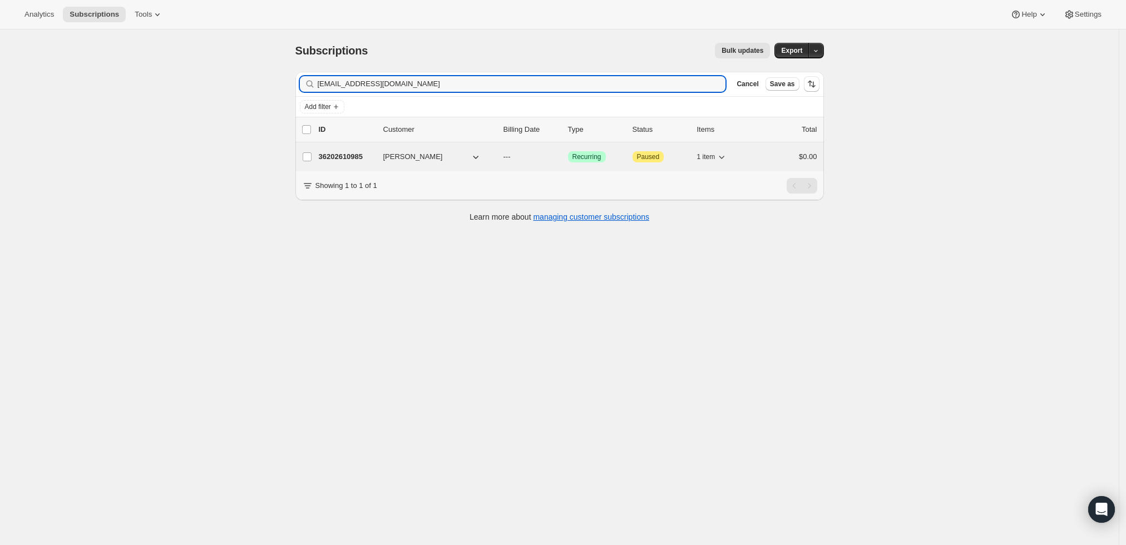
click at [349, 149] on div "36202610985 [PERSON_NAME] --- Success Recurring Attention Paused 1 item $0.00" at bounding box center [568, 157] width 499 height 16
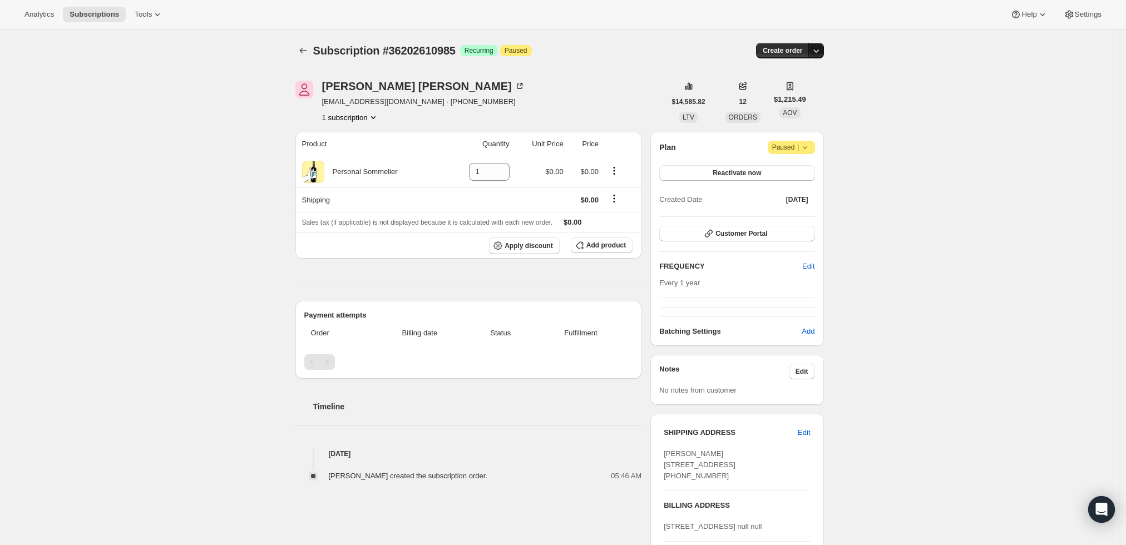
click at [818, 50] on icon "button" at bounding box center [816, 50] width 11 height 11
click at [801, 93] on span "Create custom one-time order" at bounding box center [772, 92] width 96 height 8
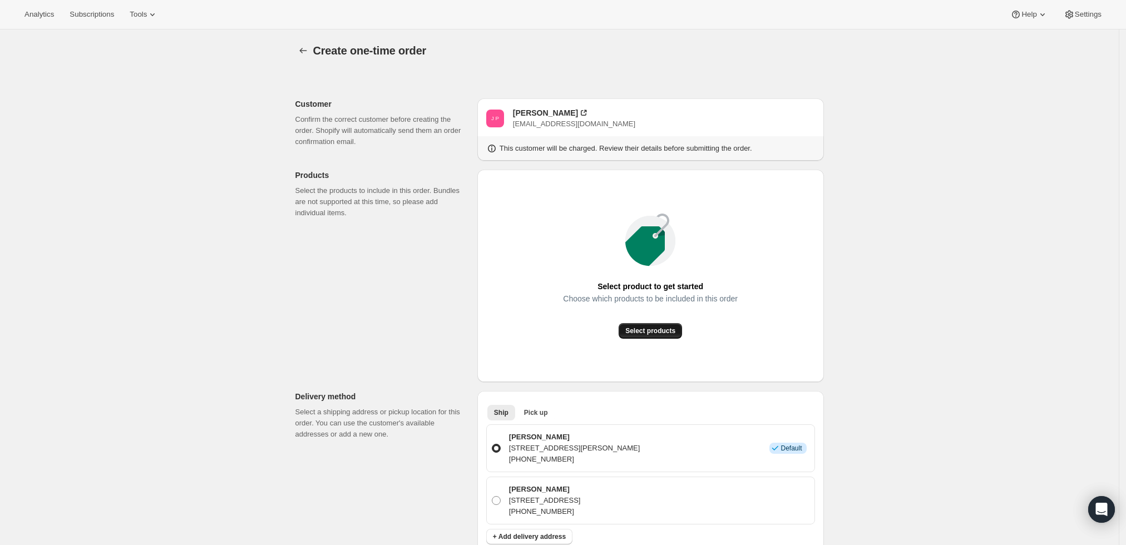
click at [645, 329] on span "Select products" at bounding box center [650, 331] width 50 height 9
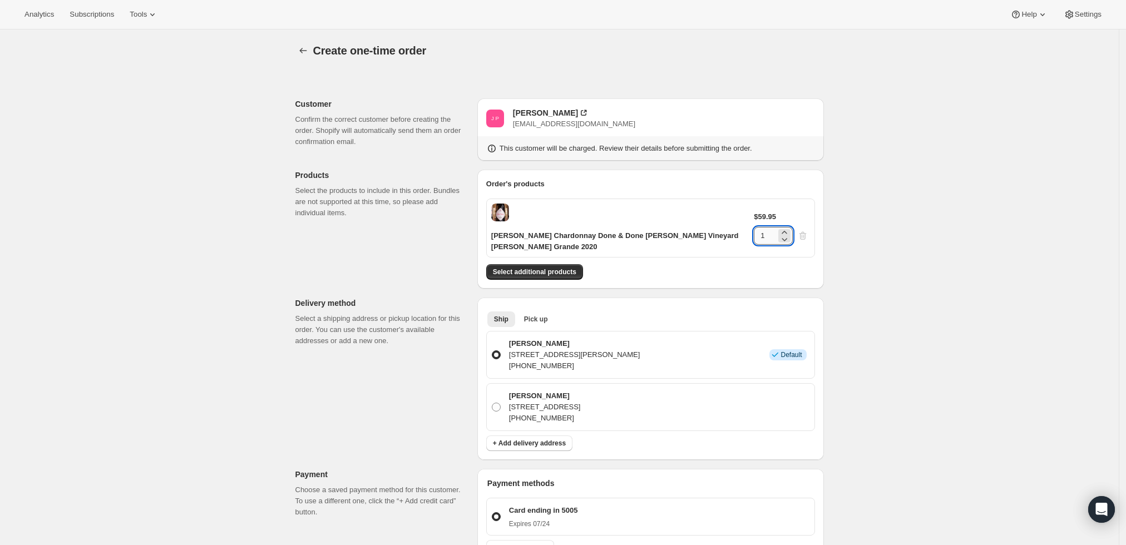
click at [776, 227] on input "1" at bounding box center [765, 236] width 22 height 18
drag, startPoint x: 781, startPoint y: 220, endPoint x: 768, endPoint y: 223, distance: 13.0
click at [768, 227] on input "1" at bounding box center [765, 236] width 22 height 18
type input "6"
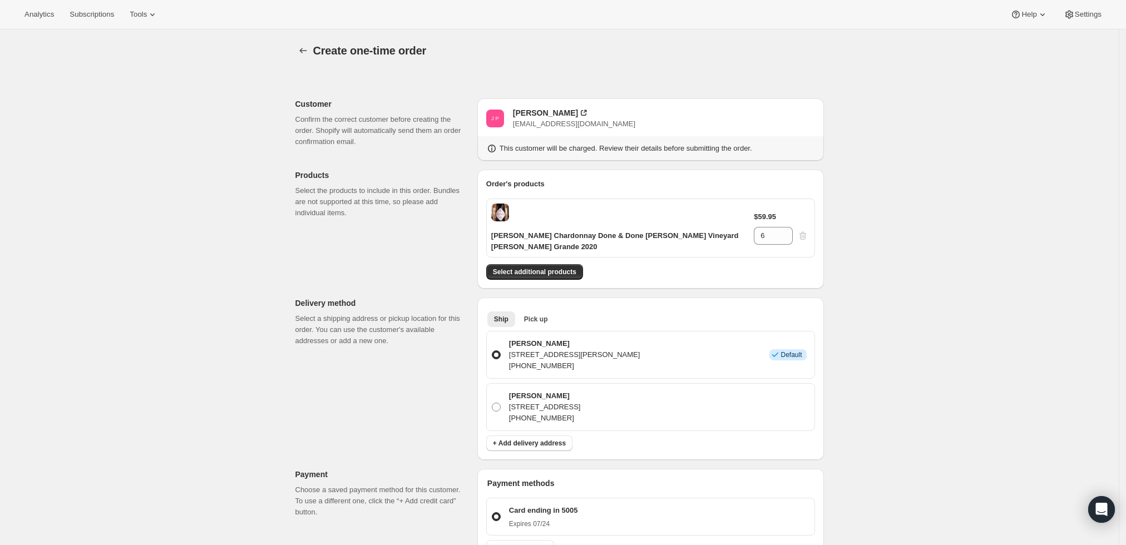
click at [868, 215] on div "Create one-time order. This page is ready Create one-time order Customer Confir…" at bounding box center [559, 462] width 1119 height 866
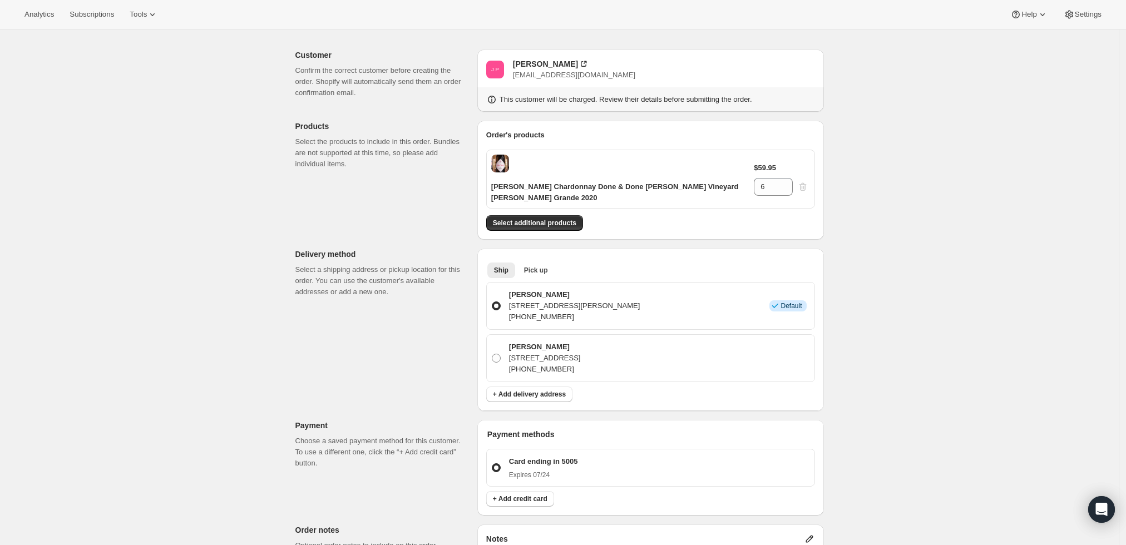
scroll to position [124, 0]
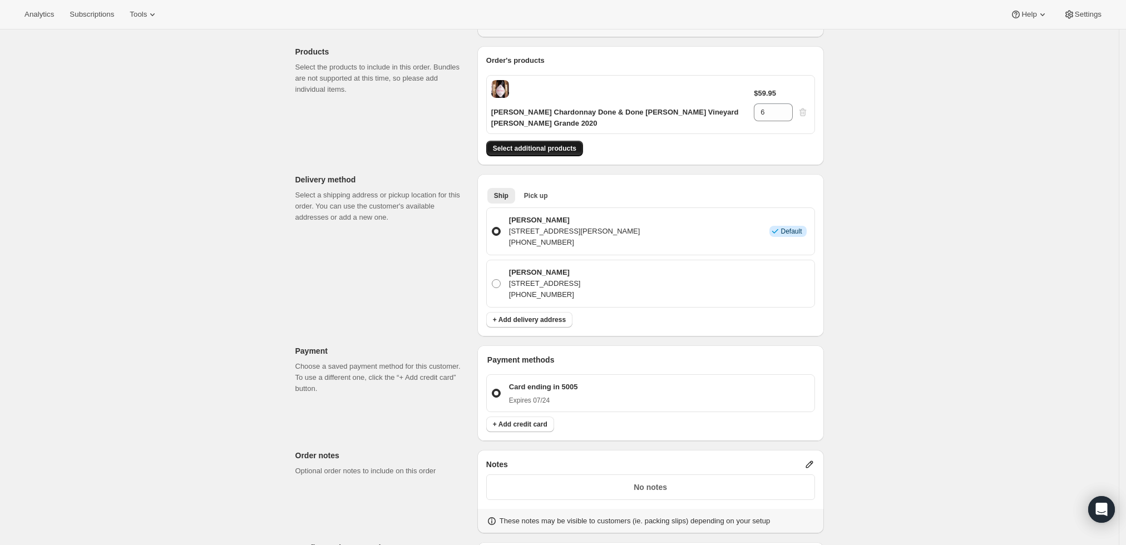
click at [552, 143] on button "Select additional products" at bounding box center [534, 149] width 97 height 16
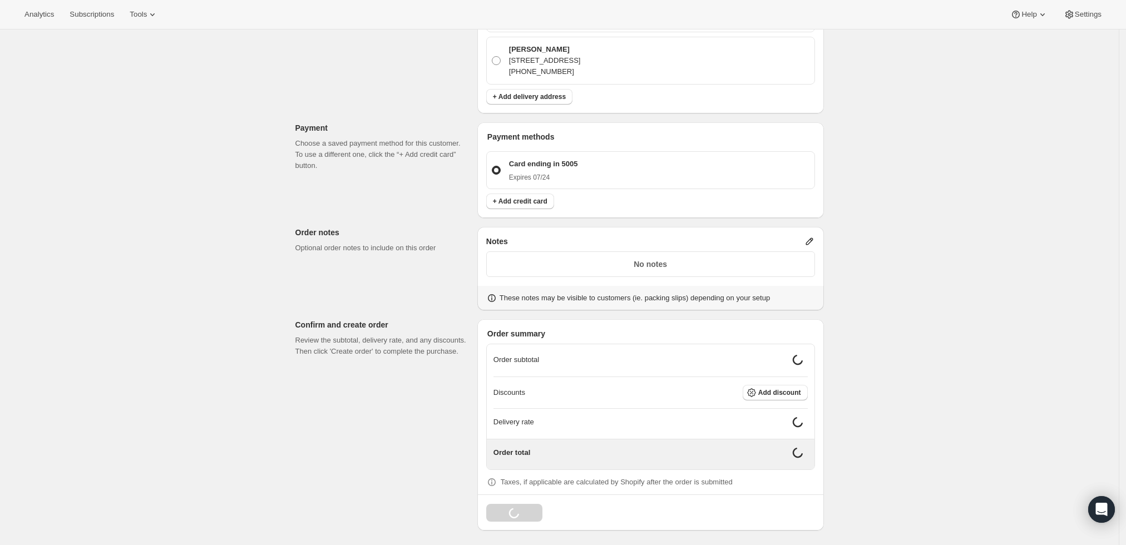
scroll to position [373, 0]
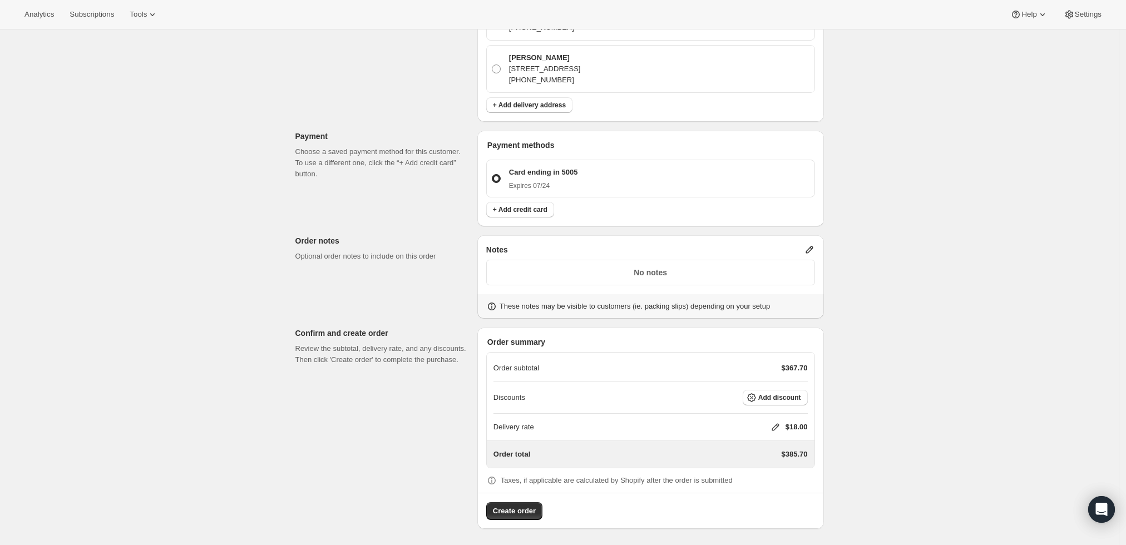
click at [779, 424] on icon at bounding box center [775, 427] width 11 height 11
click at [767, 463] on input "0" at bounding box center [781, 468] width 100 height 18
type input "0"
click at [767, 492] on span "Save" at bounding box center [774, 493] width 16 height 9
click at [532, 512] on span "Create order" at bounding box center [514, 511] width 43 height 11
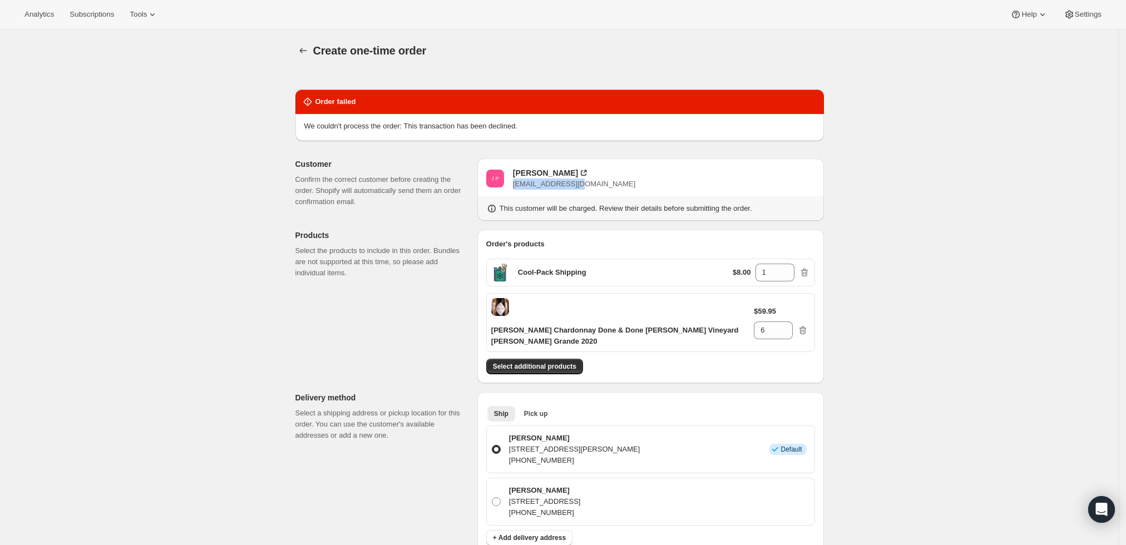
drag, startPoint x: 594, startPoint y: 180, endPoint x: 516, endPoint y: 185, distance: 78.1
click at [516, 185] on div "J P [PERSON_NAME] [EMAIL_ADDRESS][DOMAIN_NAME]" at bounding box center [650, 178] width 329 height 22
copy span "[EMAIL_ADDRESS][DOMAIN_NAME]"
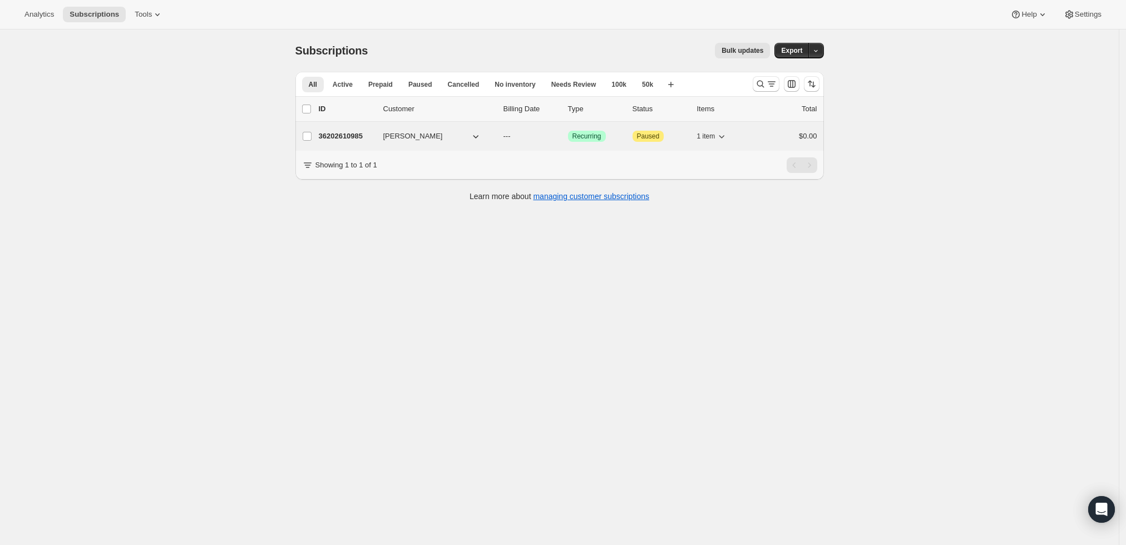
click at [342, 134] on p "36202610985" at bounding box center [347, 136] width 56 height 11
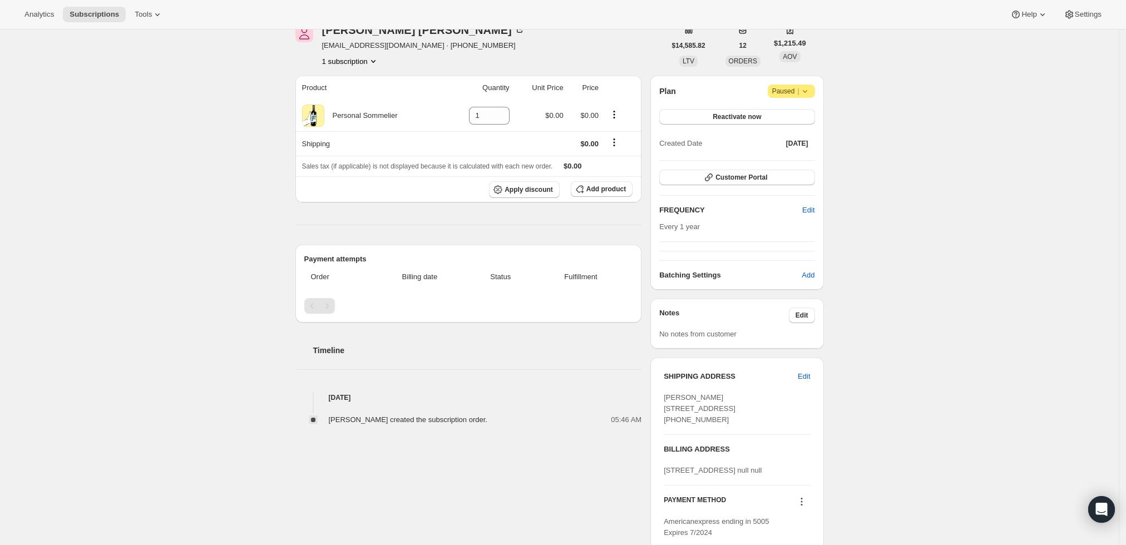
scroll to position [136, 0]
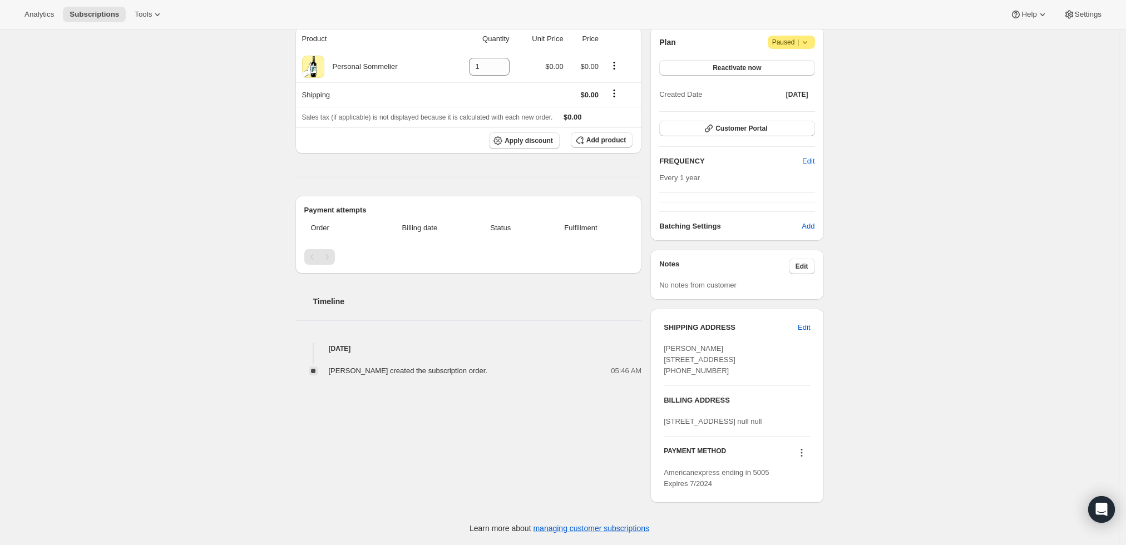
click at [806, 451] on icon at bounding box center [801, 452] width 11 height 11
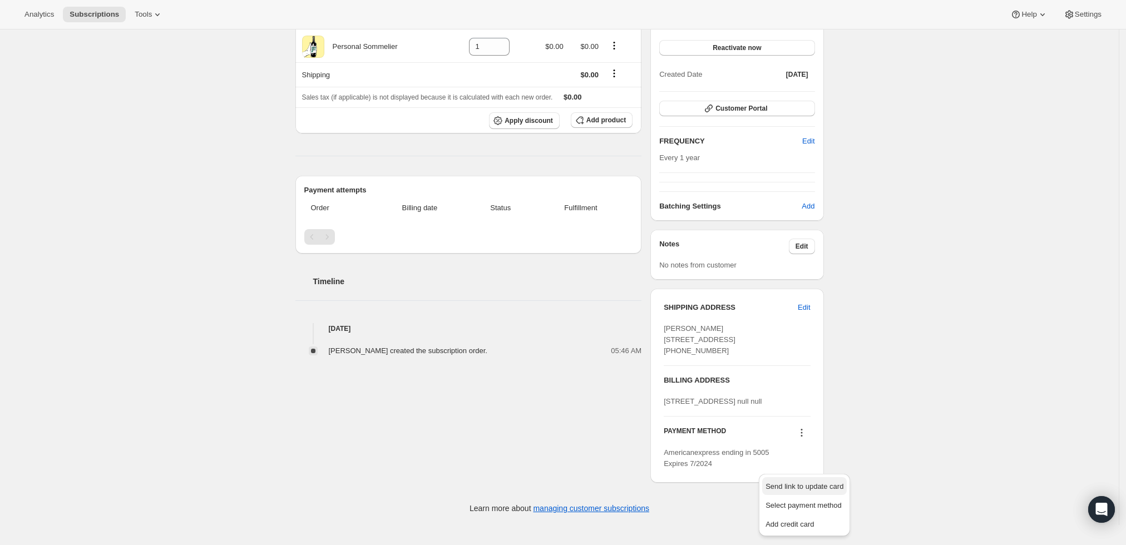
click at [803, 482] on span "Send link to update card" at bounding box center [805, 486] width 78 height 8
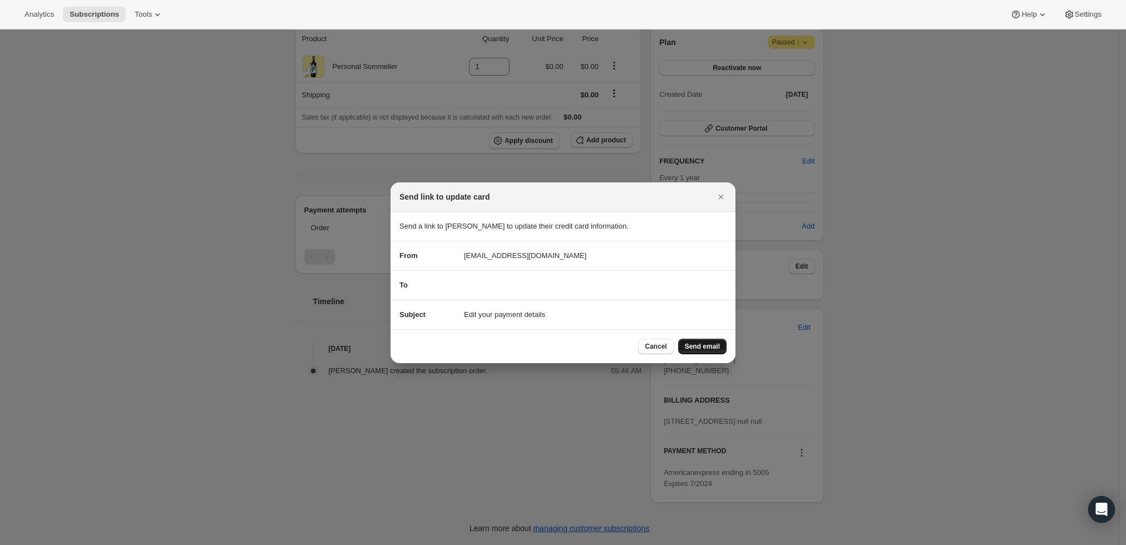
click at [715, 344] on span "Send email" at bounding box center [702, 346] width 35 height 9
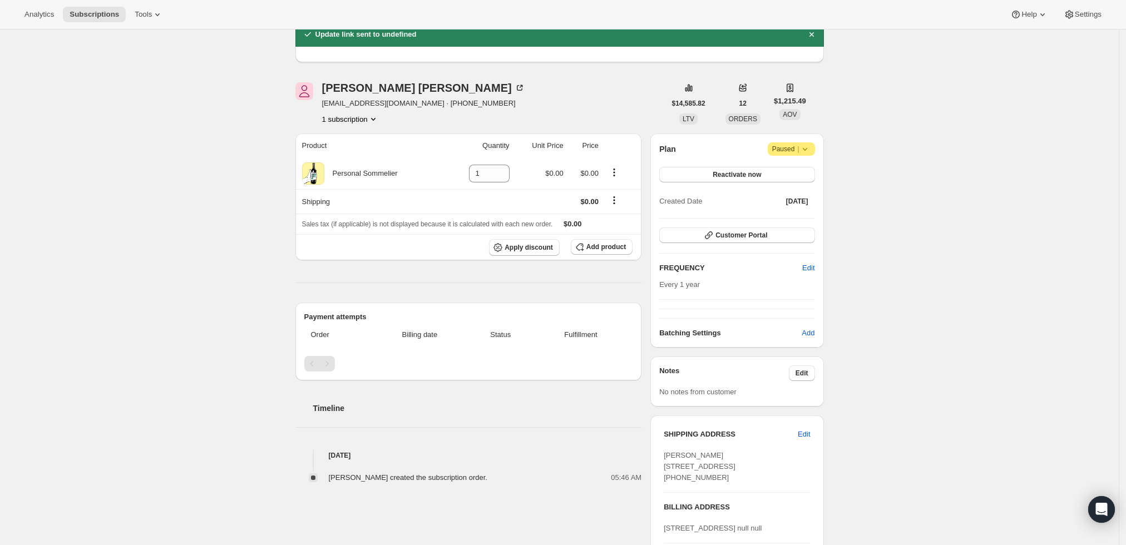
scroll to position [0, 0]
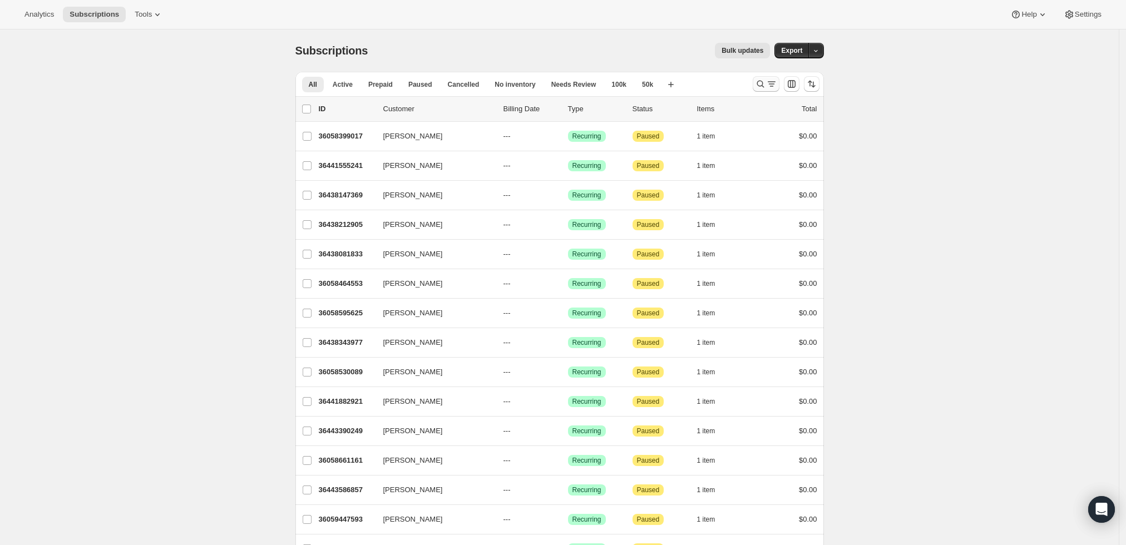
click at [766, 85] on icon "Search and filter results" at bounding box center [760, 83] width 11 height 11
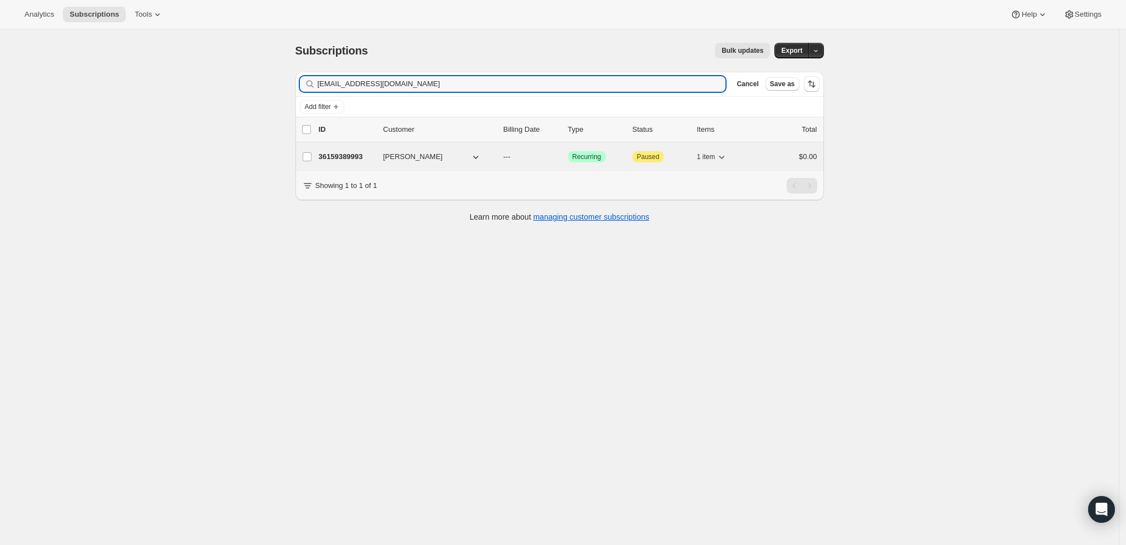
type input "[EMAIL_ADDRESS][DOMAIN_NAME]"
click at [350, 152] on p "36159389993" at bounding box center [347, 156] width 56 height 11
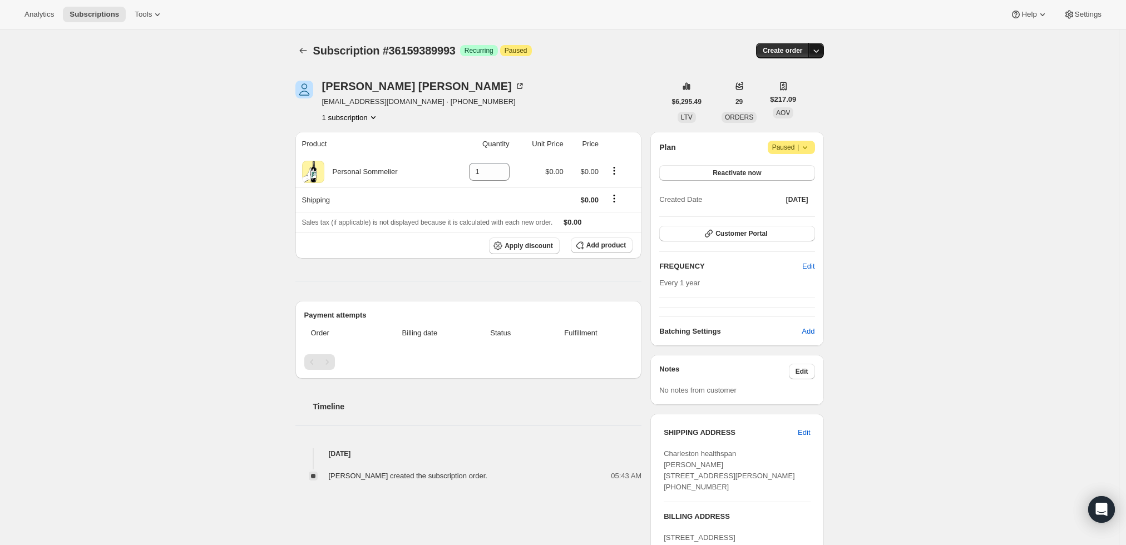
click at [821, 50] on icon "button" at bounding box center [816, 50] width 11 height 11
click at [790, 92] on span "Create custom one-time order" at bounding box center [772, 92] width 96 height 8
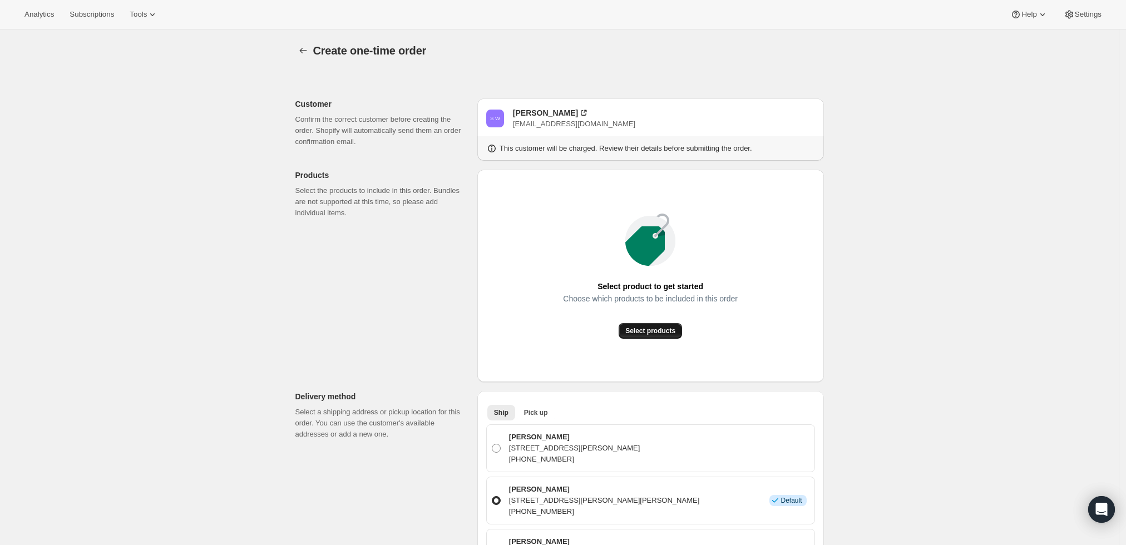
click at [663, 328] on span "Select products" at bounding box center [650, 331] width 50 height 9
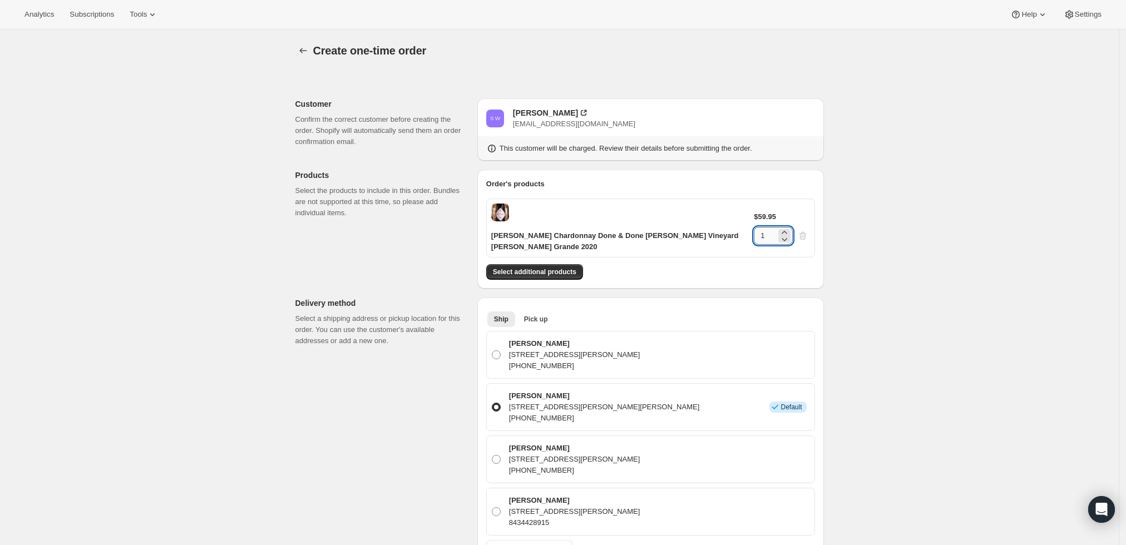
click at [776, 227] on input "1" at bounding box center [765, 236] width 22 height 18
type input "2"
click at [899, 267] on div "Create one-time order. This page is ready Create one-time order Customer Confir…" at bounding box center [559, 514] width 1119 height 970
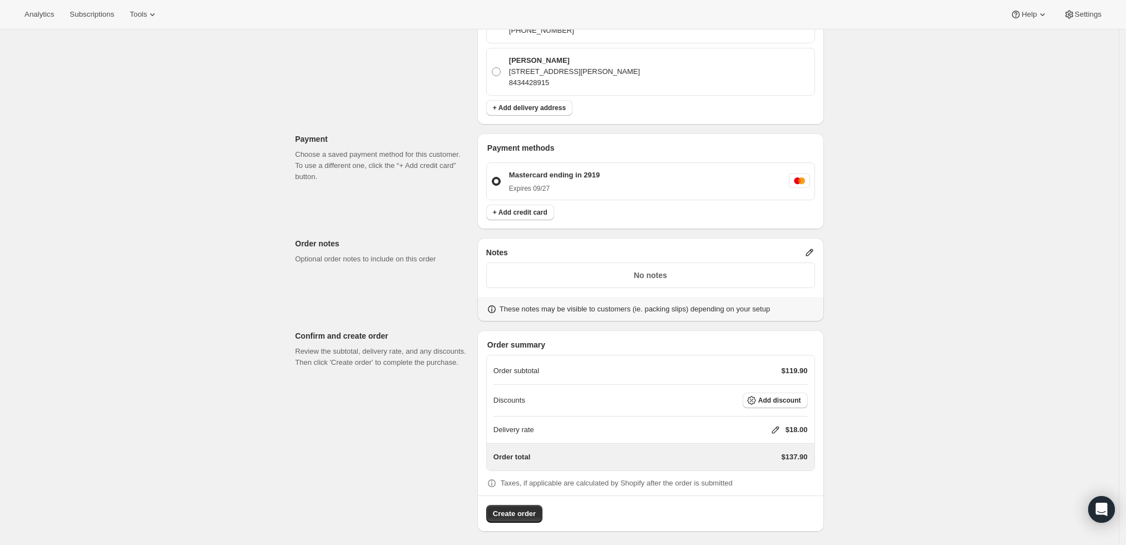
scroll to position [443, 0]
click at [809, 245] on icon at bounding box center [809, 249] width 11 height 11
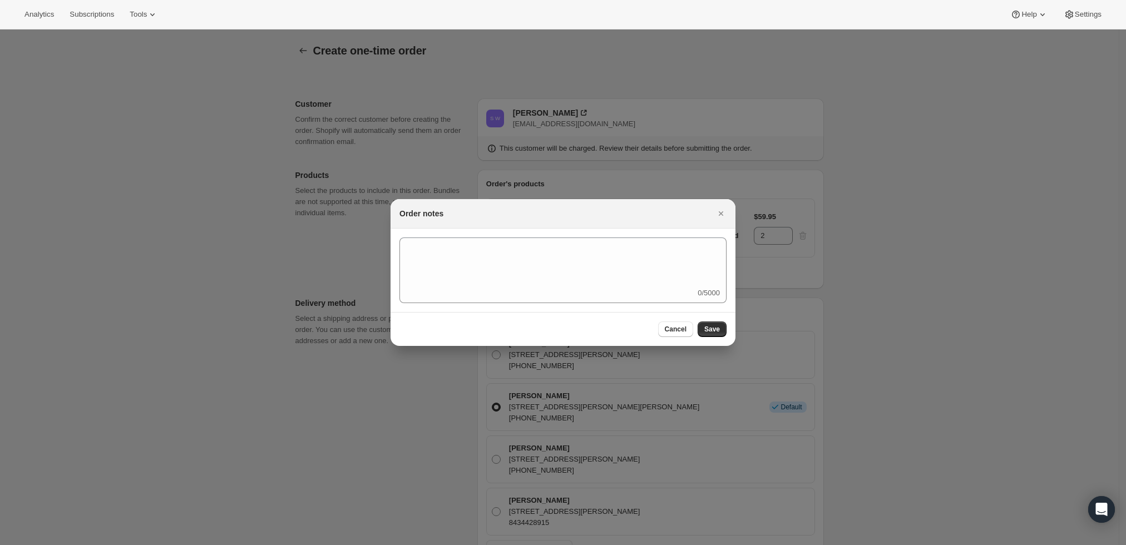
scroll to position [0, 0]
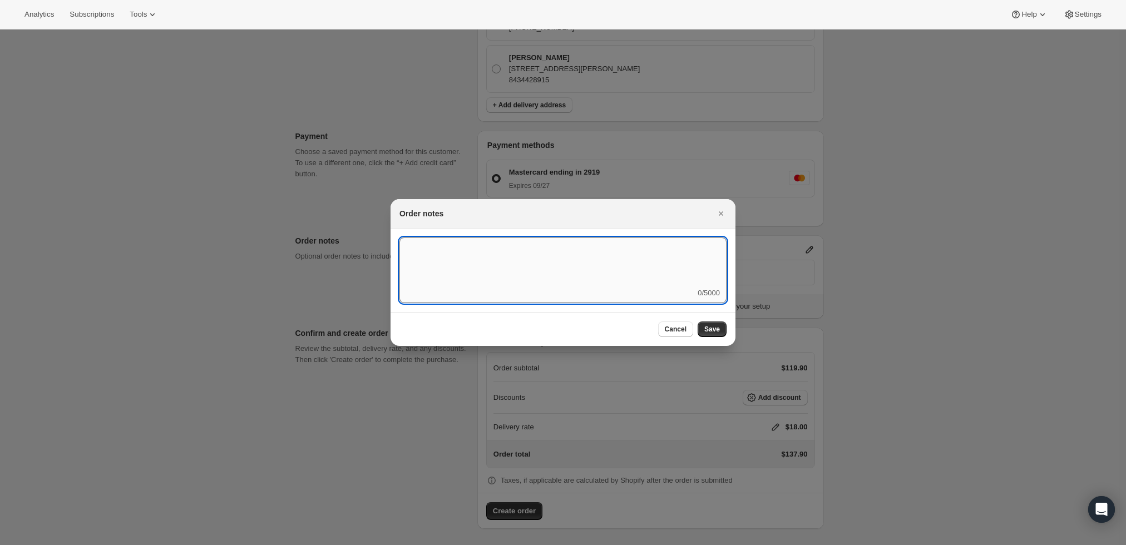
click at [668, 272] on textarea ":rd5:" at bounding box center [562, 263] width 327 height 50
type textarea "Weather HOLD"
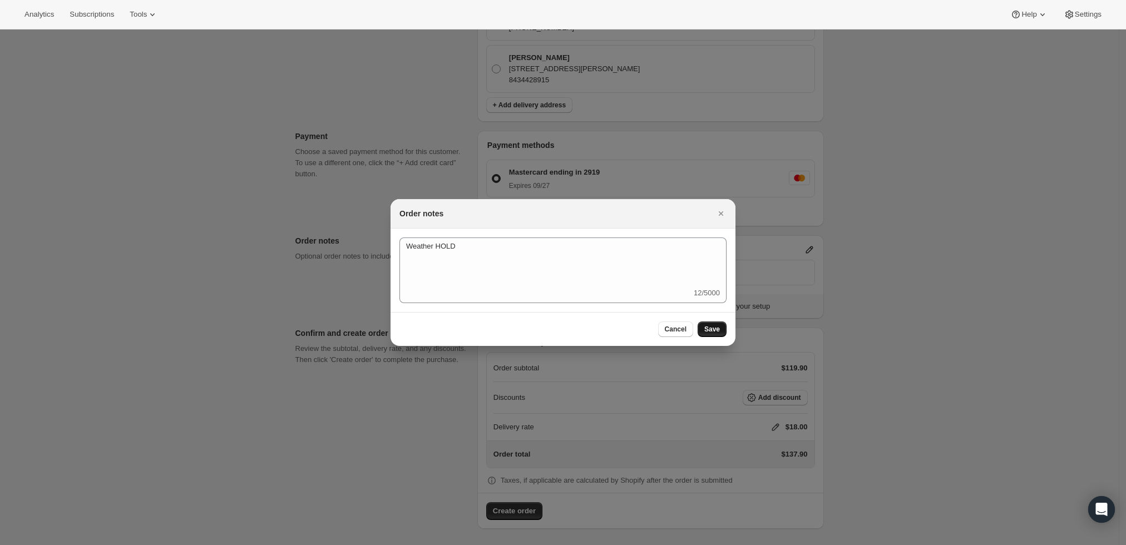
click at [718, 328] on span "Save" at bounding box center [712, 329] width 16 height 9
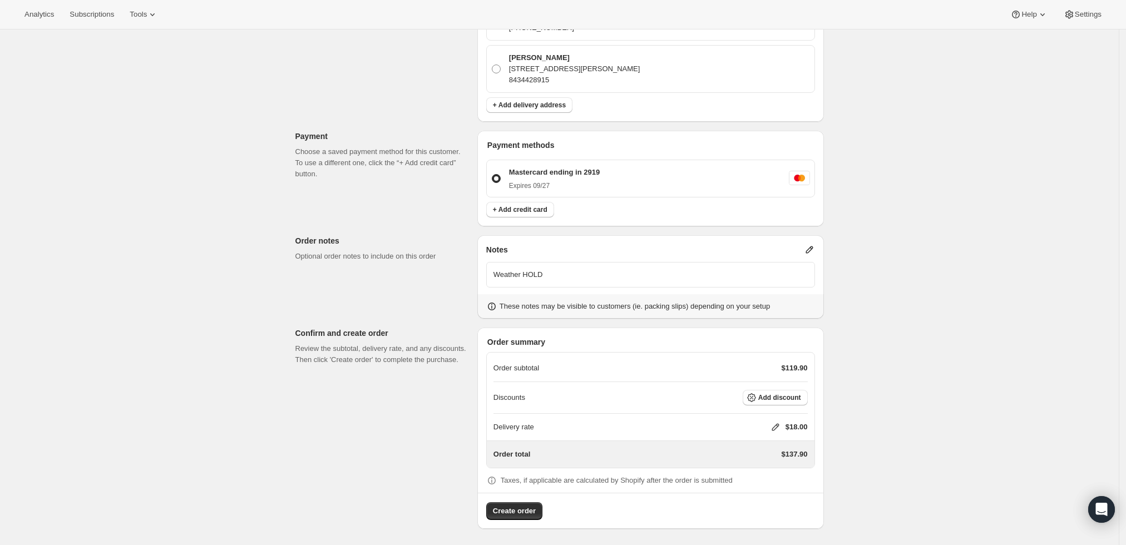
click at [775, 424] on icon at bounding box center [775, 427] width 11 height 11
click at [757, 468] on input "0" at bounding box center [781, 468] width 100 height 18
type input "0"
click at [766, 496] on span "Save" at bounding box center [774, 493] width 16 height 9
click at [526, 510] on span "Create order" at bounding box center [514, 511] width 43 height 11
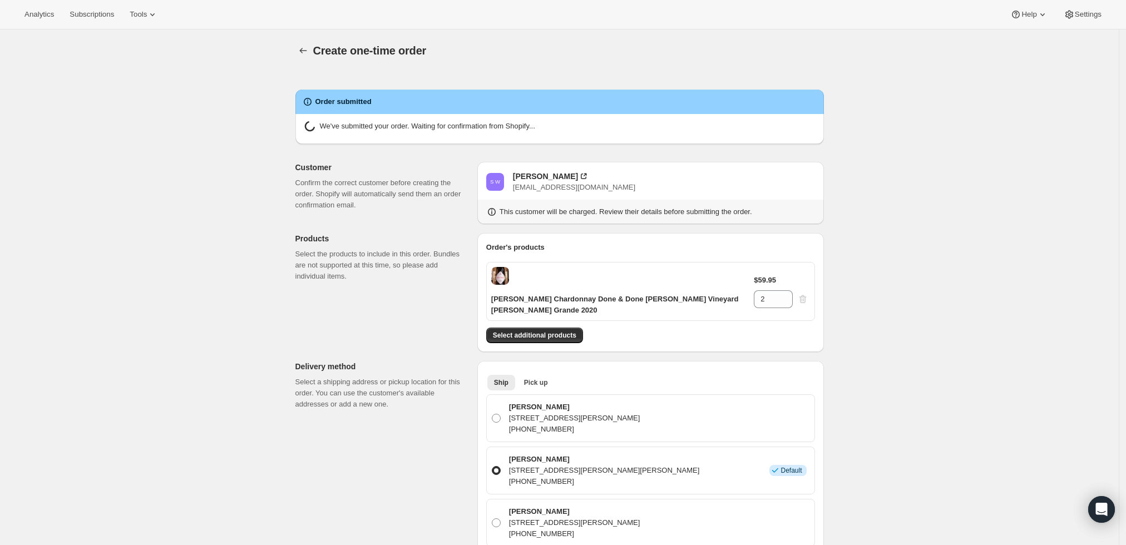
radio input "true"
